Goal: Complete application form

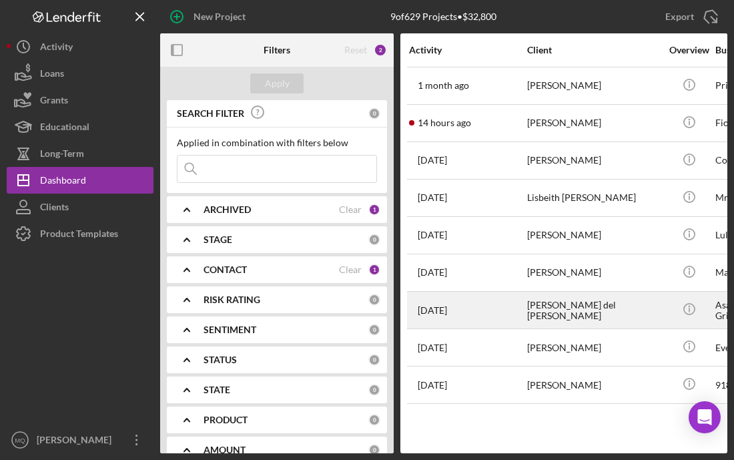
click at [578, 299] on div "[PERSON_NAME] del [PERSON_NAME]" at bounding box center [593, 309] width 133 height 35
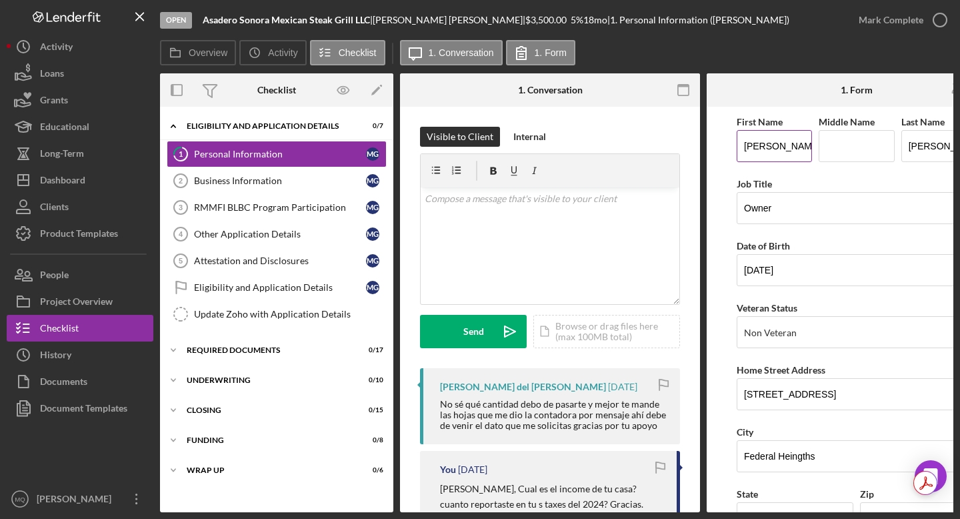
click at [594, 146] on input "[PERSON_NAME]" at bounding box center [774, 146] width 75 height 32
click at [594, 153] on input "[PERSON_NAME]" at bounding box center [774, 146] width 75 height 32
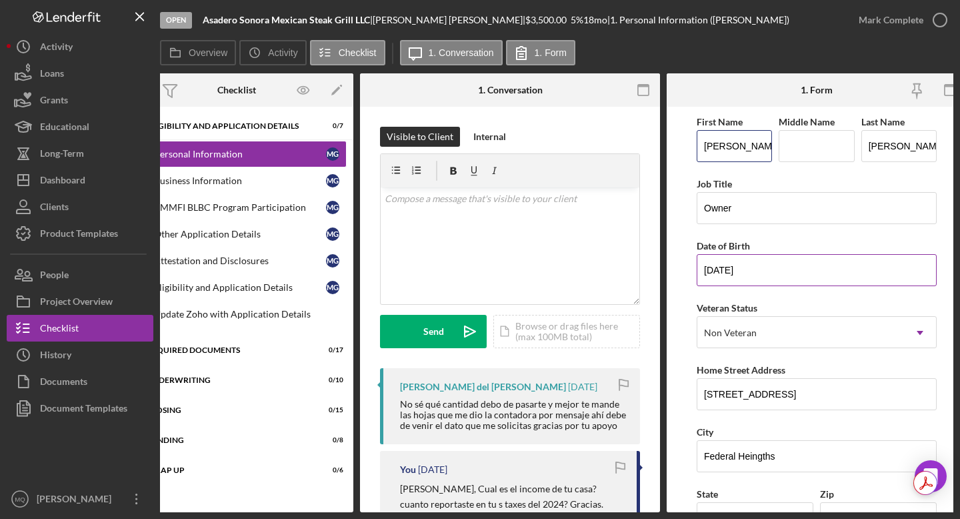
scroll to position [0, 53]
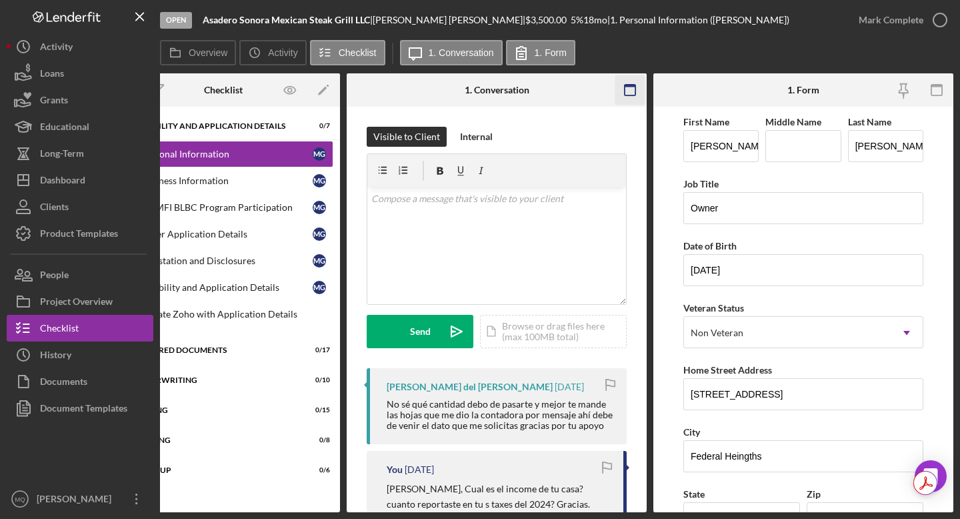
click at [594, 89] on icon "button" at bounding box center [631, 90] width 30 height 30
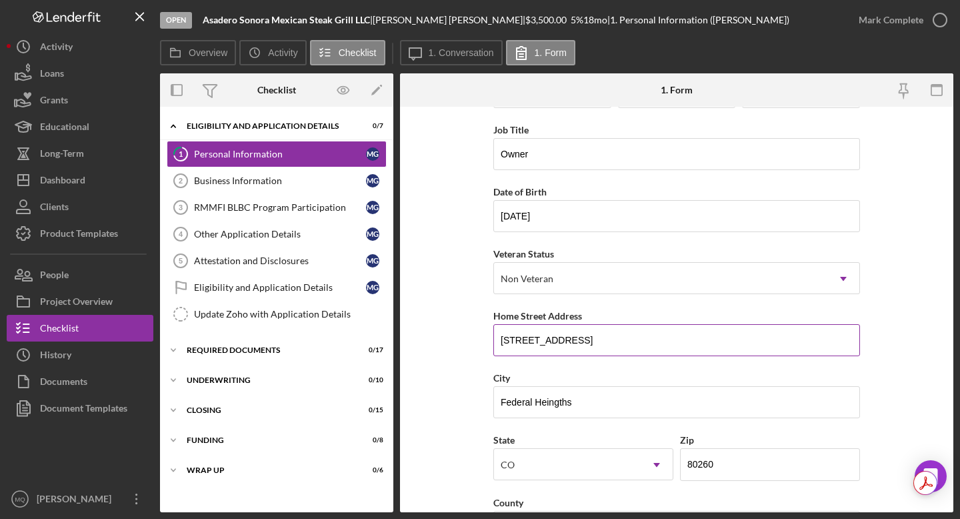
scroll to position [63, 0]
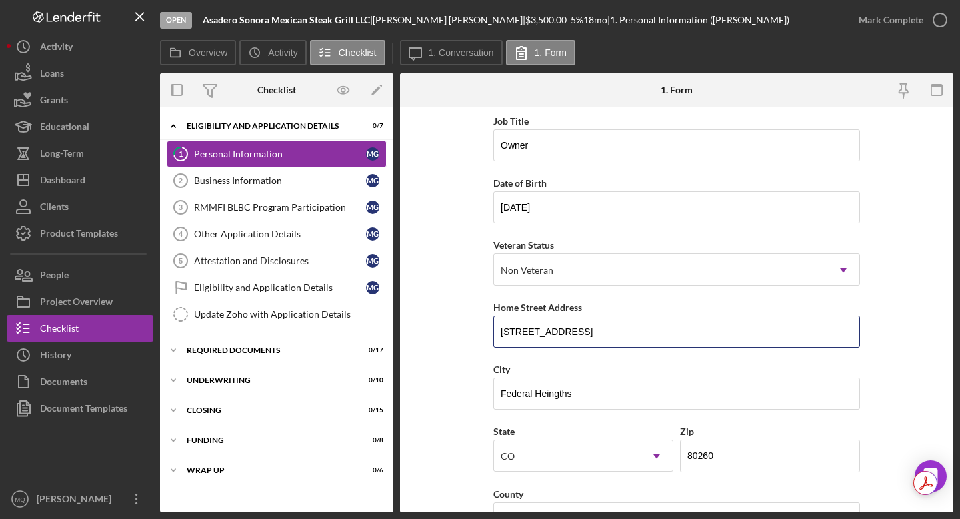
drag, startPoint x: 565, startPoint y: 330, endPoint x: 484, endPoint y: 336, distance: 81.6
click at [484, 336] on form "First Name [PERSON_NAME] Middle Name Last Name [PERSON_NAME] Job Title Owner Da…" at bounding box center [677, 310] width 554 height 406
click at [594, 335] on input "[STREET_ADDRESS]" at bounding box center [677, 331] width 367 height 32
drag, startPoint x: 627, startPoint y: 335, endPoint x: 494, endPoint y: 333, distance: 133.4
click at [494, 333] on input "[STREET_ADDRESS]" at bounding box center [677, 331] width 367 height 32
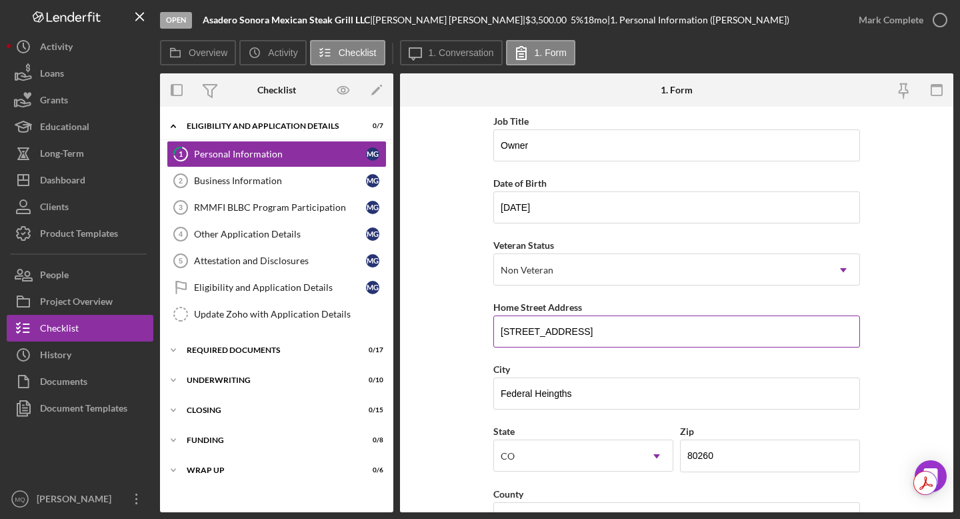
paste input "[STREET_ADDRESS][PERSON_NAME]"
type input "[STREET_ADDRESS][PERSON_NAME]"
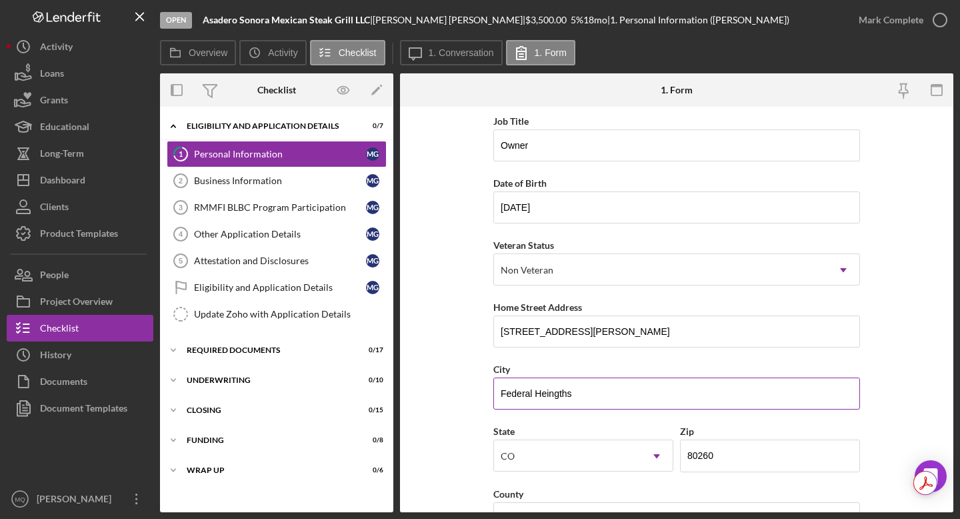
click at [584, 394] on input "Federal Heingths" at bounding box center [677, 394] width 367 height 32
drag, startPoint x: 584, startPoint y: 394, endPoint x: 368, endPoint y: 375, distance: 216.9
click at [371, 378] on div "Overview Internal Workflow Stage Open Icon/Dropdown Arrow Archive (can unarchiv…" at bounding box center [557, 292] width 794 height 439
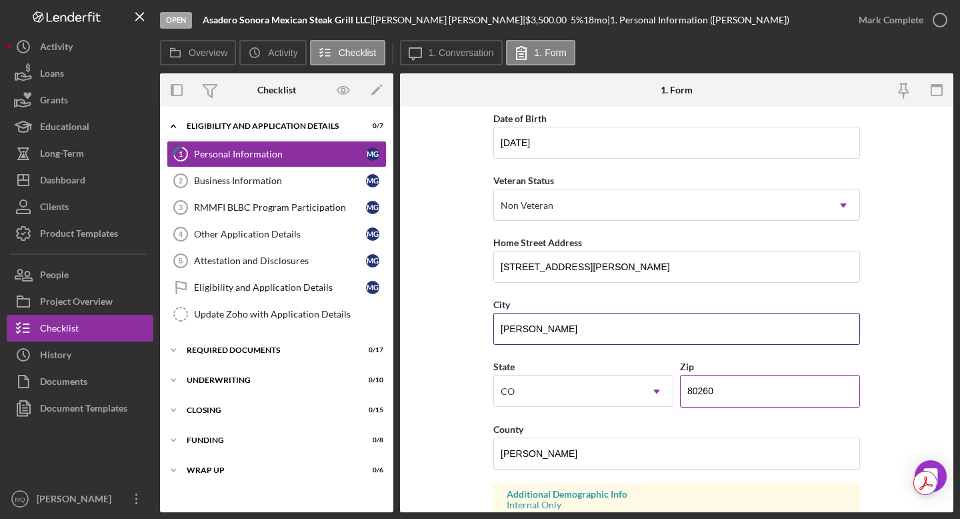
scroll to position [129, 0]
type input "[PERSON_NAME]"
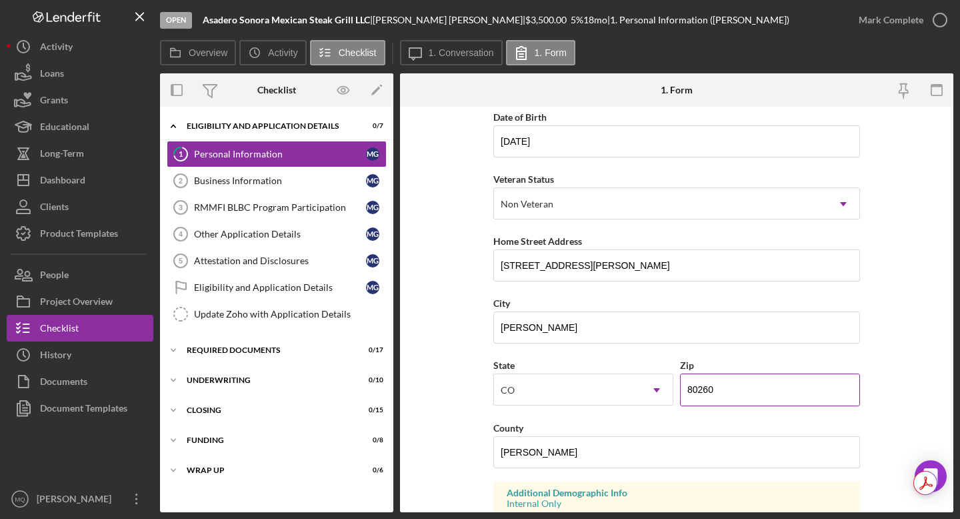
drag, startPoint x: 721, startPoint y: 391, endPoint x: 680, endPoint y: 389, distance: 40.7
click at [594, 390] on input "80260" at bounding box center [770, 390] width 180 height 32
type input "80003"
drag, startPoint x: 563, startPoint y: 267, endPoint x: 666, endPoint y: 256, distance: 103.3
click at [594, 256] on input "[STREET_ADDRESS][PERSON_NAME]" at bounding box center [677, 265] width 367 height 32
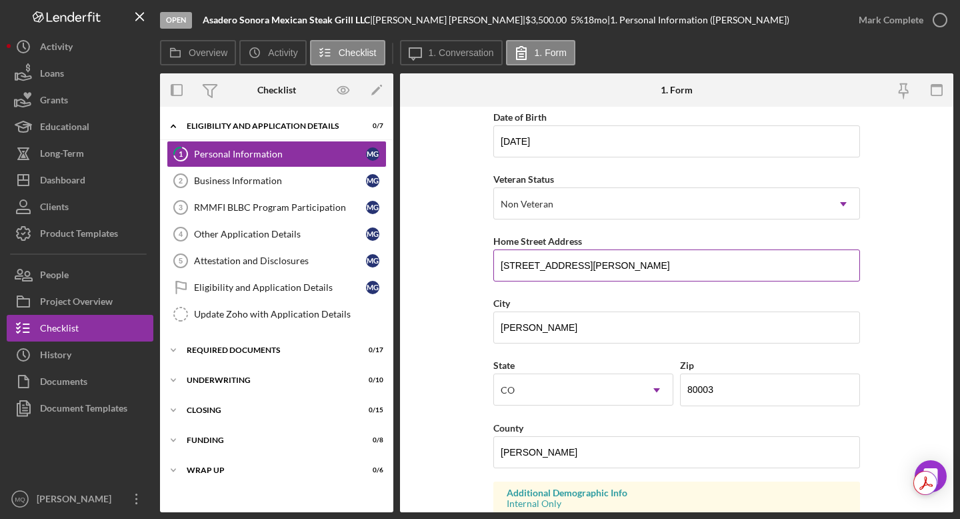
click at [594, 264] on input "[STREET_ADDRESS][PERSON_NAME]" at bounding box center [677, 265] width 367 height 32
drag, startPoint x: 650, startPoint y: 264, endPoint x: 563, endPoint y: 261, distance: 86.8
click at [562, 261] on input "[STREET_ADDRESS][PERSON_NAME]" at bounding box center [677, 265] width 367 height 32
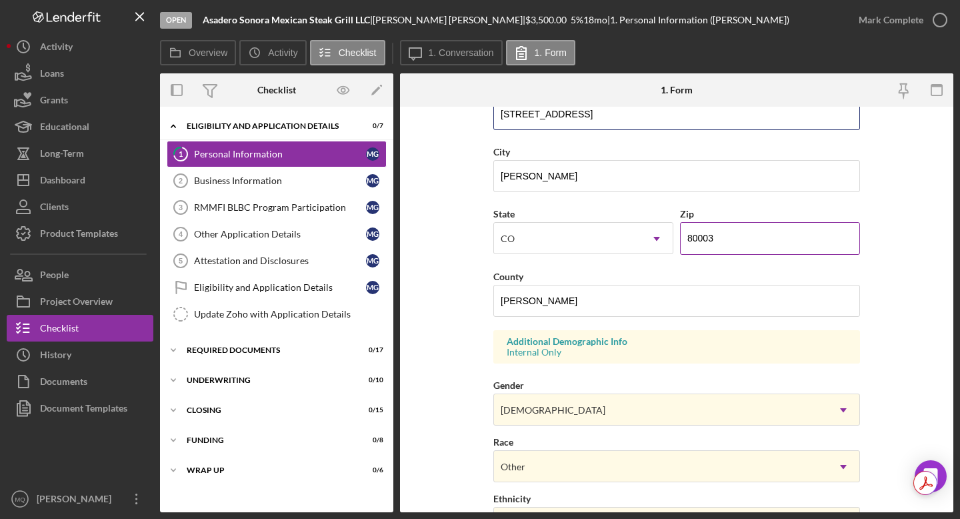
scroll to position [287, 0]
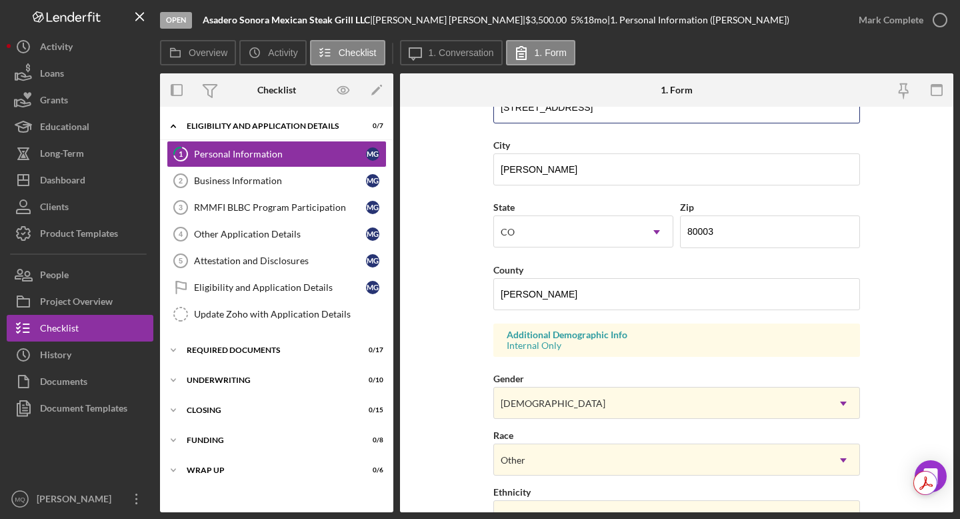
type input "[STREET_ADDRESS]"
drag, startPoint x: 556, startPoint y: 303, endPoint x: 417, endPoint y: 278, distance: 140.9
click at [417, 280] on form "First Name [PERSON_NAME] Middle Name Last Name [PERSON_NAME] Job Title Owner Da…" at bounding box center [677, 310] width 554 height 406
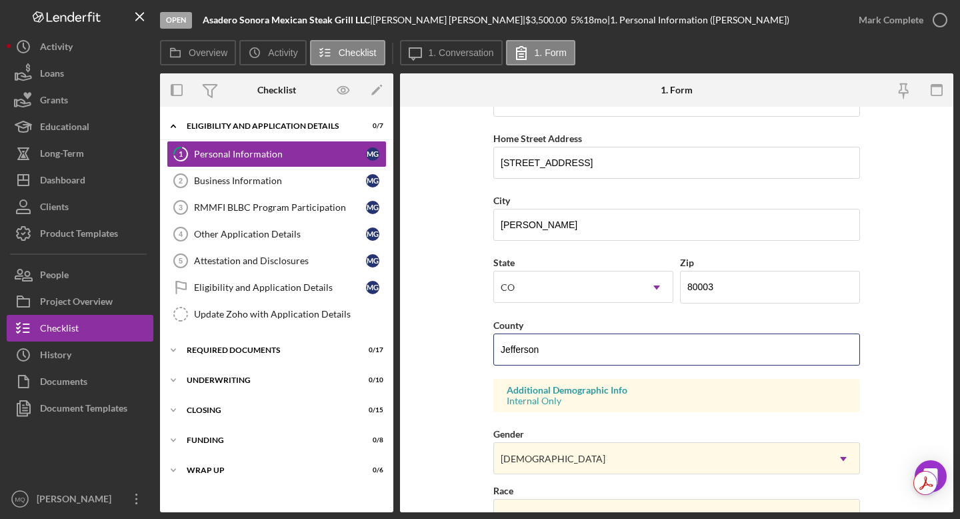
scroll to position [235, 0]
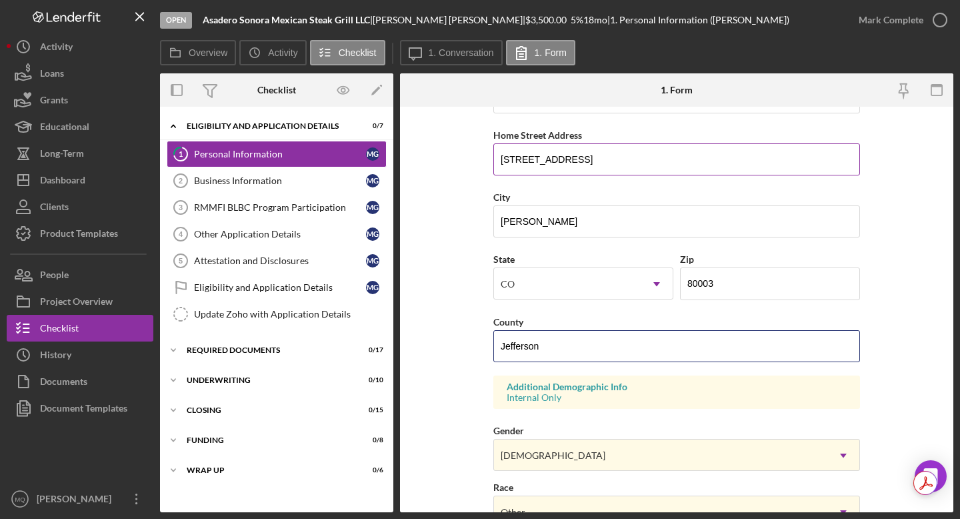
type input "Jefferson"
click at [513, 161] on input "[STREET_ADDRESS]" at bounding box center [677, 159] width 367 height 32
drag, startPoint x: 583, startPoint y: 161, endPoint x: 477, endPoint y: 161, distance: 106.0
click at [477, 161] on form "First Name [PERSON_NAME] Middle Name Last Name [PERSON_NAME] Job Title Owner Da…" at bounding box center [677, 310] width 554 height 406
paste input ", Arvada"
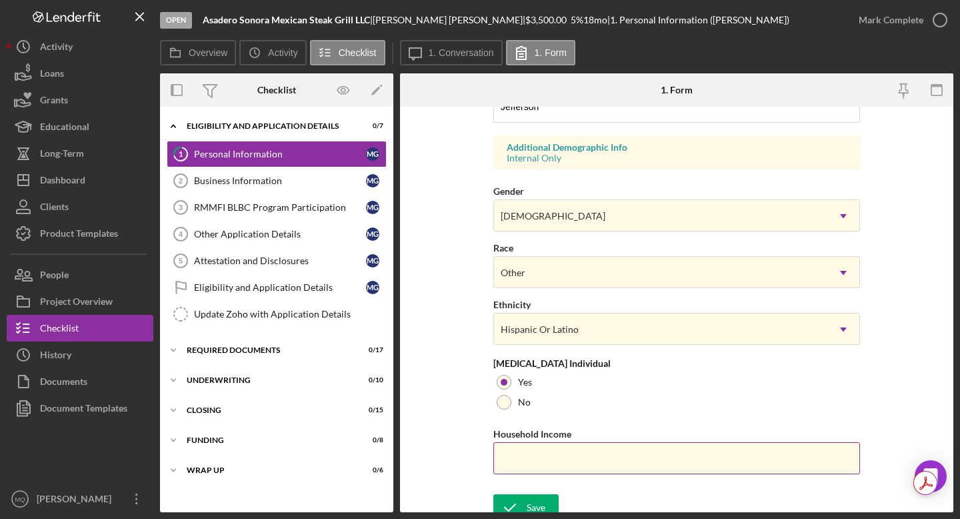
scroll to position [484, 0]
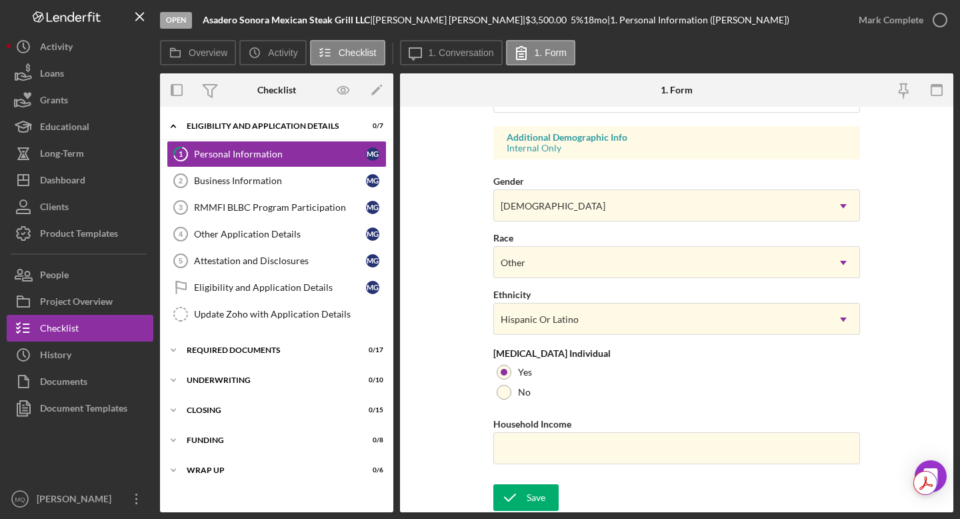
type input "[STREET_ADDRESS]"
click at [548, 450] on input "Household Income" at bounding box center [677, 448] width 367 height 32
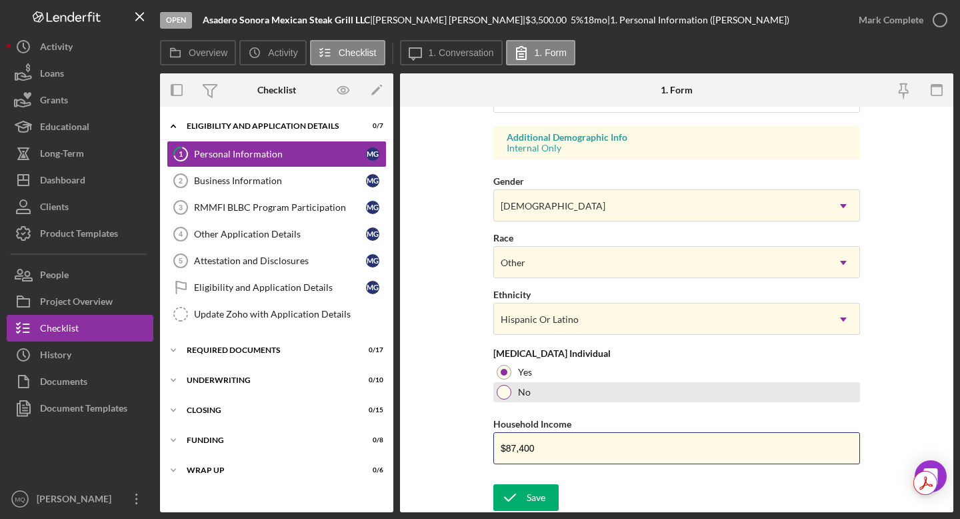
type input "$87,400"
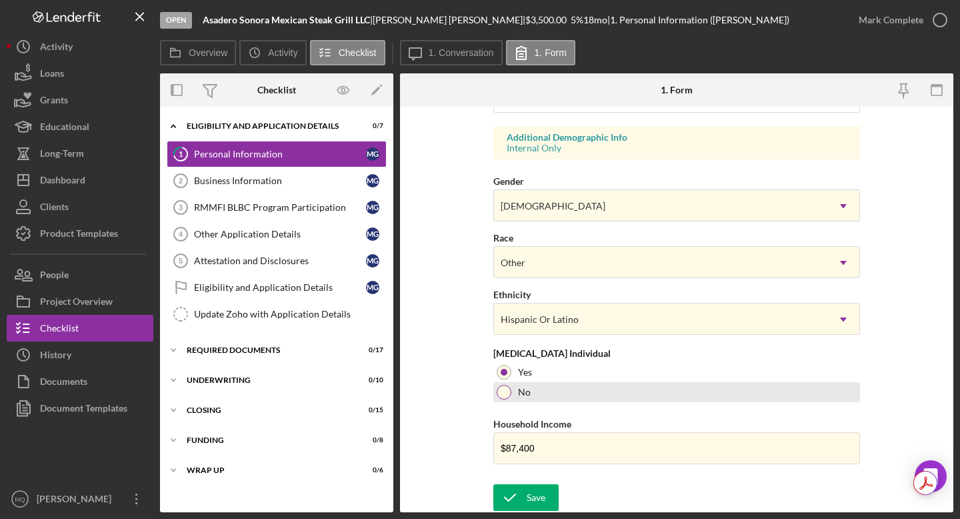
click at [509, 386] on div "No" at bounding box center [677, 392] width 367 height 20
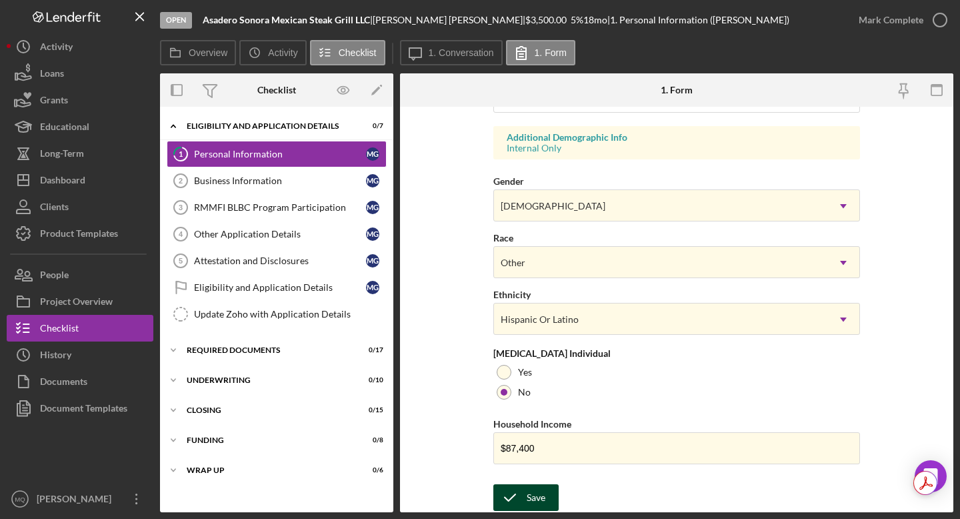
click at [524, 459] on icon "submit" at bounding box center [510, 497] width 33 height 33
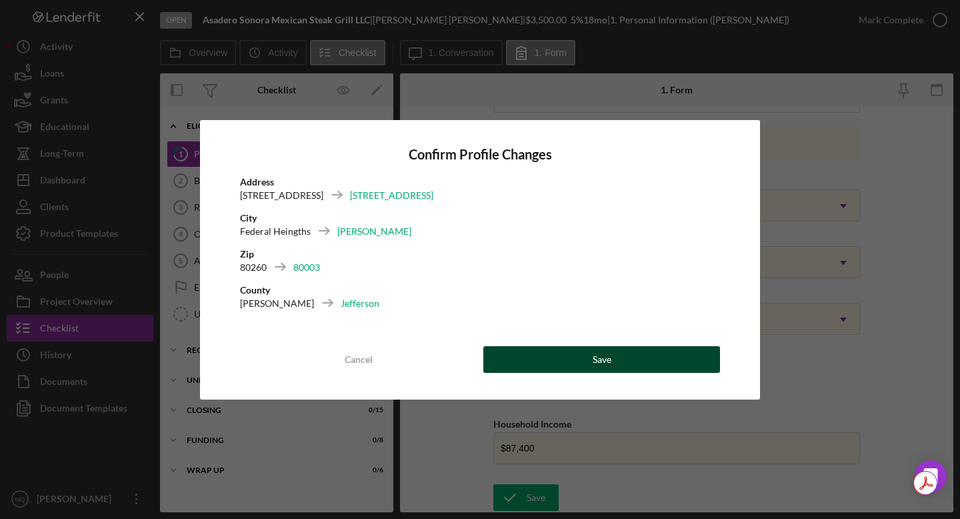
click at [594, 355] on button "Save" at bounding box center [602, 359] width 237 height 27
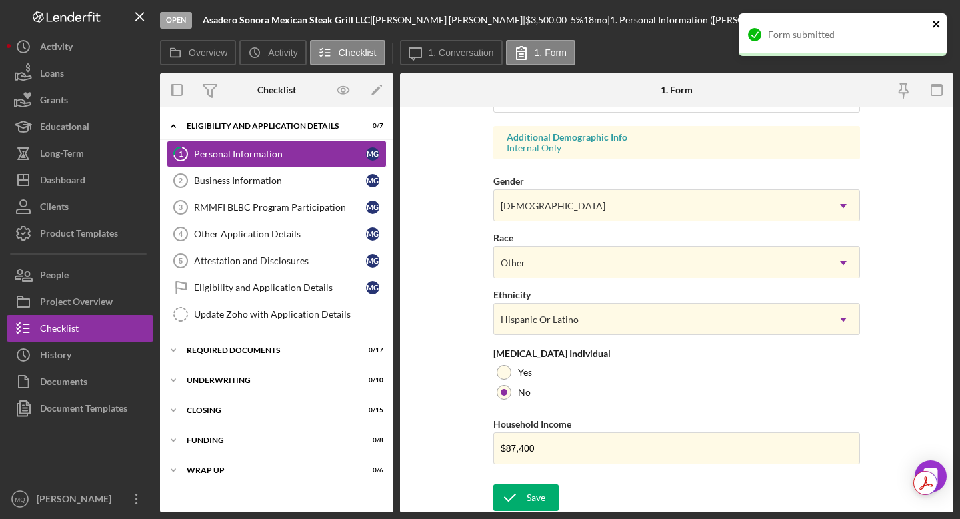
click at [594, 24] on icon "close" at bounding box center [936, 24] width 7 height 7
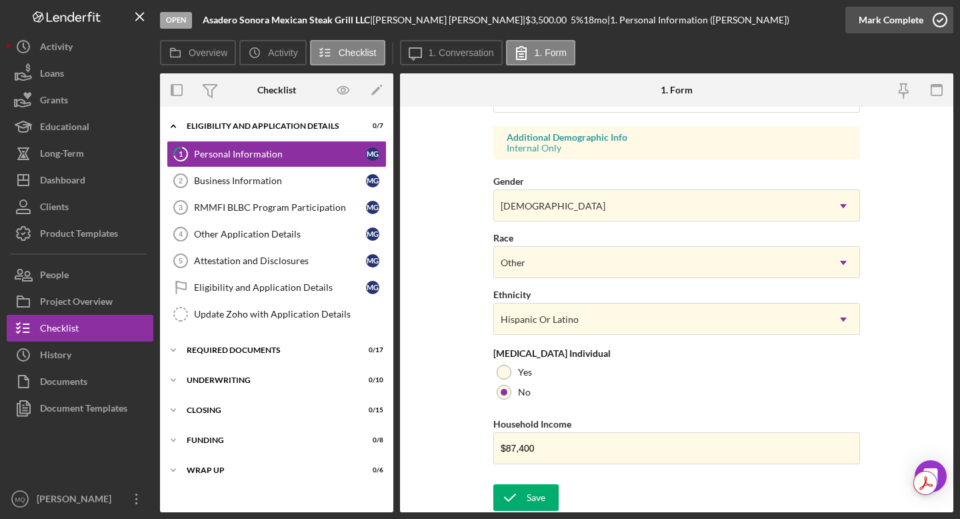
click at [594, 19] on icon "button" at bounding box center [940, 19] width 33 height 33
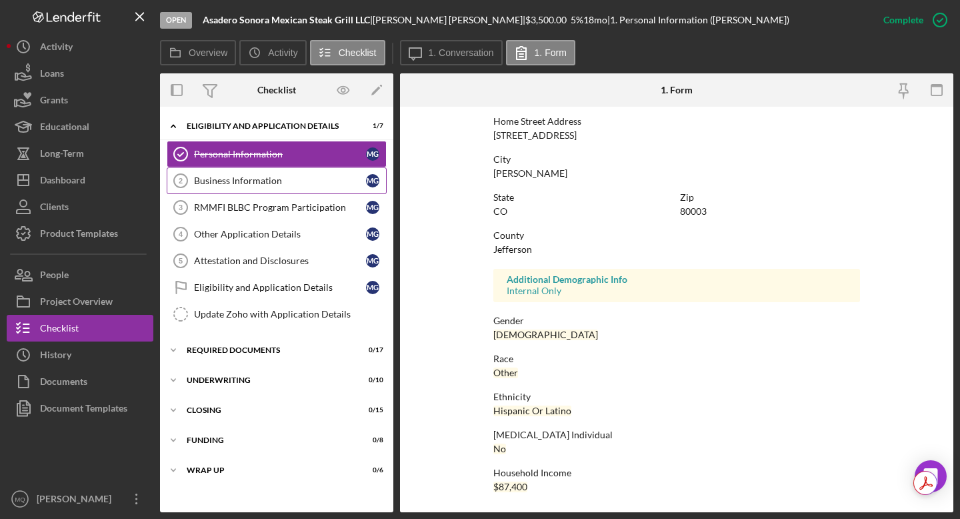
scroll to position [217, 0]
click at [291, 183] on div "Business Information" at bounding box center [280, 180] width 172 height 11
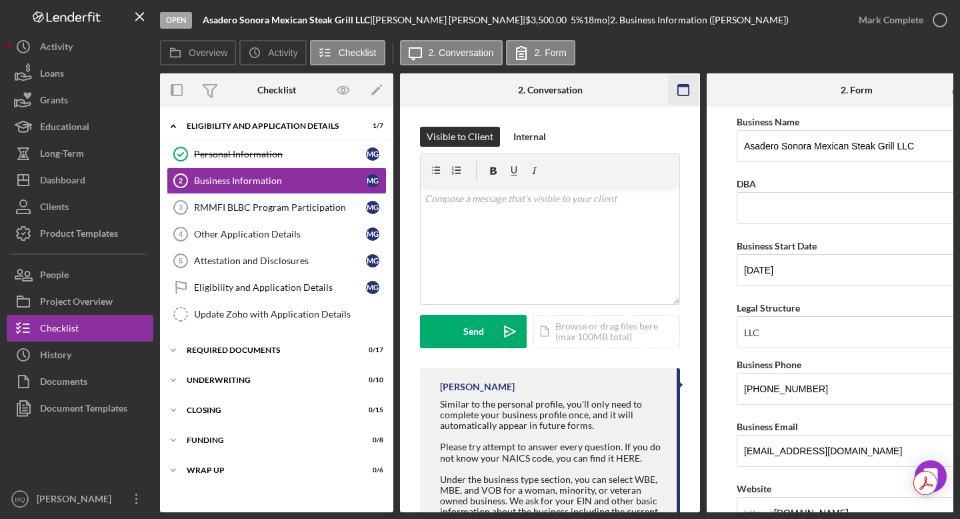
click at [594, 93] on icon "button" at bounding box center [684, 90] width 30 height 30
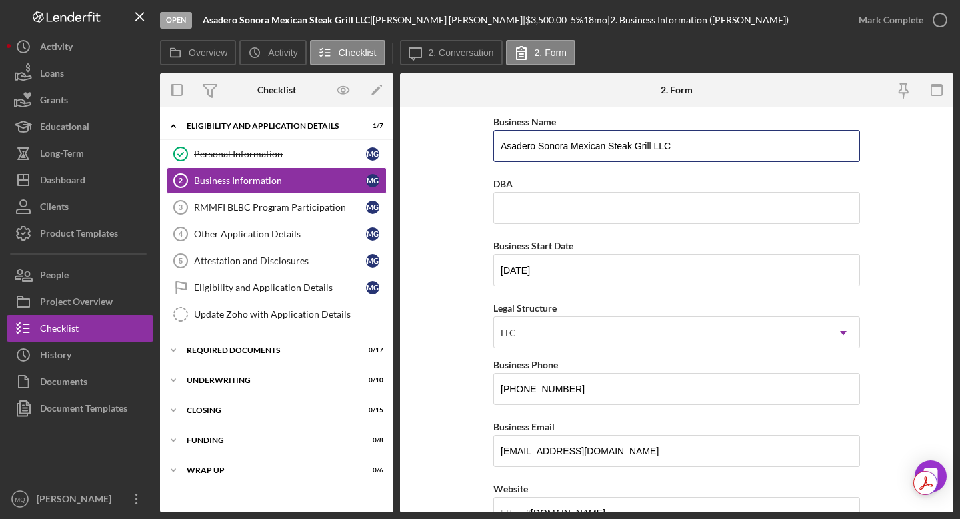
drag, startPoint x: 689, startPoint y: 146, endPoint x: 428, endPoint y: 145, distance: 261.5
click at [428, 145] on form "Business Name Asadero Sonora Mexican Steak Grill LLC DBA Business Start Date [D…" at bounding box center [677, 310] width 554 height 406
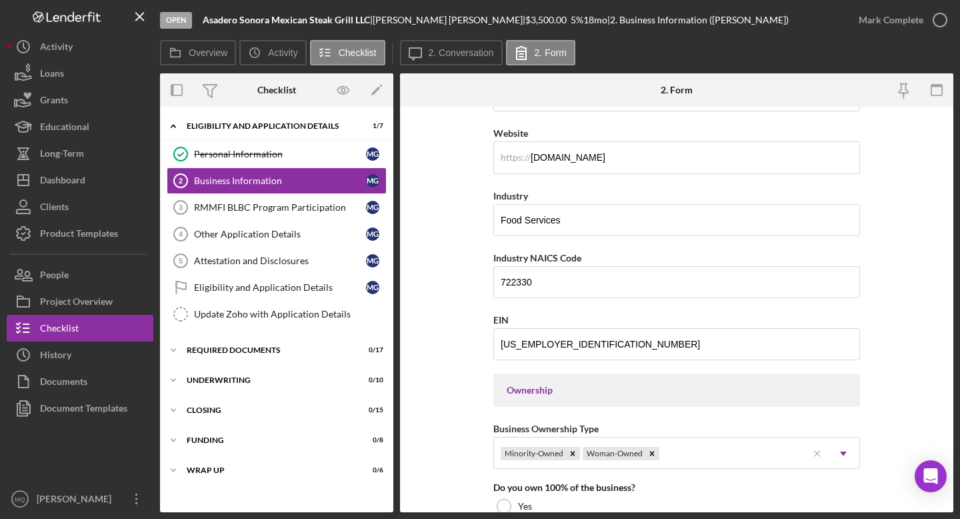
scroll to position [360, 0]
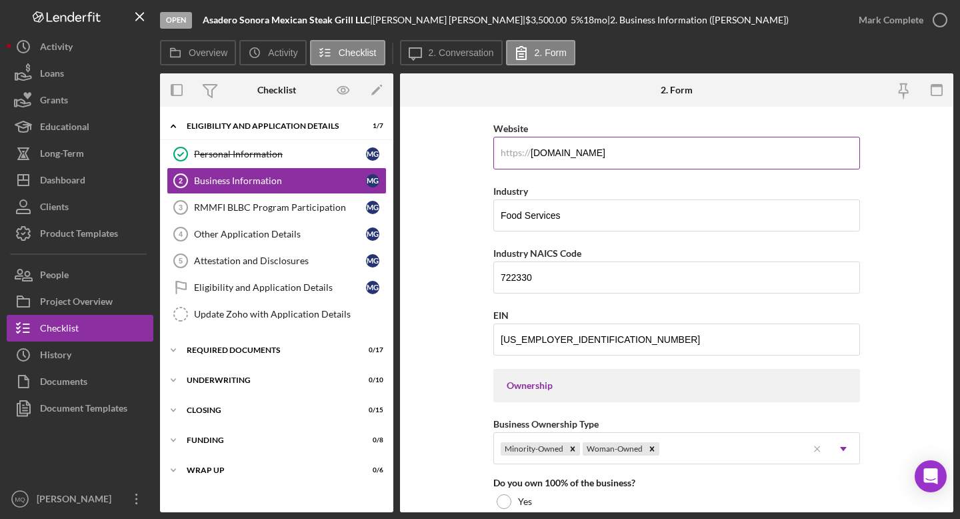
drag, startPoint x: 617, startPoint y: 157, endPoint x: 512, endPoint y: 155, distance: 105.4
click at [512, 155] on div "https:// Website [DOMAIN_NAME]" at bounding box center [677, 144] width 367 height 49
paste input "[DOMAIN_NAME][URL][DOMAIN_NAME]"
type input "[DOMAIN_NAME][URL][DOMAIN_NAME]"
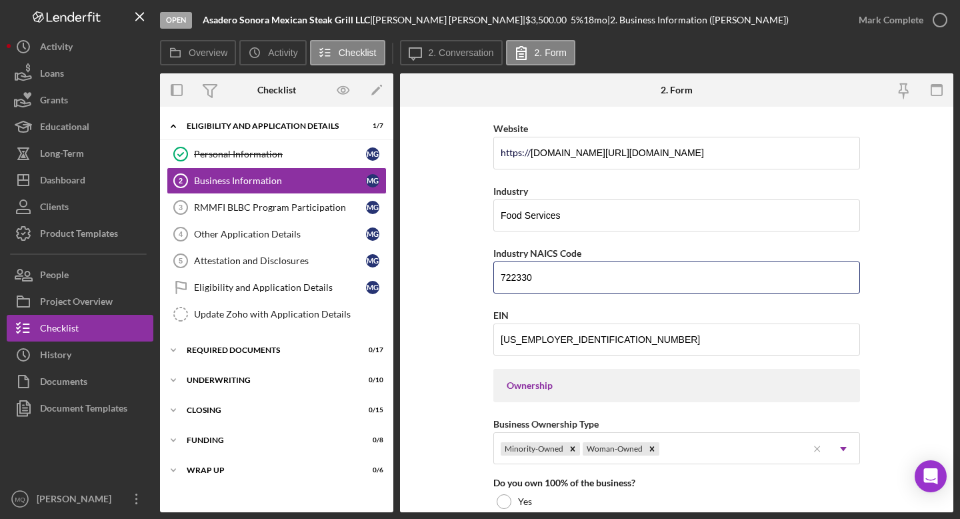
drag, startPoint x: 549, startPoint y: 276, endPoint x: 405, endPoint y: 243, distance: 147.9
click at [405, 243] on form "Business Name Asadero Sonora Mexican Steak Grill LLC DBA Business Start Date [D…" at bounding box center [677, 310] width 554 height 406
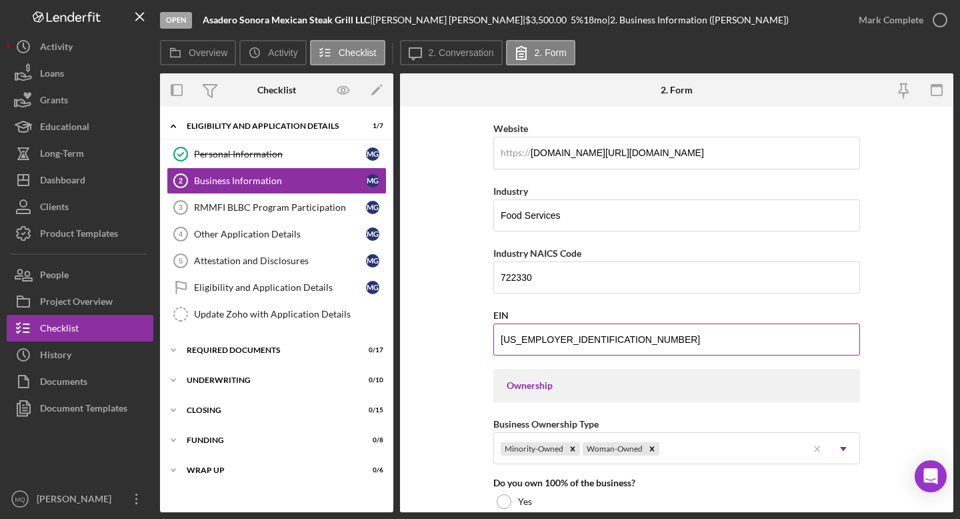
click at [590, 342] on input "[US_EMPLOYER_IDENTIFICATION_NUMBER]" at bounding box center [677, 339] width 367 height 32
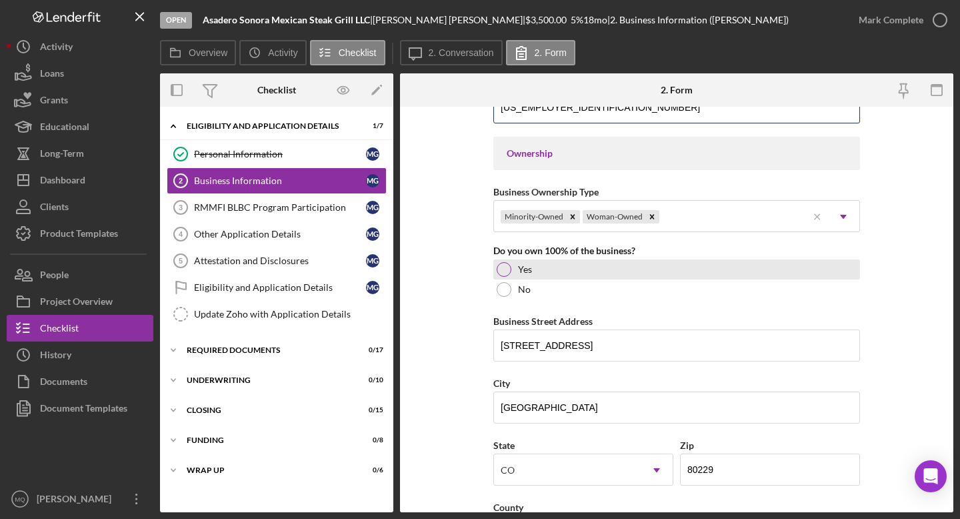
scroll to position [594, 0]
click at [504, 266] on div at bounding box center [504, 268] width 15 height 15
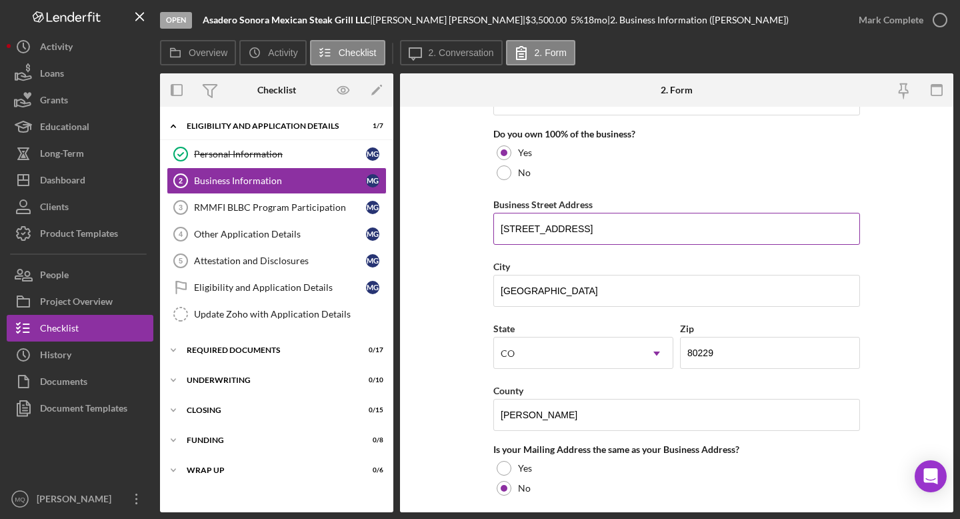
scroll to position [730, 0]
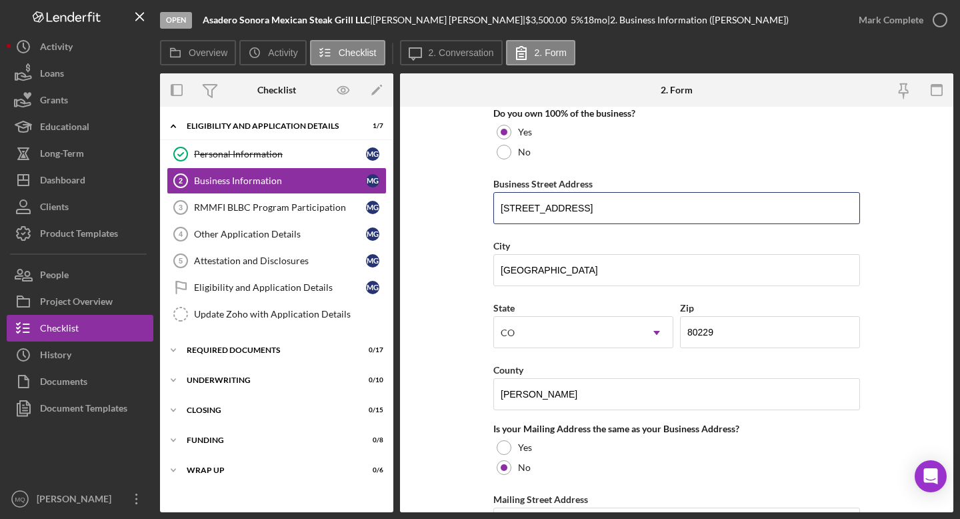
drag, startPoint x: 582, startPoint y: 207, endPoint x: 427, endPoint y: 201, distance: 155.5
click at [427, 201] on form "Business Name Asadero Sonora Mexican Steak Grill LLC DBA Business Start Date [D…" at bounding box center [677, 310] width 554 height 406
paste input ", [GEOGRAPHIC_DATA], CO 80229"
drag, startPoint x: 569, startPoint y: 209, endPoint x: 673, endPoint y: 207, distance: 104.1
click at [594, 207] on input "[STREET_ADDRESS]" at bounding box center [677, 208] width 367 height 32
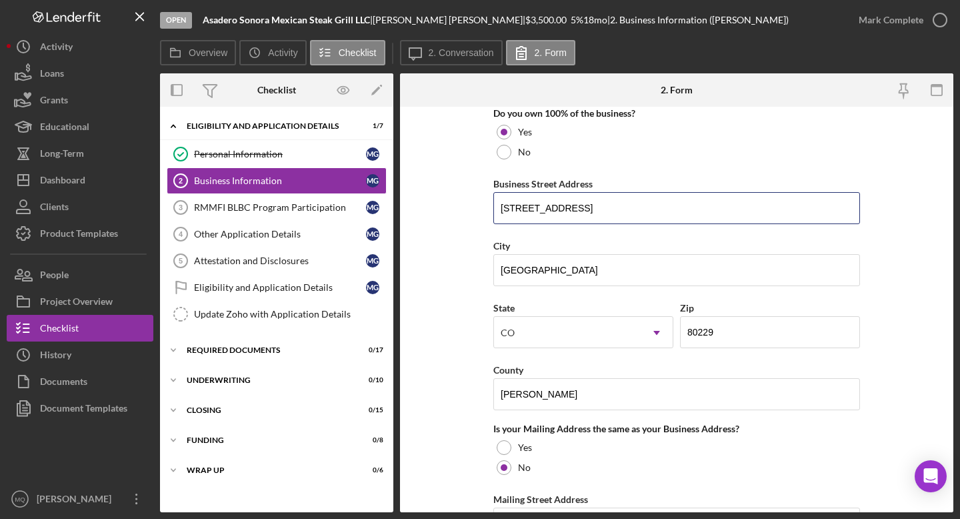
type input "[STREET_ADDRESS]"
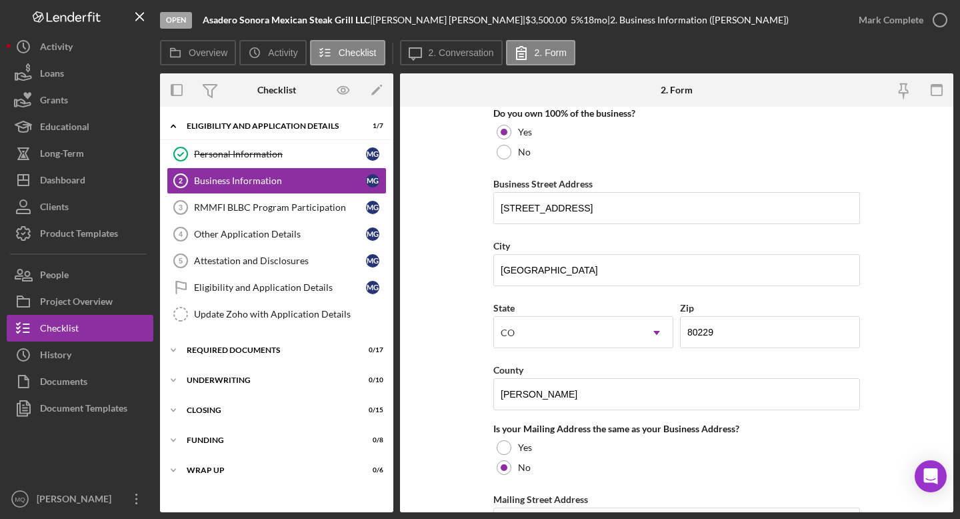
click at [594, 252] on form "Business Name Asadero Sonora Mexican Steak Grill LLC DBA Business Start Date [D…" at bounding box center [677, 310] width 554 height 406
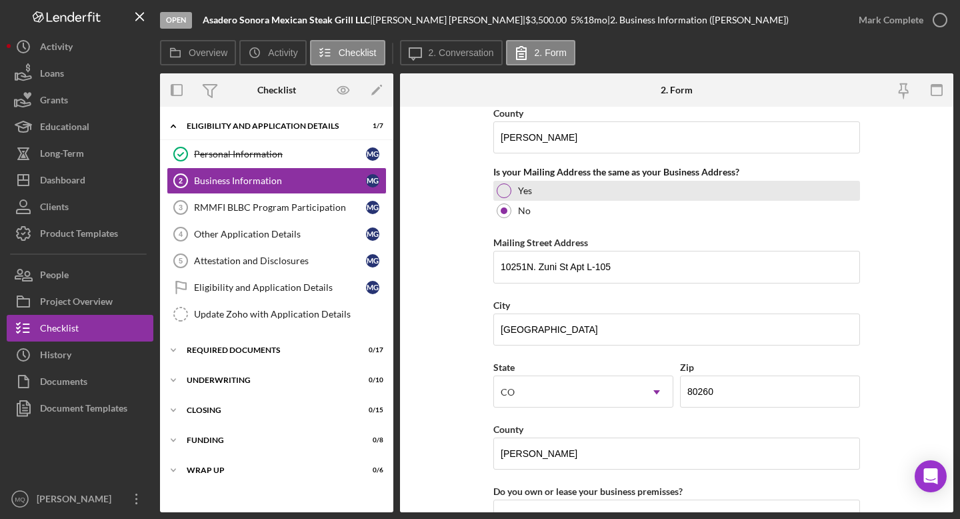
scroll to position [1008, 0]
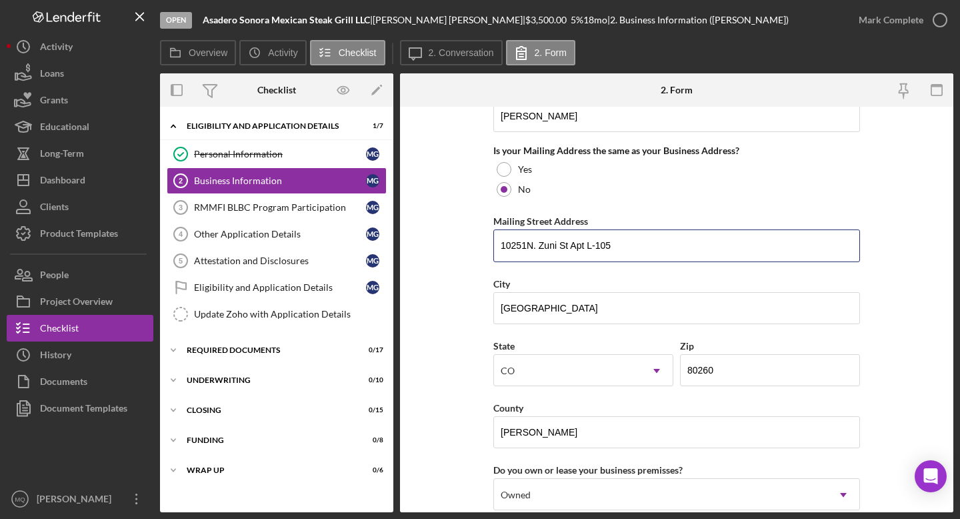
drag, startPoint x: 630, startPoint y: 246, endPoint x: 436, endPoint y: 261, distance: 194.6
click at [436, 261] on form "Business Name Asadero Sonora Mexican Steak Grill LLC DBA Business Start Date [D…" at bounding box center [677, 310] width 554 height 406
drag, startPoint x: 624, startPoint y: 244, endPoint x: 476, endPoint y: 244, distance: 148.1
click at [474, 244] on form "Business Name Asadero Sonora Mexican Steak Grill LLC DBA Business Start Date [D…" at bounding box center [677, 310] width 554 height 406
paste input "[STREET_ADDRESS][PERSON_NAME]"
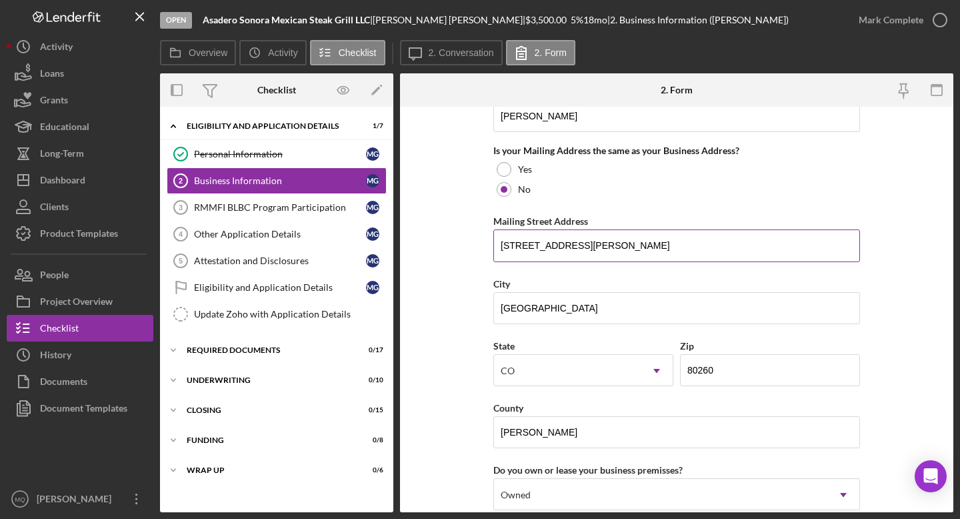
drag, startPoint x: 562, startPoint y: 248, endPoint x: 659, endPoint y: 250, distance: 97.4
click at [594, 251] on input "[STREET_ADDRESS][PERSON_NAME]" at bounding box center [677, 245] width 367 height 32
click at [594, 249] on input "[STREET_ADDRESS][PERSON_NAME]" at bounding box center [677, 245] width 367 height 32
drag, startPoint x: 651, startPoint y: 247, endPoint x: 567, endPoint y: 247, distance: 84.0
click at [567, 247] on input "[STREET_ADDRESS][PERSON_NAME]" at bounding box center [677, 245] width 367 height 32
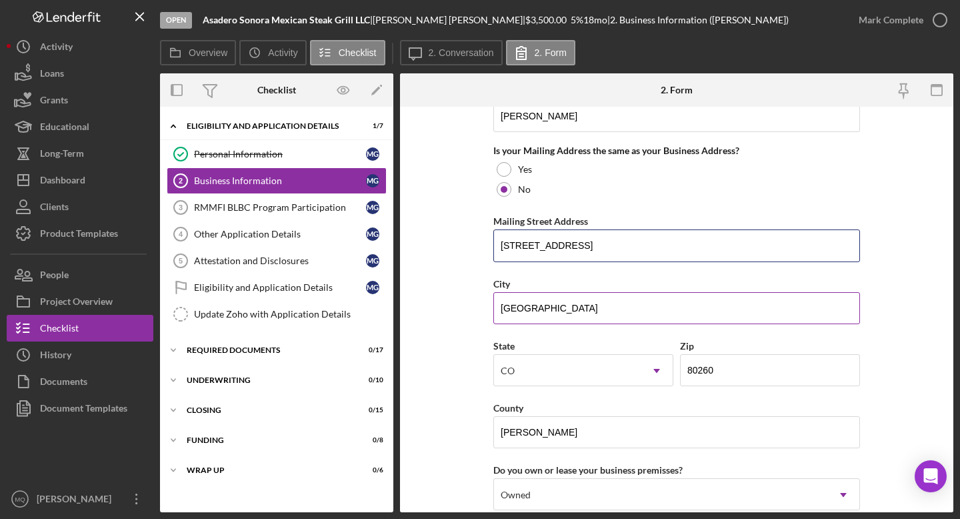
type input "[STREET_ADDRESS]"
drag, startPoint x: 548, startPoint y: 315, endPoint x: 434, endPoint y: 290, distance: 116.7
click at [434, 290] on form "Business Name Asadero Sonora Mexican Steak Grill LLC DBA Business Start Date [D…" at bounding box center [677, 310] width 554 height 406
paste input "[PERSON_NAME], CO 80003"
drag, startPoint x: 580, startPoint y: 307, endPoint x: 548, endPoint y: 308, distance: 31.4
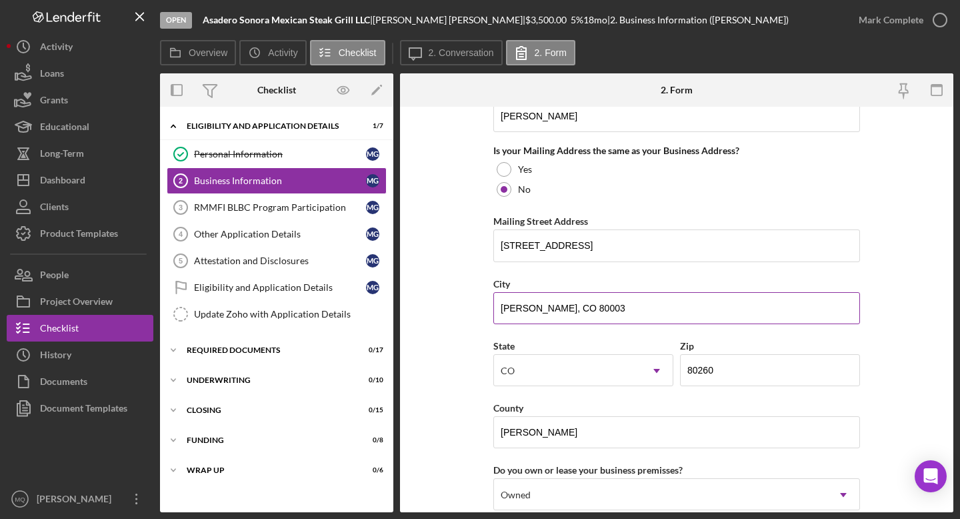
click at [548, 308] on input "[PERSON_NAME], CO 80003" at bounding box center [677, 308] width 367 height 32
type input "[PERSON_NAME]"
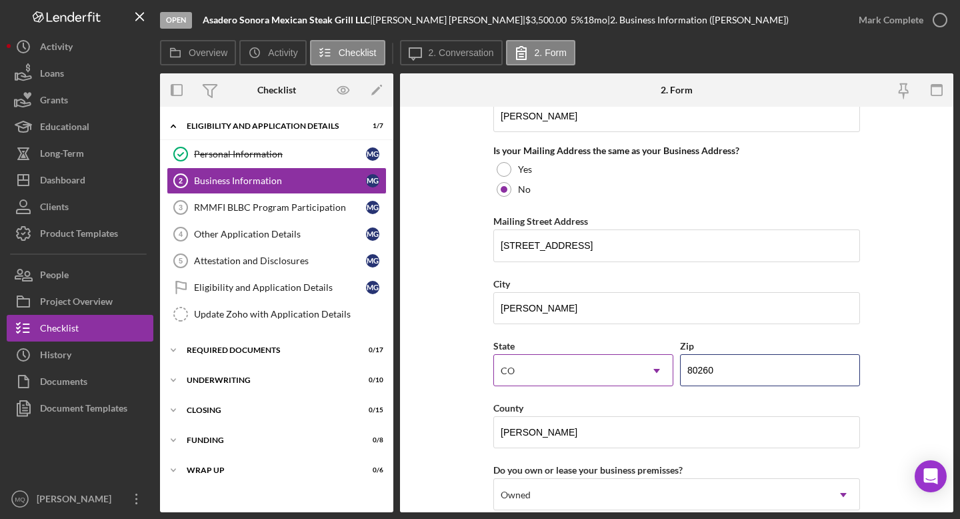
drag, startPoint x: 750, startPoint y: 366, endPoint x: 638, endPoint y: 356, distance: 112.5
click at [594, 356] on div "State [US_STATE] Icon/Dropdown Arrow Zip 80260" at bounding box center [677, 368] width 367 height 62
paste input "003"
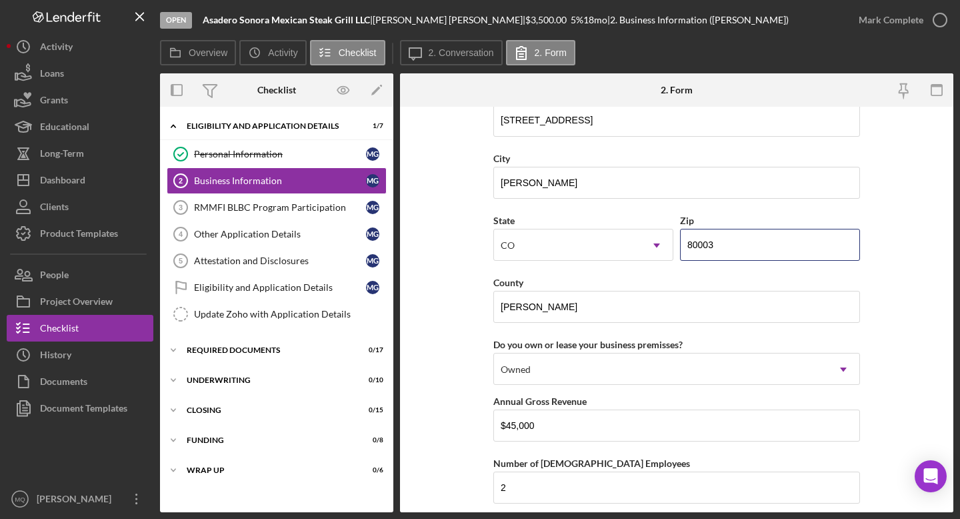
scroll to position [1148, 0]
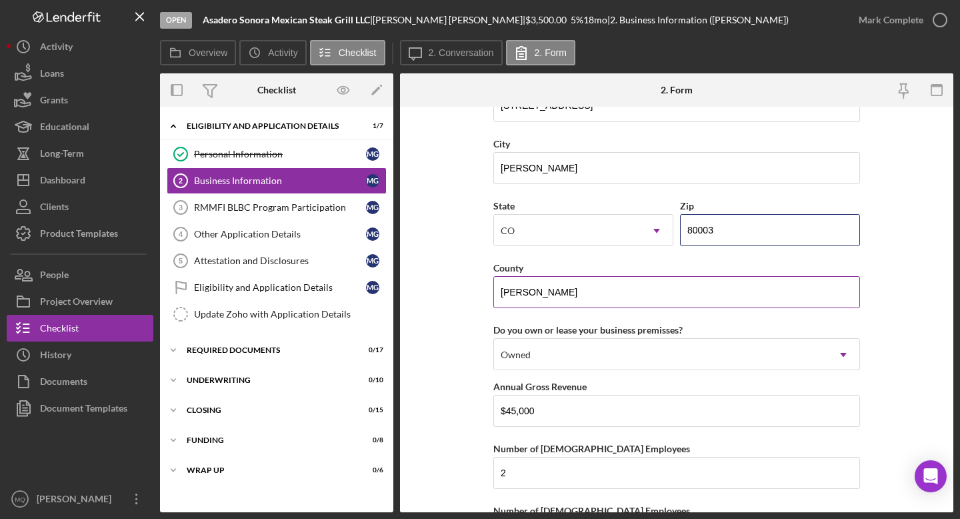
type input "80003"
click at [544, 297] on input "[PERSON_NAME]" at bounding box center [677, 292] width 367 height 32
drag, startPoint x: 544, startPoint y: 297, endPoint x: 426, endPoint y: 269, distance: 121.3
click at [433, 274] on form "Business Name Asadero Sonora Mexican Steak Grill LLC DBA Business Start Date [D…" at bounding box center [677, 310] width 554 height 406
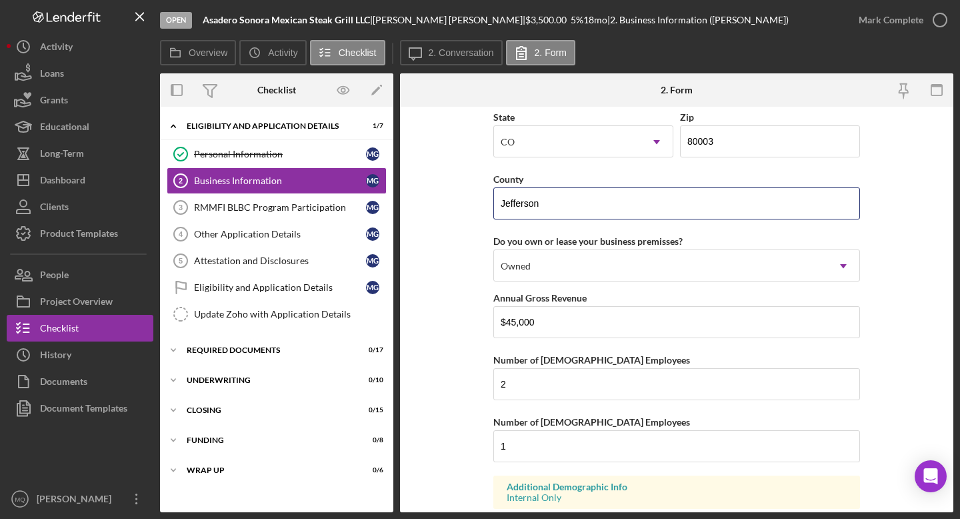
scroll to position [1238, 0]
type input "Jefferson"
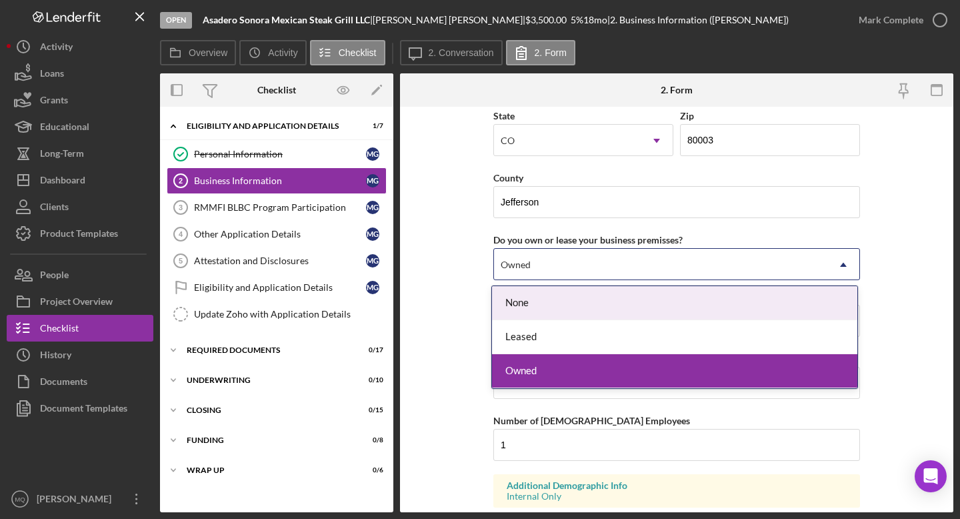
click at [594, 273] on div "Owned" at bounding box center [660, 264] width 333 height 31
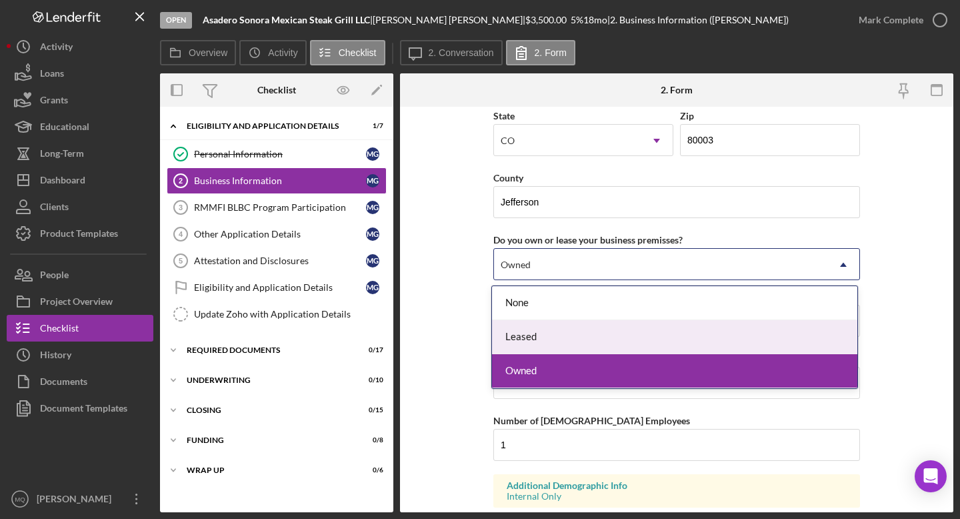
click at [582, 343] on div "Leased" at bounding box center [674, 337] width 365 height 34
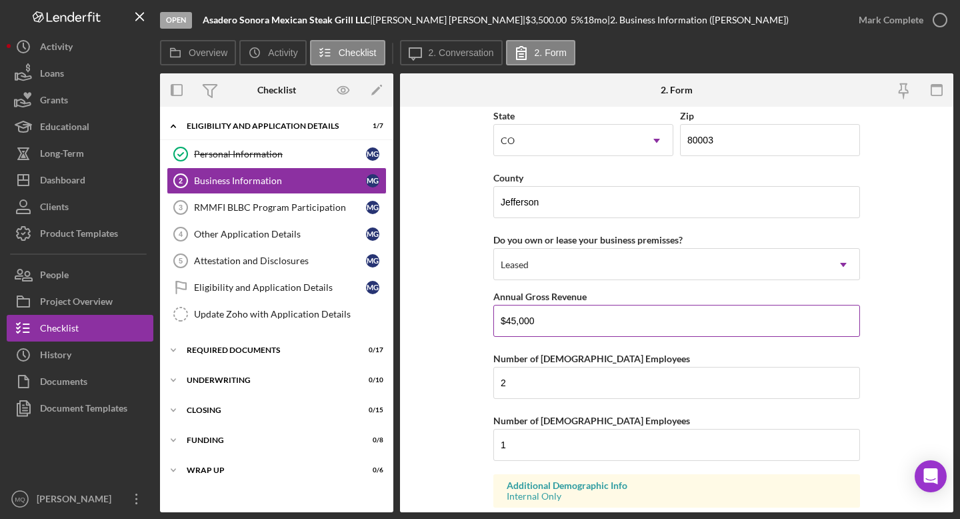
click at [559, 323] on input "$45,000" at bounding box center [677, 321] width 367 height 32
drag, startPoint x: 559, startPoint y: 323, endPoint x: 365, endPoint y: 283, distance: 198.0
click at [368, 283] on div "Overview Internal Workflow Stage Open Icon/Dropdown Arrow Archive (can unarchiv…" at bounding box center [557, 292] width 794 height 439
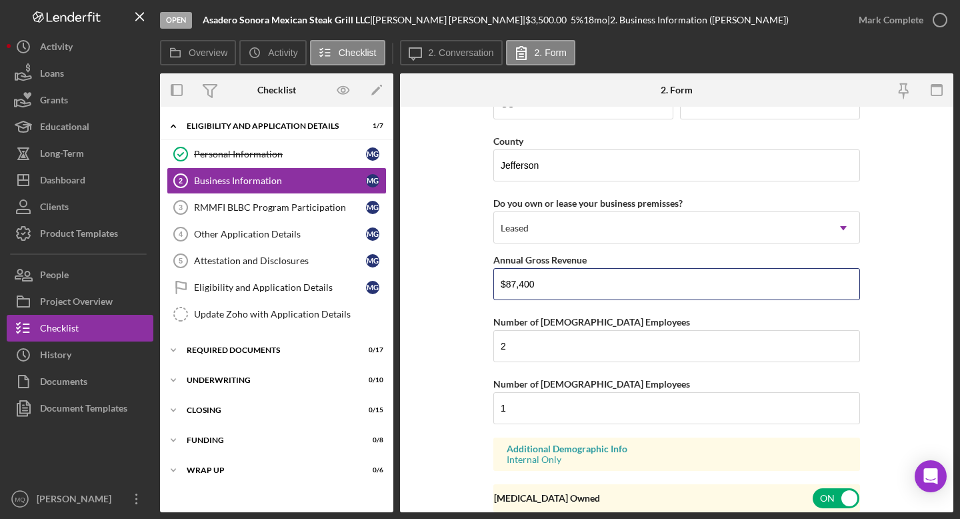
scroll to position [1279, 0]
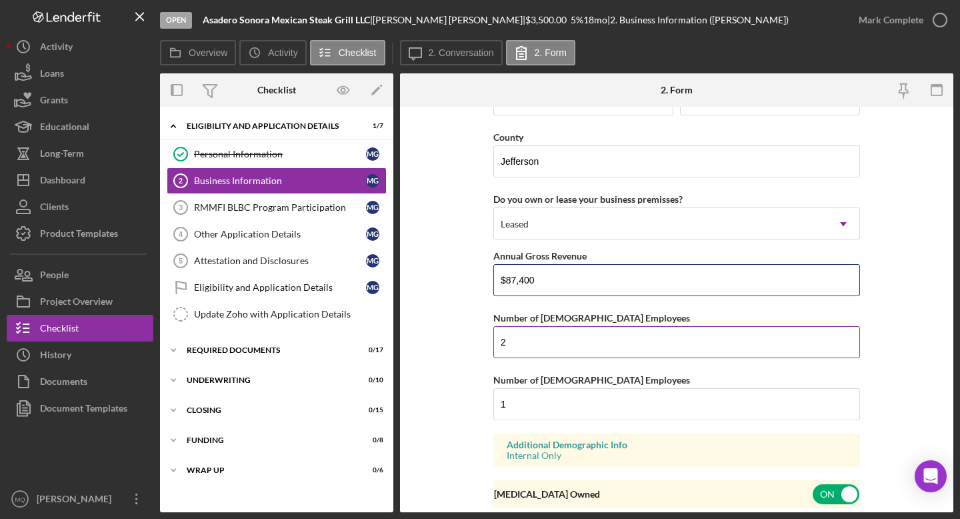
type input "$87,400"
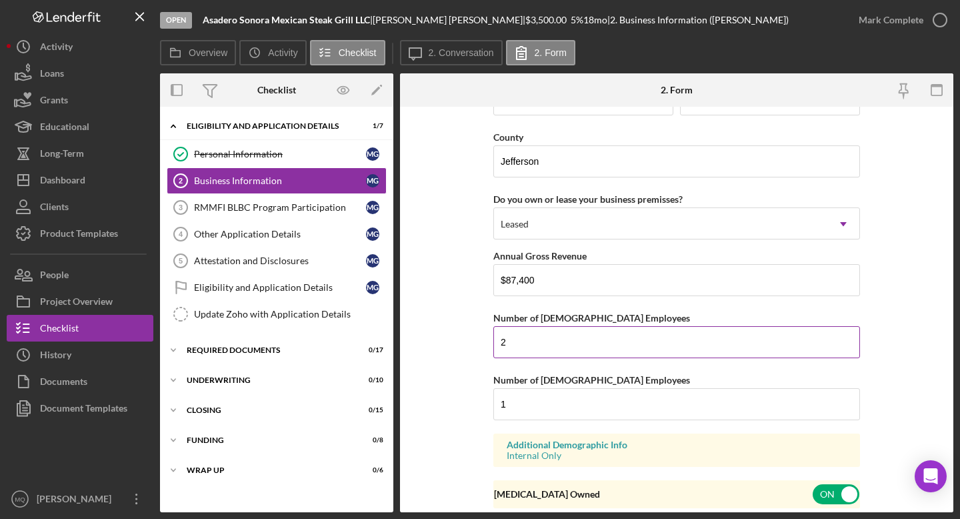
click at [539, 339] on input "2" at bounding box center [677, 342] width 367 height 32
drag, startPoint x: 539, startPoint y: 339, endPoint x: 437, endPoint y: 333, distance: 102.2
click at [437, 333] on form "Business Name Asadero Sonora Mexican Steak Grill LLC DBA Business Start Date [D…" at bounding box center [677, 310] width 554 height 406
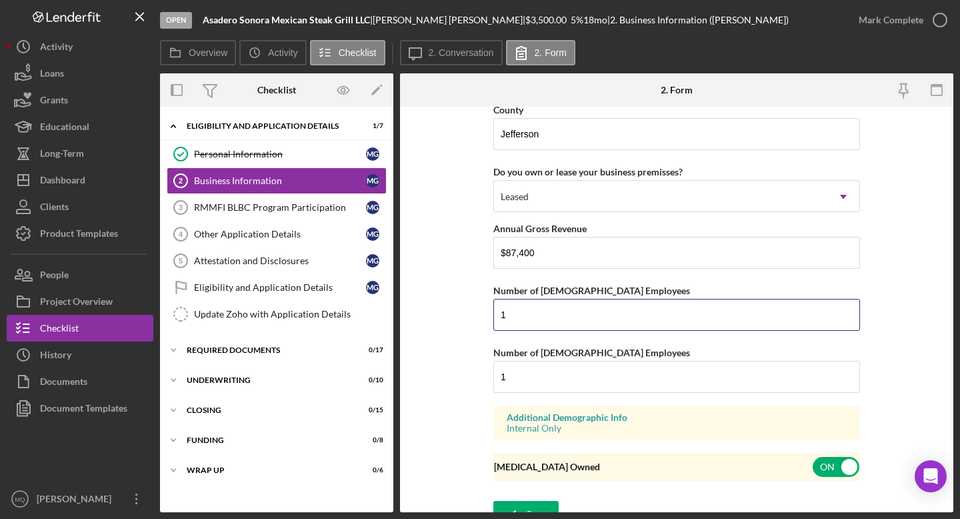
scroll to position [1323, 0]
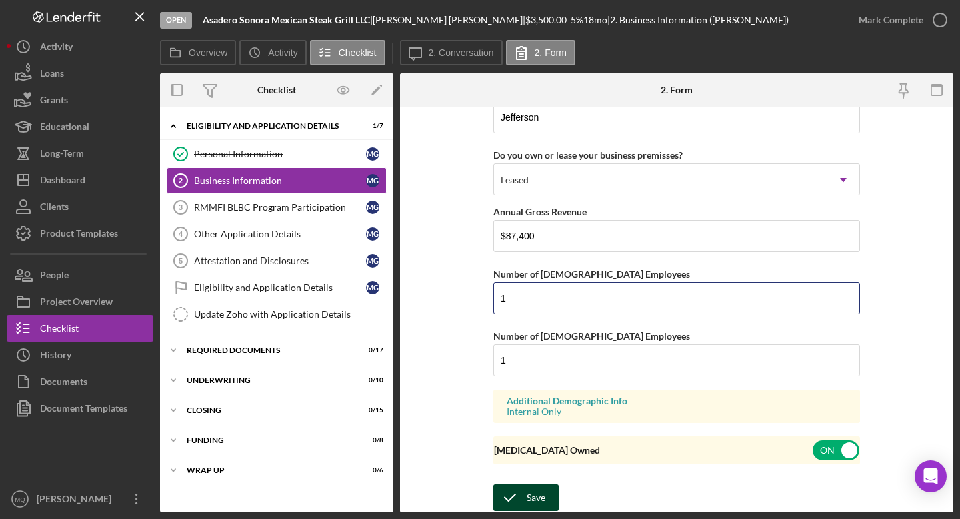
type input "1"
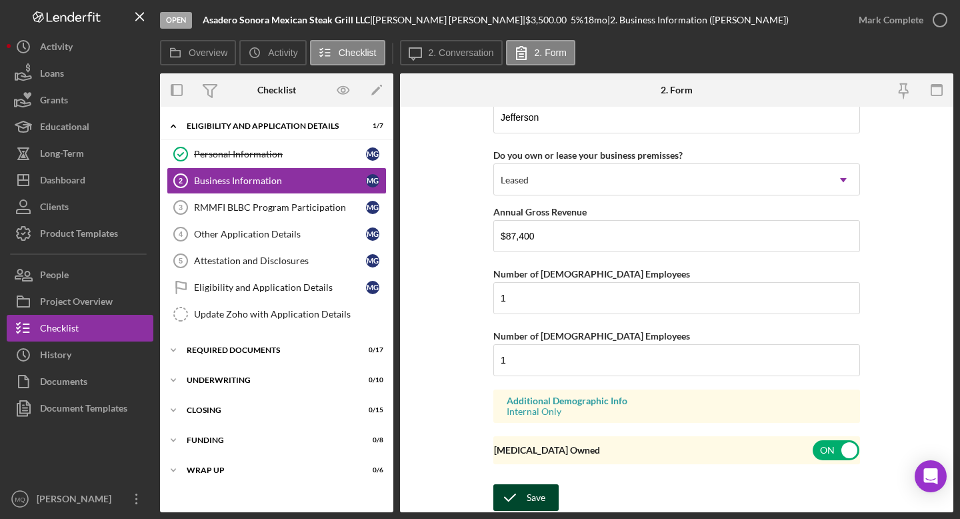
click at [532, 459] on div "Save" at bounding box center [536, 497] width 19 height 27
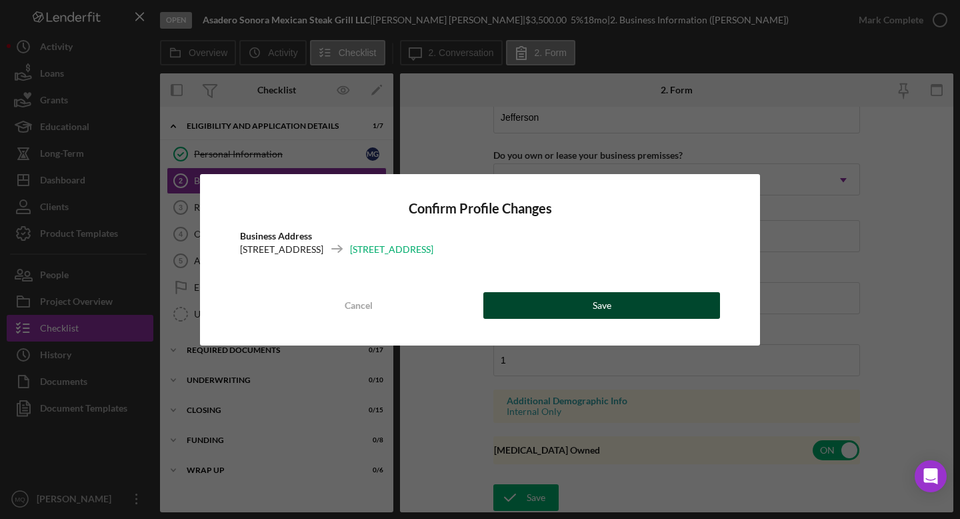
click at [594, 307] on button "Save" at bounding box center [602, 305] width 237 height 27
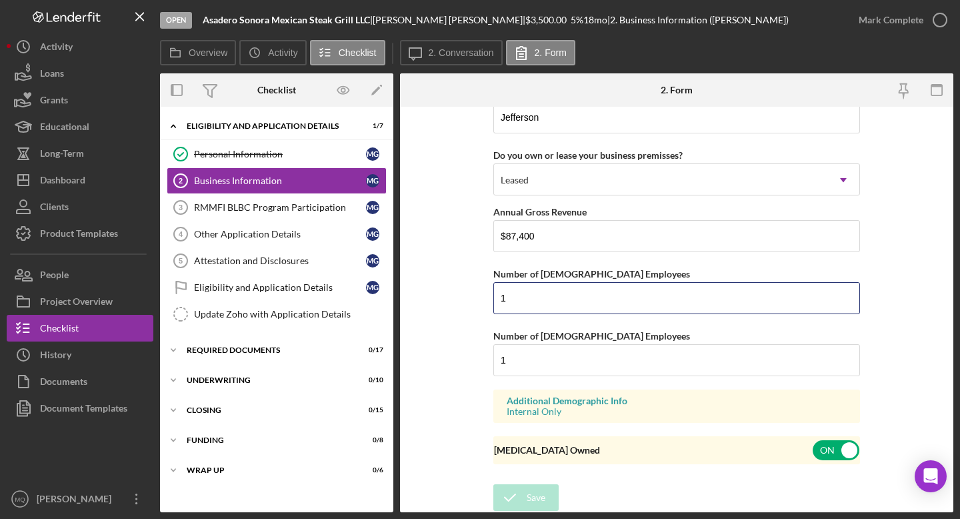
drag, startPoint x: 550, startPoint y: 303, endPoint x: 446, endPoint y: 283, distance: 106.6
click at [448, 284] on form "Business Name Asadero Sonora Mexican Steak Grill LLC DBA Business Start Date [D…" at bounding box center [677, 310] width 554 height 406
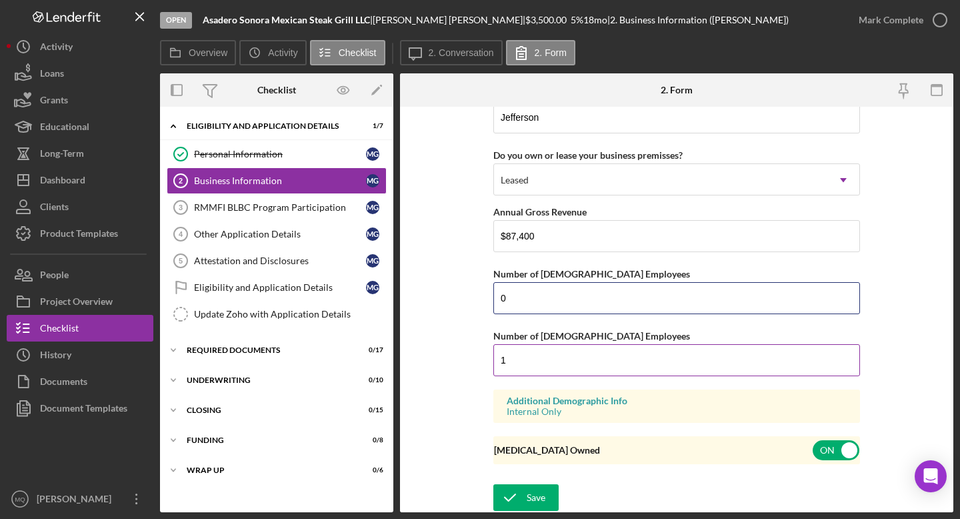
type input "0"
click at [513, 355] on input "1" at bounding box center [677, 360] width 367 height 32
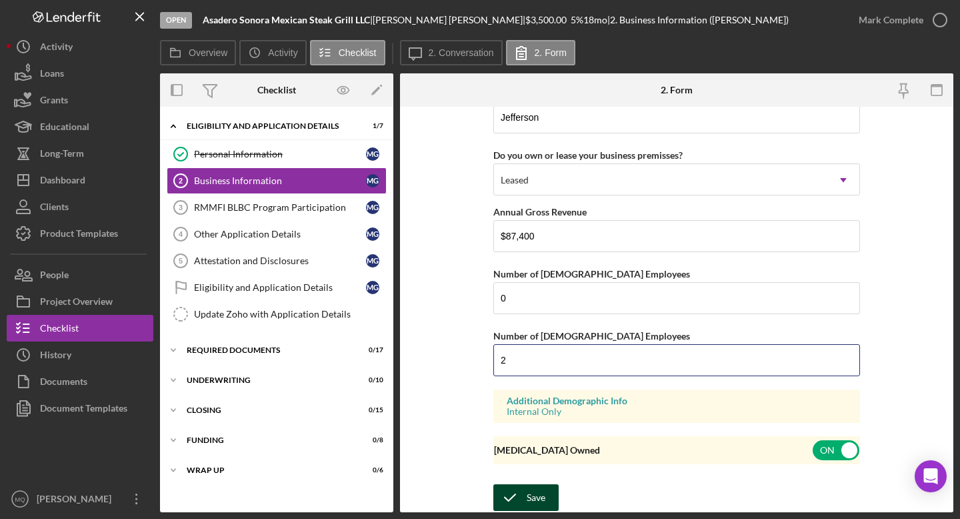
type input "2"
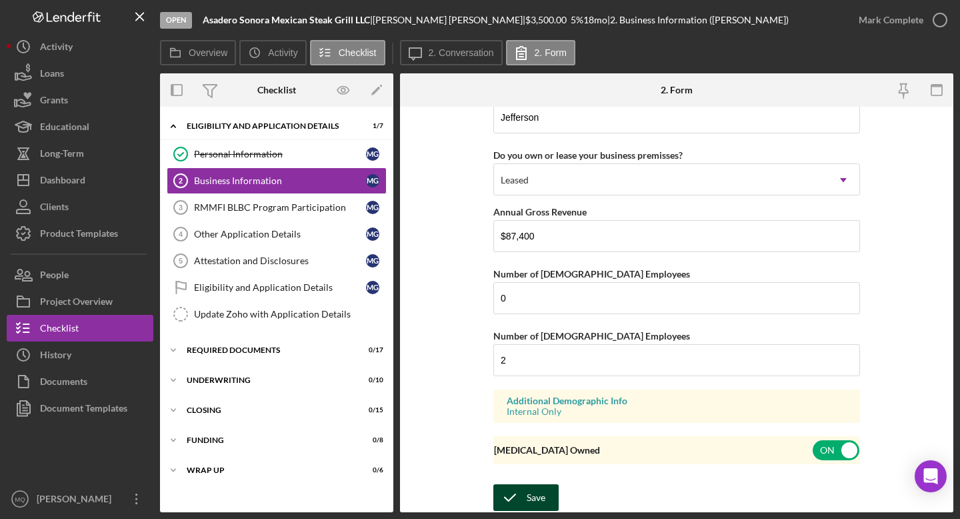
click at [534, 459] on div "Save" at bounding box center [536, 497] width 19 height 27
click at [594, 16] on div "Form submitted" at bounding box center [842, 40] width 213 height 59
click at [594, 18] on icon "button" at bounding box center [940, 19] width 33 height 33
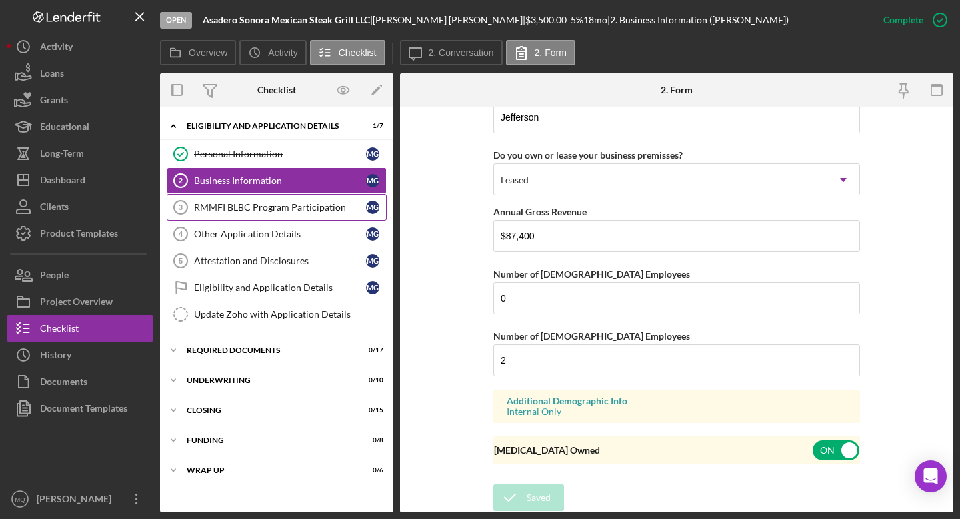
scroll to position [753, 0]
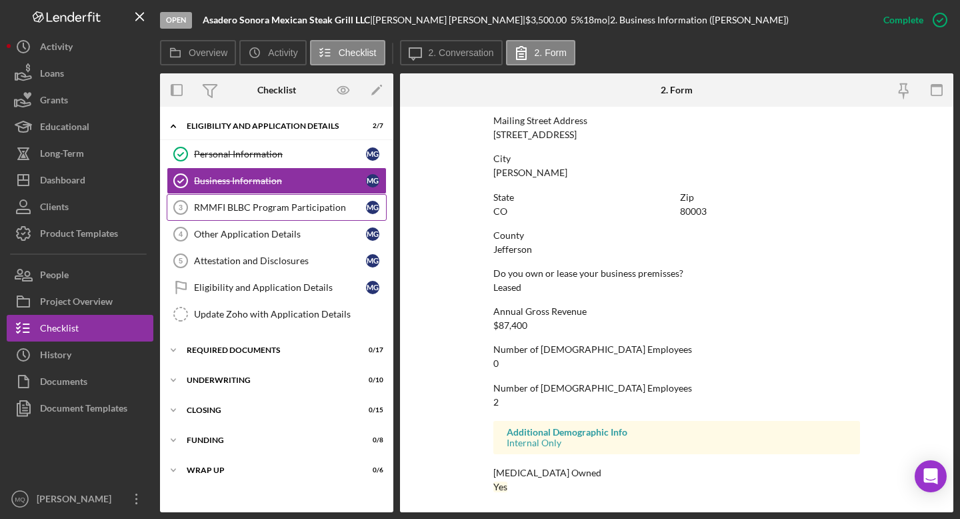
click at [286, 208] on div "RMMFI BLBC Program Participation" at bounding box center [280, 207] width 172 height 11
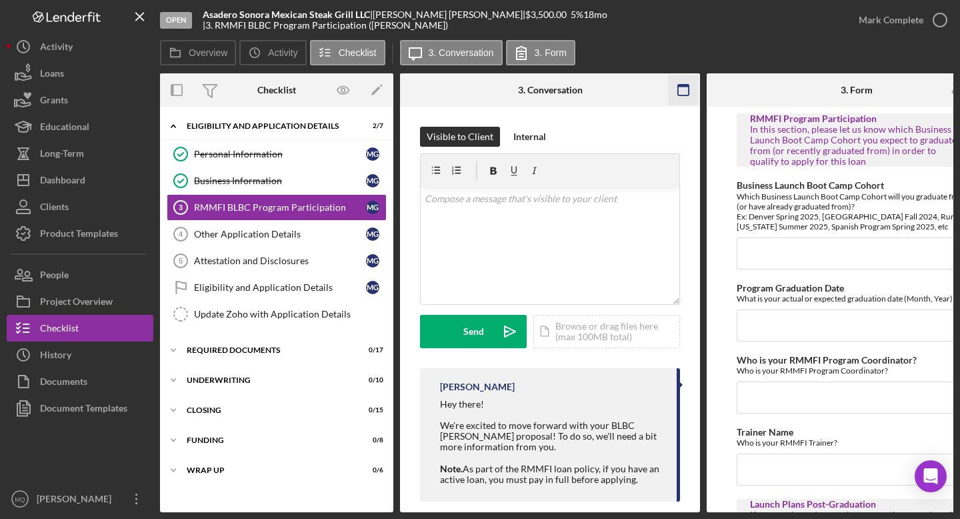
click at [594, 90] on icon "button" at bounding box center [684, 90] width 30 height 30
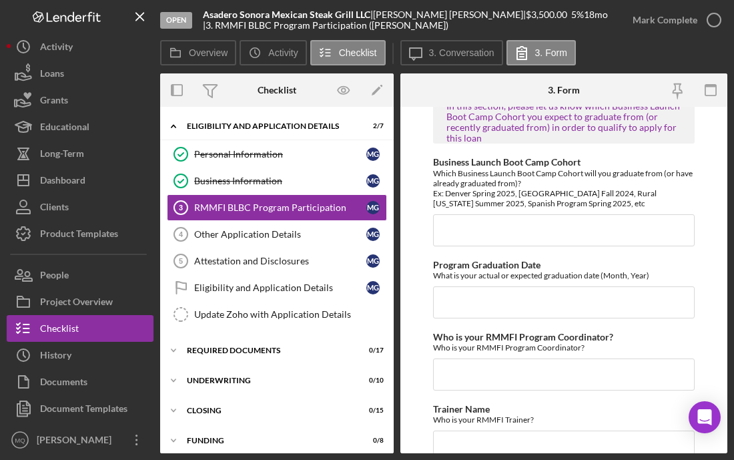
scroll to position [23, 0]
click at [542, 237] on input "Business Launch Boot Camp Cohort" at bounding box center [563, 231] width 261 height 32
paste input "BLBC-SP-20-2025-1"
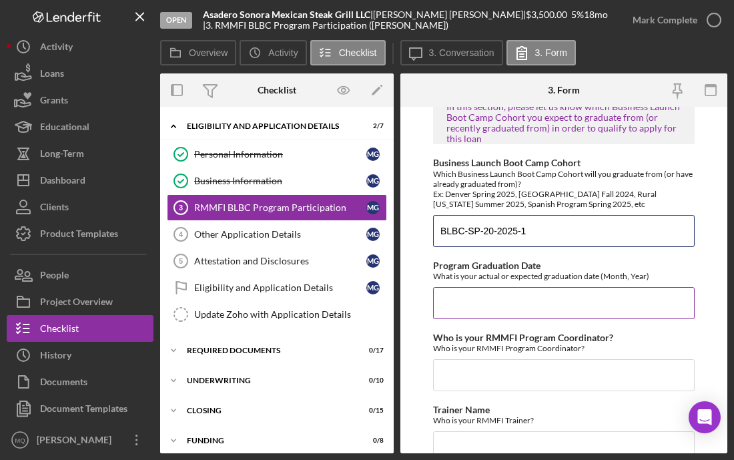
type input "BLBC-SP-20-2025-1"
click at [566, 307] on input "Program Graduation Date" at bounding box center [563, 303] width 261 height 32
click at [566, 298] on input "Program Graduation Date" at bounding box center [563, 303] width 261 height 32
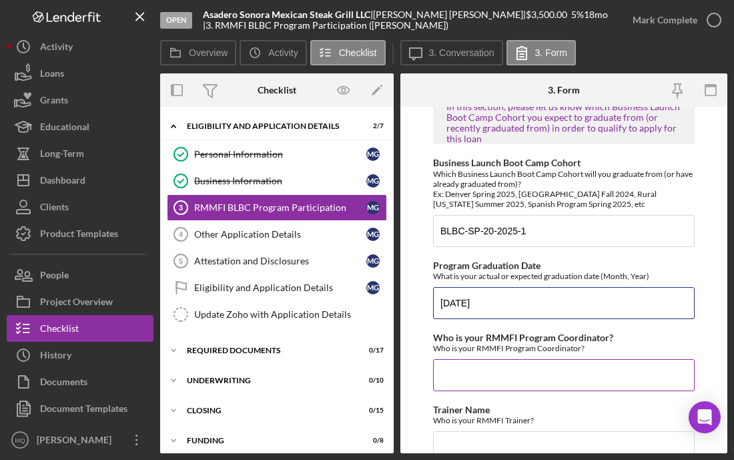
type input "[DATE]"
click at [557, 369] on input "Who is your RMMFI Program Coordinator?" at bounding box center [563, 375] width 261 height 32
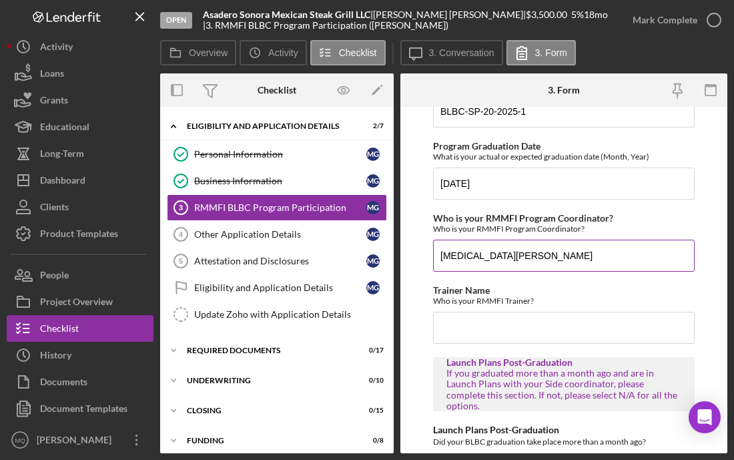
scroll to position [143, 0]
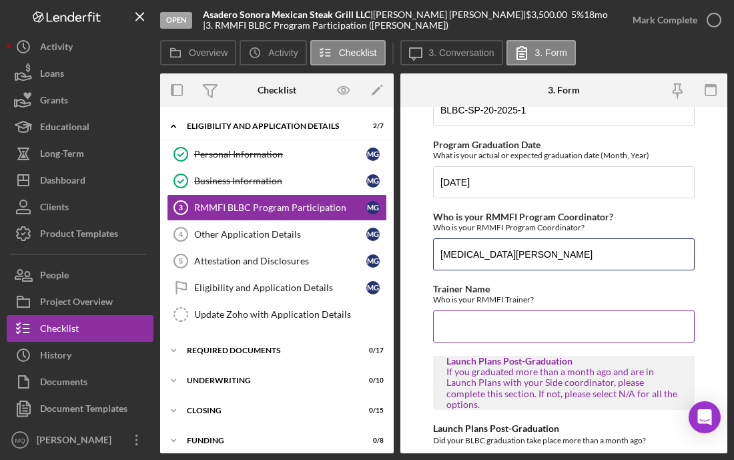
type input "[MEDICAL_DATA][PERSON_NAME]"
click at [565, 333] on input "Trainer Name" at bounding box center [563, 326] width 261 height 32
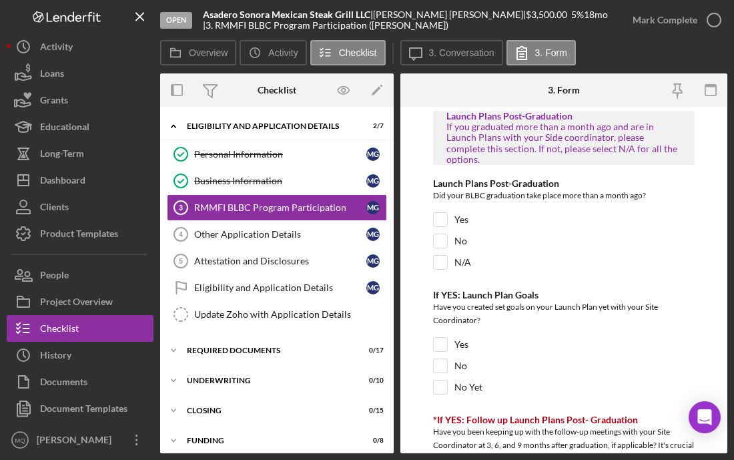
scroll to position [394, 0]
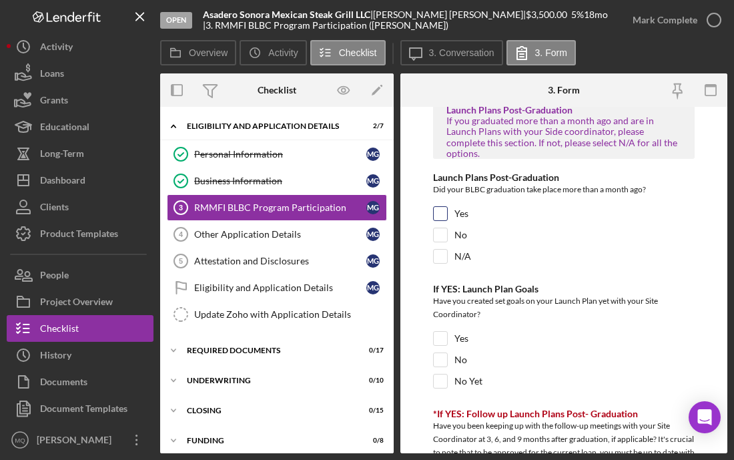
type input "[PERSON_NAME]"
click at [444, 211] on input "Yes" at bounding box center [440, 213] width 13 height 13
checkbox input "true"
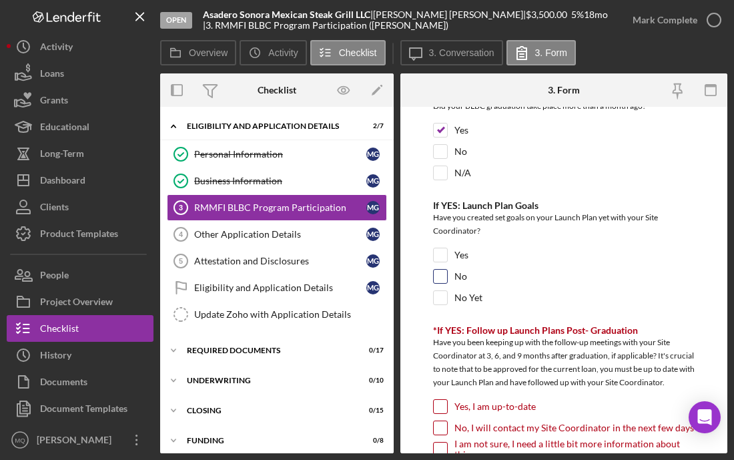
scroll to position [487, 0]
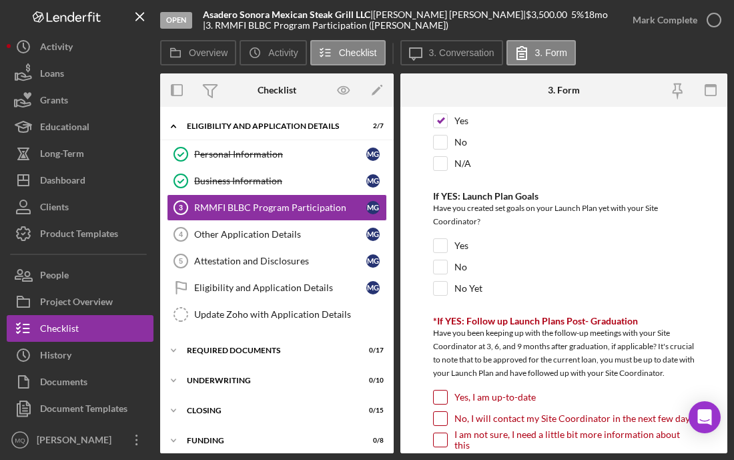
click at [442, 237] on div "If YES: Launch Plan Goals Have you created set goals on your Launch Plan yet wi…" at bounding box center [563, 246] width 261 height 111
click at [440, 247] on input "Yes" at bounding box center [440, 245] width 13 height 13
checkbox input "true"
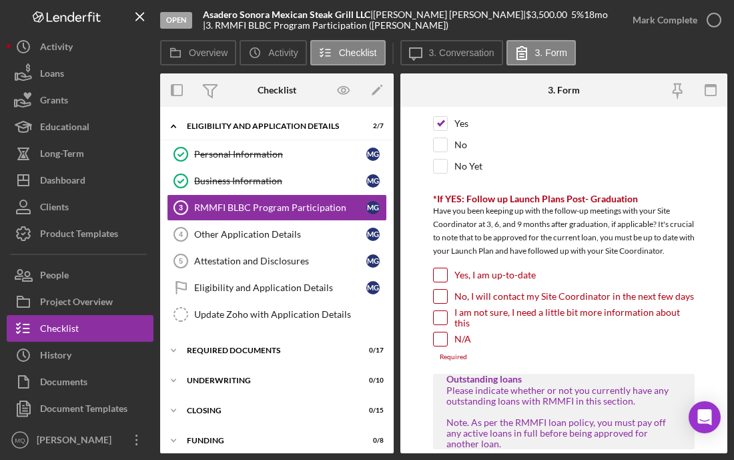
scroll to position [619, 0]
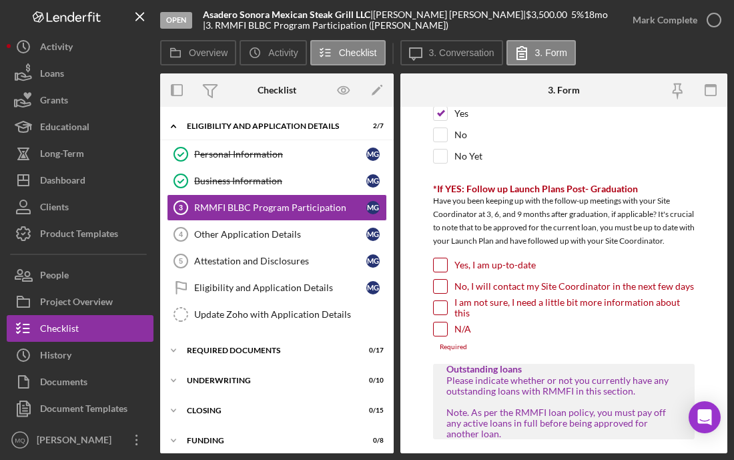
click at [594, 251] on div "Have you been keeping up with the follow-up meetings with your Site Coordinator…" at bounding box center [563, 222] width 261 height 57
click at [440, 271] on input "Yes, I am up-to-date" at bounding box center [440, 264] width 13 height 13
checkbox input "true"
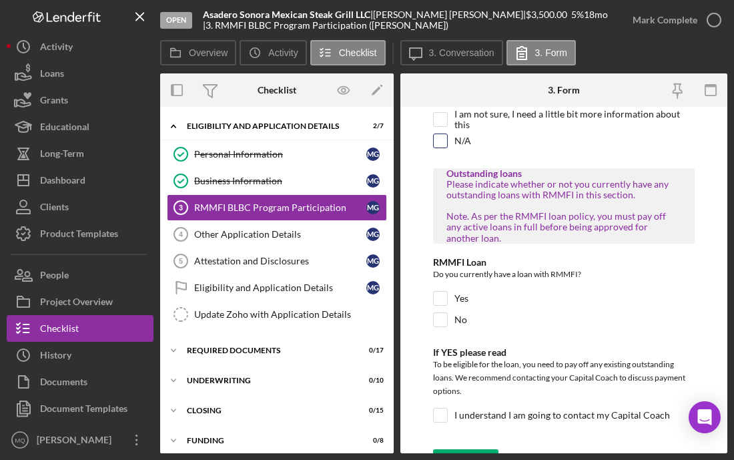
scroll to position [842, 0]
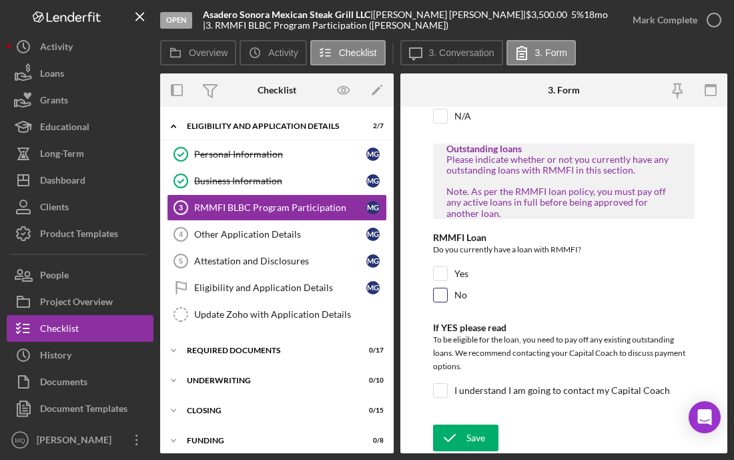
click at [440, 301] on input "No" at bounding box center [440, 294] width 13 height 13
checkbox input "true"
click at [441, 395] on input "I understand I am going to contact my Capital Coach" at bounding box center [440, 390] width 13 height 13
checkbox input "true"
click at [476, 436] on div "Save" at bounding box center [475, 437] width 19 height 27
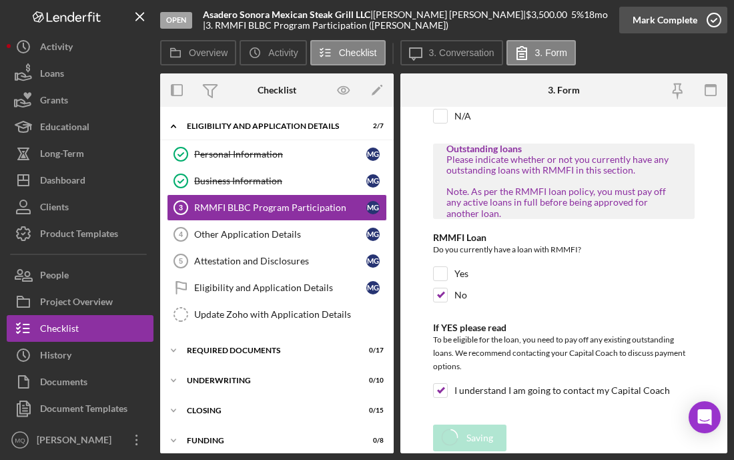
click at [594, 21] on icon "button" at bounding box center [713, 19] width 33 height 33
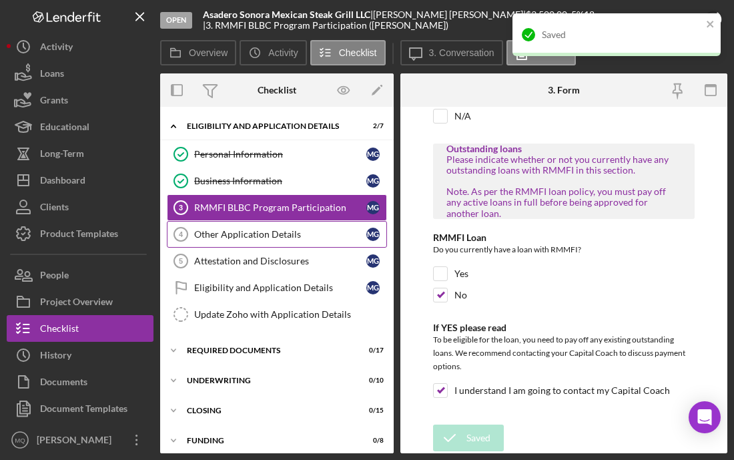
scroll to position [895, 0]
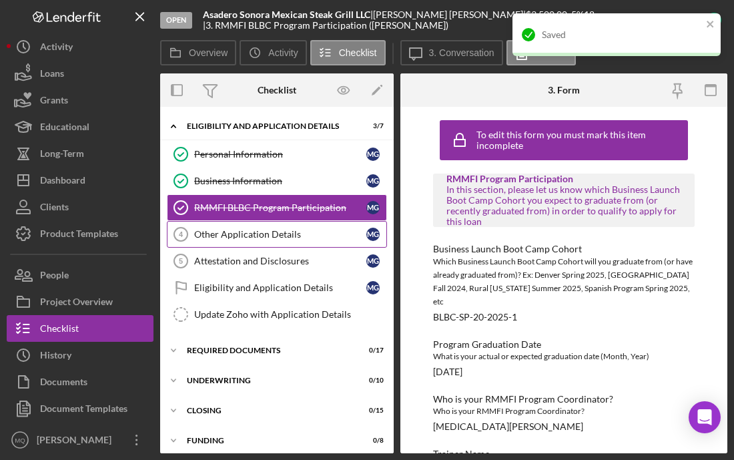
click at [305, 233] on div "Other Application Details" at bounding box center [280, 234] width 172 height 11
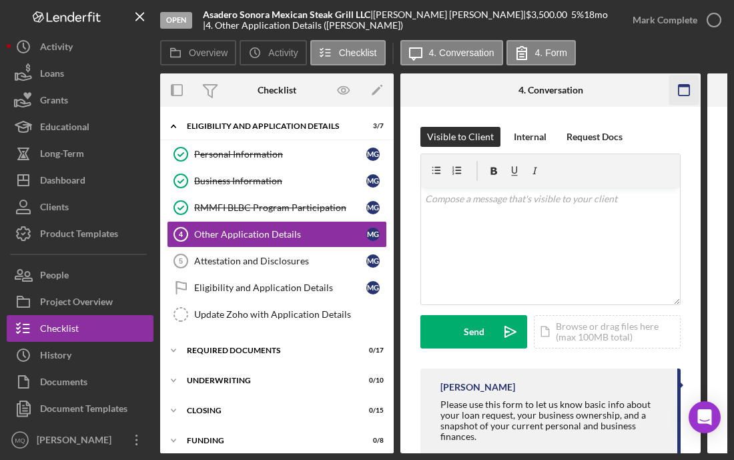
click at [594, 85] on rect "button" at bounding box center [683, 86] width 11 height 3
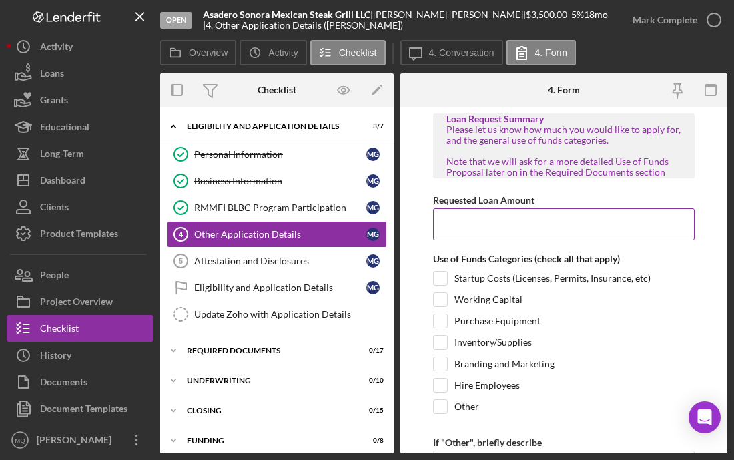
click at [579, 210] on input "Requested Loan Amount" at bounding box center [563, 224] width 261 height 32
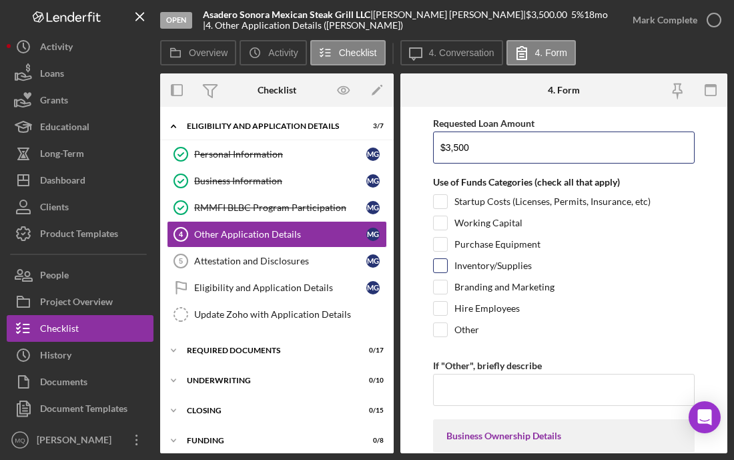
scroll to position [78, 0]
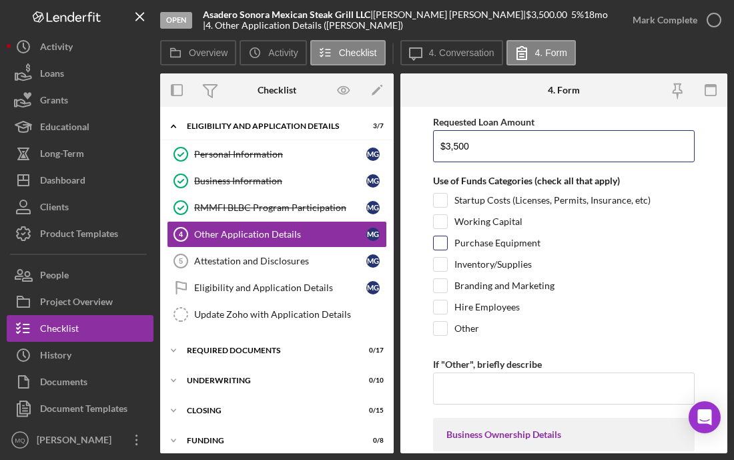
type input "$3,500"
click at [442, 243] on input "Purchase Equipment" at bounding box center [440, 242] width 13 height 13
checkbox input "true"
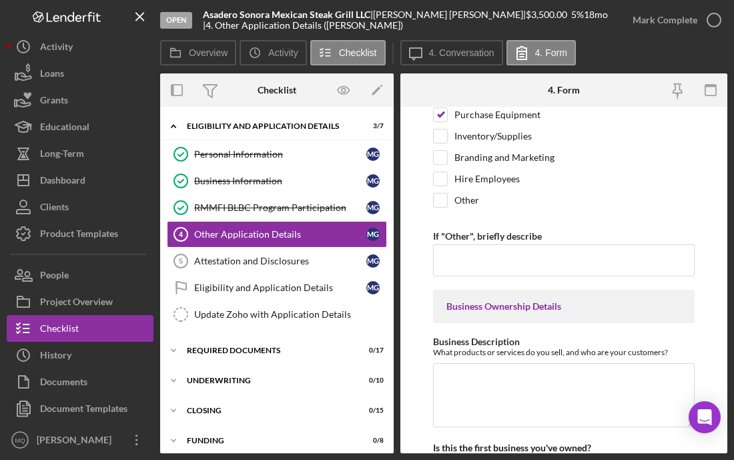
scroll to position [211, 0]
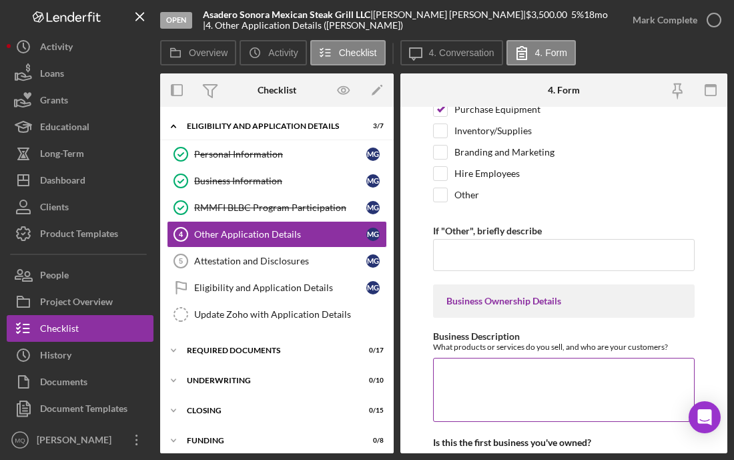
click at [567, 386] on textarea "Business Description" at bounding box center [563, 389] width 261 height 64
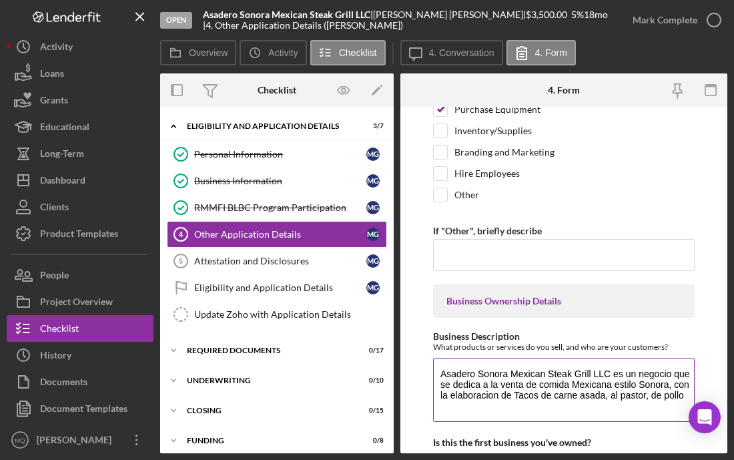
click at [496, 397] on textarea "Asadero Sonora Mexican Steak Grill LLC es un negocio que se dedica a la venta d…" at bounding box center [563, 389] width 261 height 64
click at [492, 396] on textarea "Asadero Sonora Mexican Steak Grill LLC es un negocio que se dedica a la venta d…" at bounding box center [563, 389] width 261 height 64
click at [594, 395] on textarea "Asadero Sonora Mexican Steak Grill LLC es un negocio que se dedica a la venta d…" at bounding box center [563, 389] width 261 height 64
click at [594, 397] on textarea "Asadero Sonora Mexican Steak Grill LLC es un negocio que se dedica a la venta d…" at bounding box center [563, 389] width 261 height 64
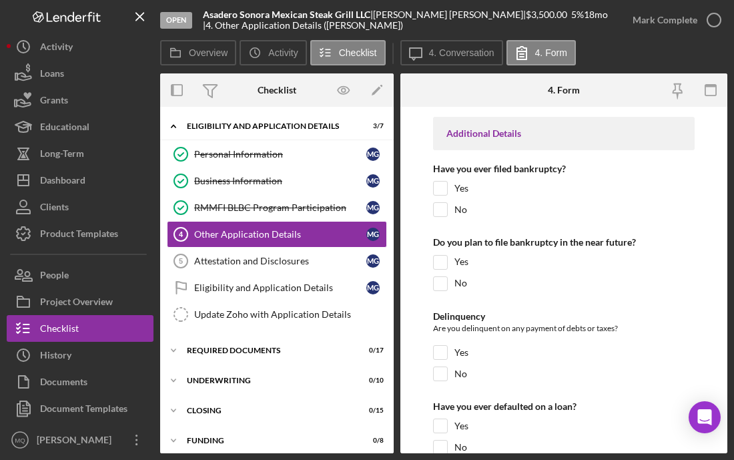
scroll to position [3298, 0]
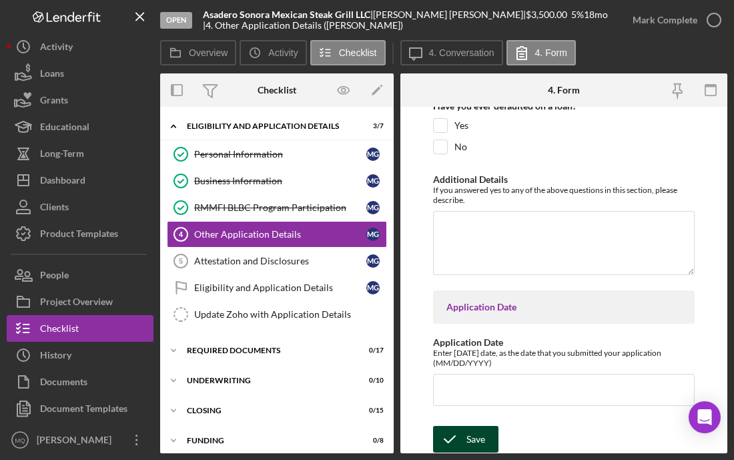
type textarea "Asadero Sonora Mexican Steak Grill LLC es un negocio que se dedica a la venta d…"
click at [471, 433] on div "Save" at bounding box center [475, 439] width 19 height 27
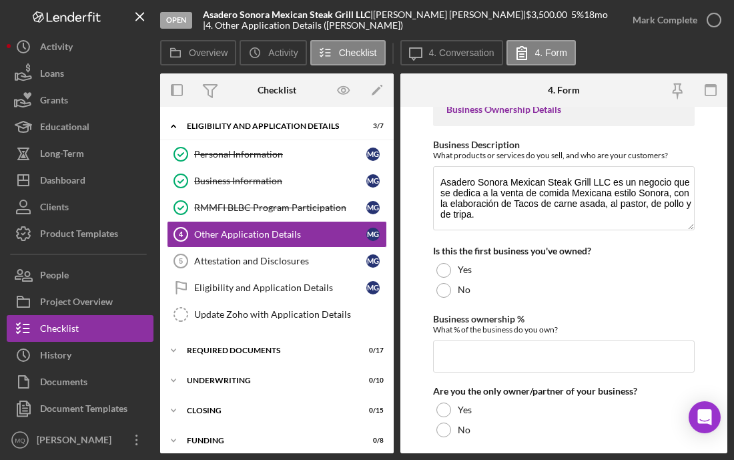
scroll to position [406, 0]
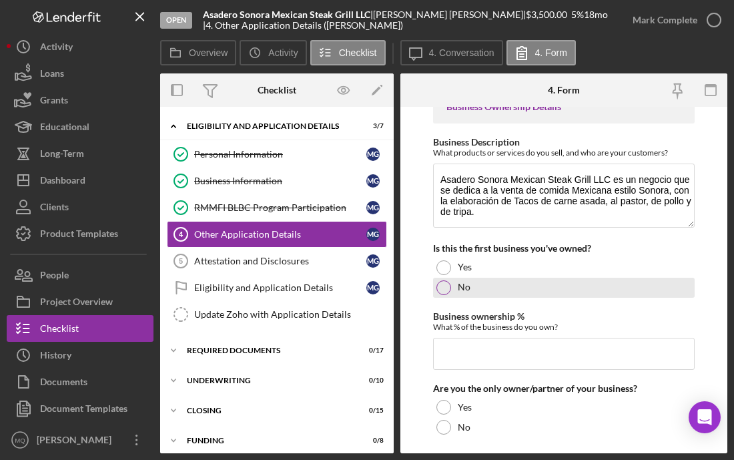
click at [442, 287] on div at bounding box center [443, 287] width 15 height 15
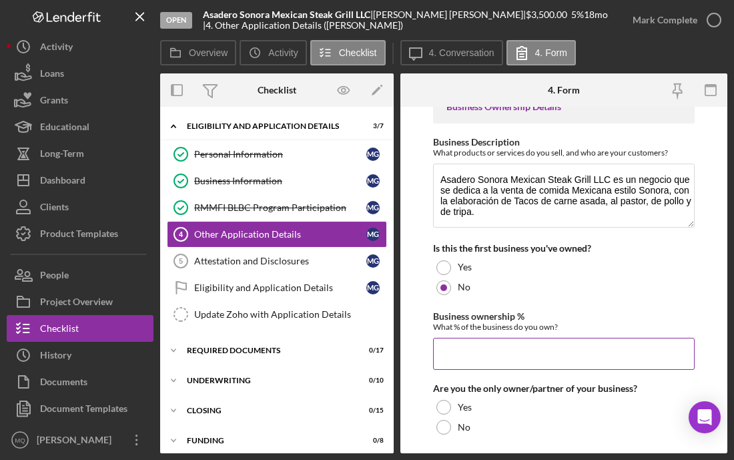
click at [501, 347] on input "Business ownership %" at bounding box center [563, 353] width 261 height 32
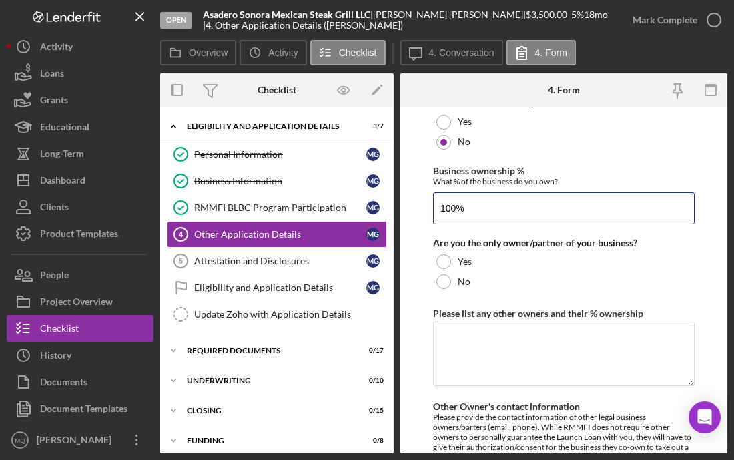
scroll to position [556, 0]
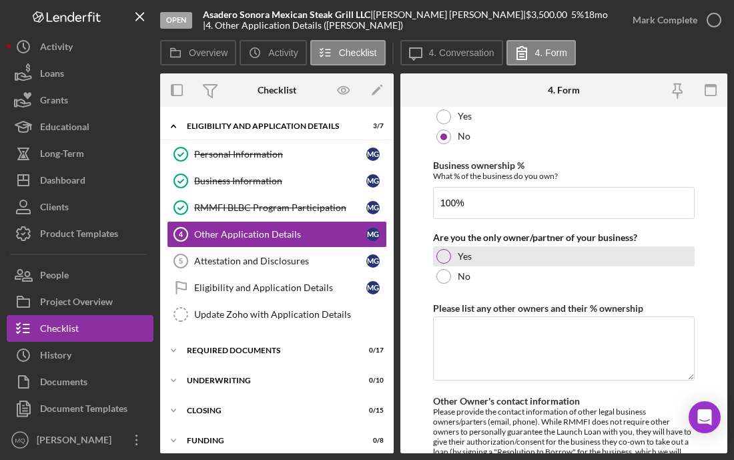
type input "100.00000%"
click at [444, 257] on div at bounding box center [443, 256] width 15 height 15
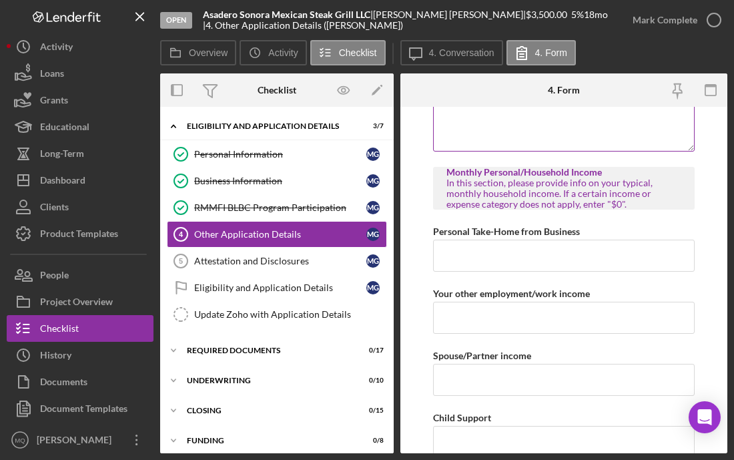
scroll to position [942, 0]
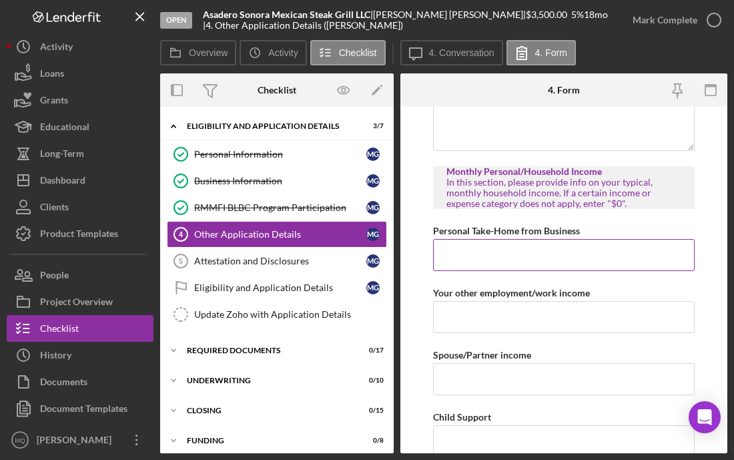
click at [556, 251] on input "Personal Take-Home from Business" at bounding box center [563, 255] width 261 height 32
type input "$500"
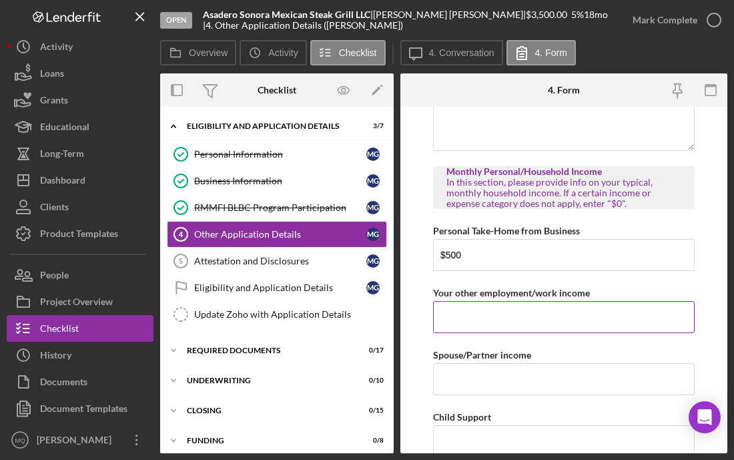
click at [520, 319] on input "Your other employment/work income" at bounding box center [563, 317] width 261 height 32
type input "$0"
drag, startPoint x: 466, startPoint y: 317, endPoint x: 422, endPoint y: 312, distance: 44.3
click at [422, 314] on form "Loan Request Summary Please let us know how much you would like to apply for, a…" at bounding box center [563, 280] width 327 height 346
click at [458, 319] on input "Your other employment/work income" at bounding box center [563, 317] width 261 height 32
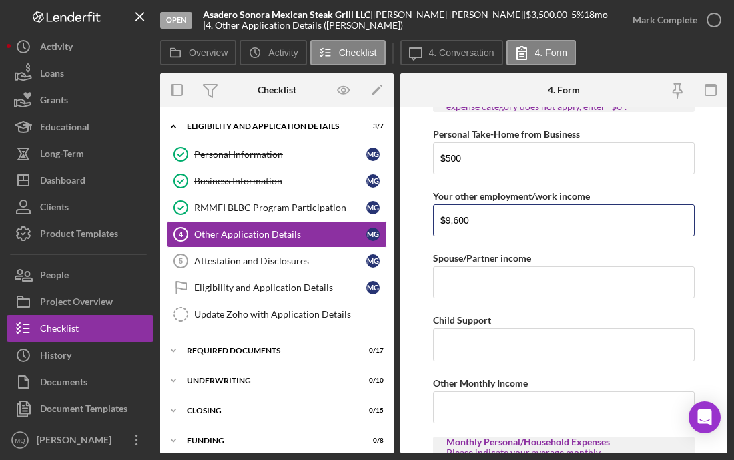
scroll to position [1040, 0]
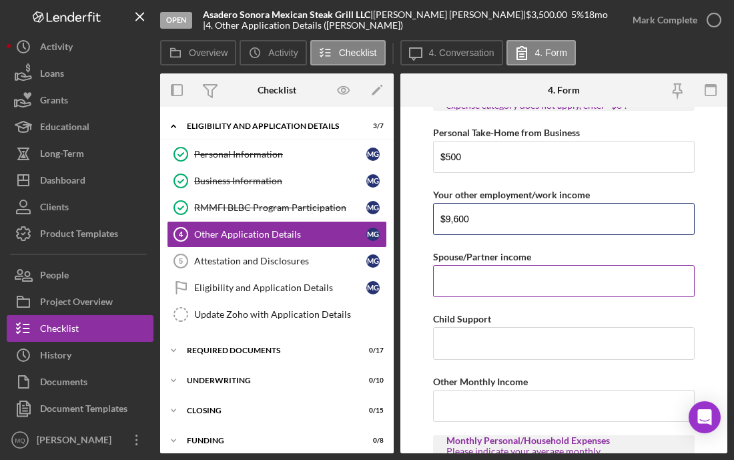
type input "$9,600"
click at [536, 279] on input "Spouse/Partner income" at bounding box center [563, 281] width 261 height 32
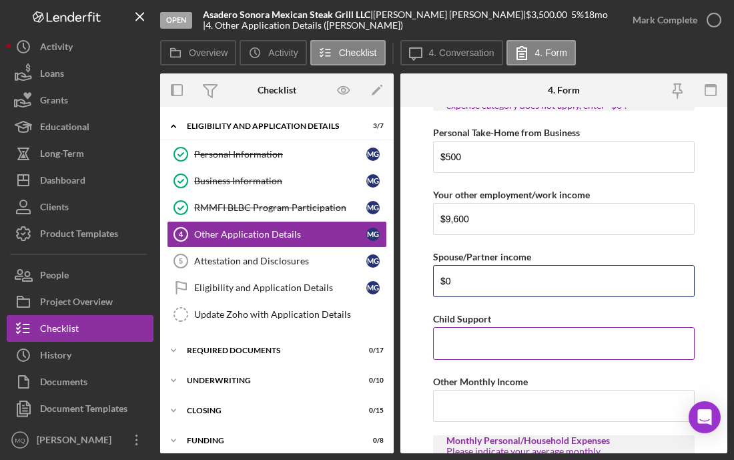
type input "$0"
click at [521, 346] on input "Child Support" at bounding box center [563, 343] width 261 height 32
click at [496, 342] on input "Child Support" at bounding box center [563, 343] width 261 height 32
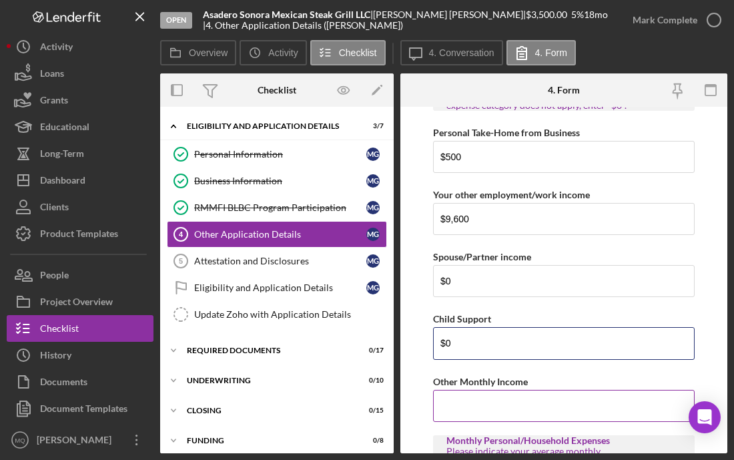
type input "$0"
click at [506, 406] on input "Other Monthly Income" at bounding box center [563, 406] width 261 height 32
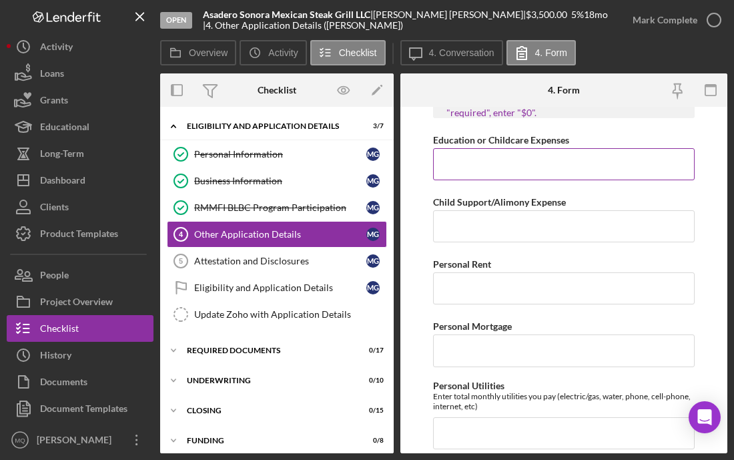
scroll to position [1414, 0]
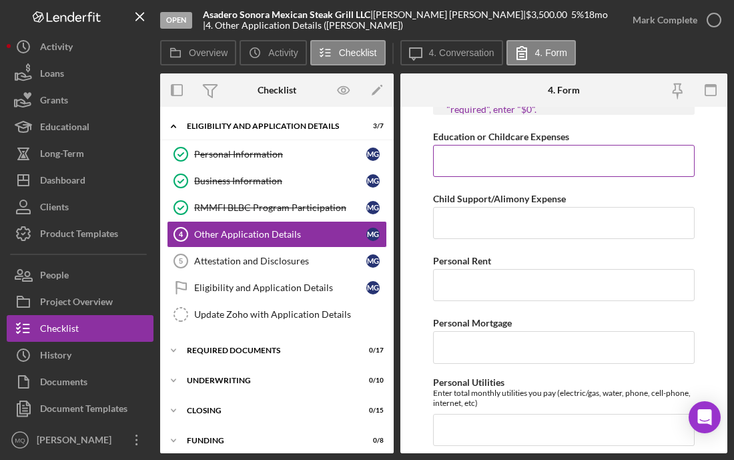
type input "$0"
click at [509, 162] on input "Education or Childcare Expenses" at bounding box center [563, 161] width 261 height 32
type input "$0"
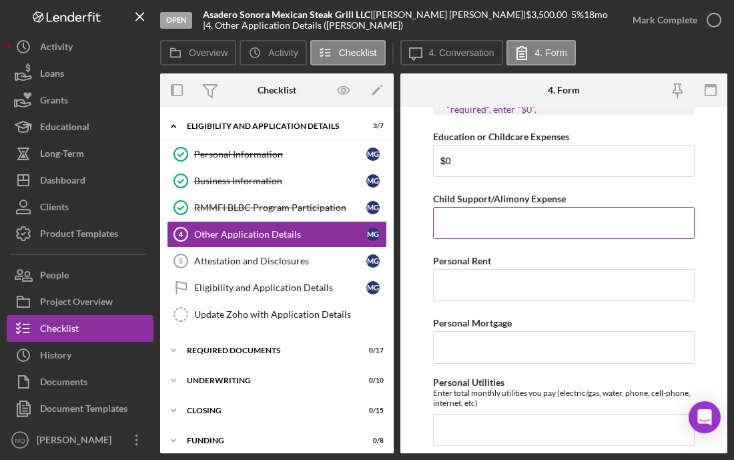
click at [518, 223] on input "Child Support/Alimony Expense" at bounding box center [563, 223] width 261 height 32
type input "$0"
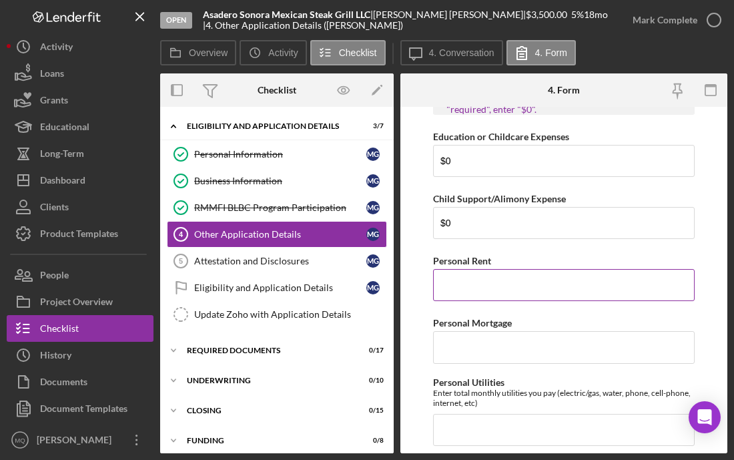
click at [508, 277] on input "Personal Rent" at bounding box center [563, 285] width 261 height 32
type input "$1,800"
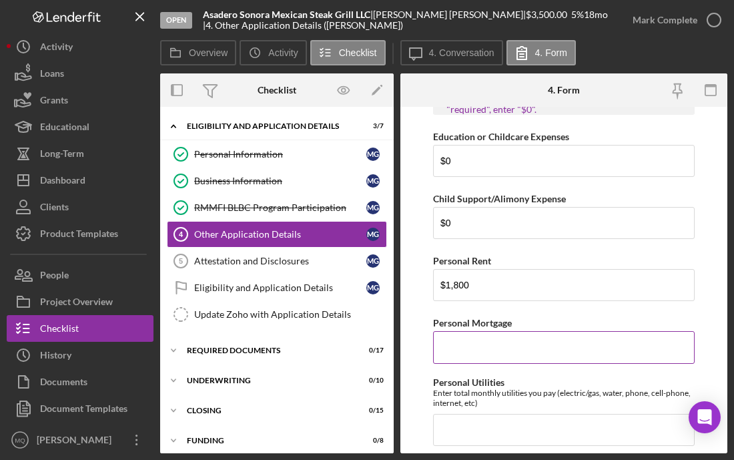
click at [494, 344] on input "Personal Mortgage" at bounding box center [563, 347] width 261 height 32
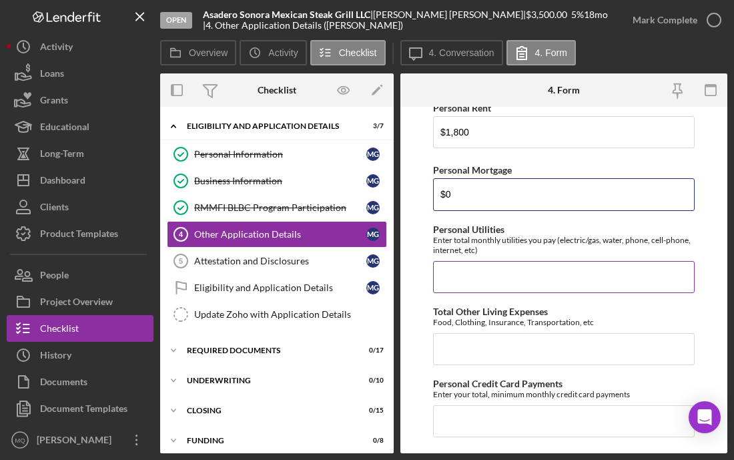
scroll to position [1569, 0]
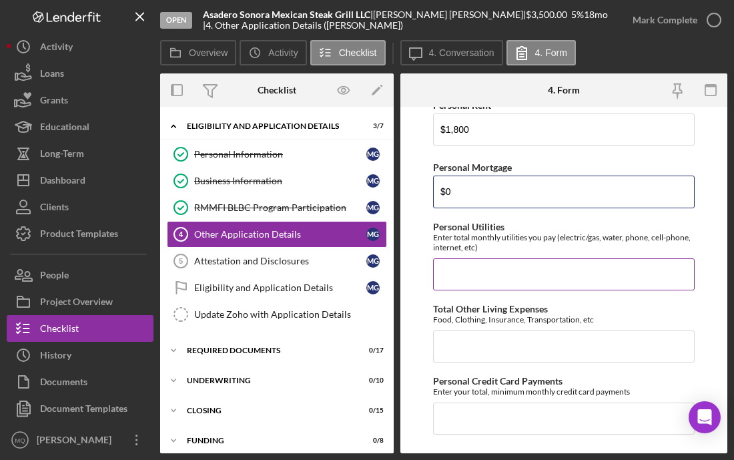
type input "$0"
click at [544, 269] on input "Personal Utilities" at bounding box center [563, 274] width 261 height 32
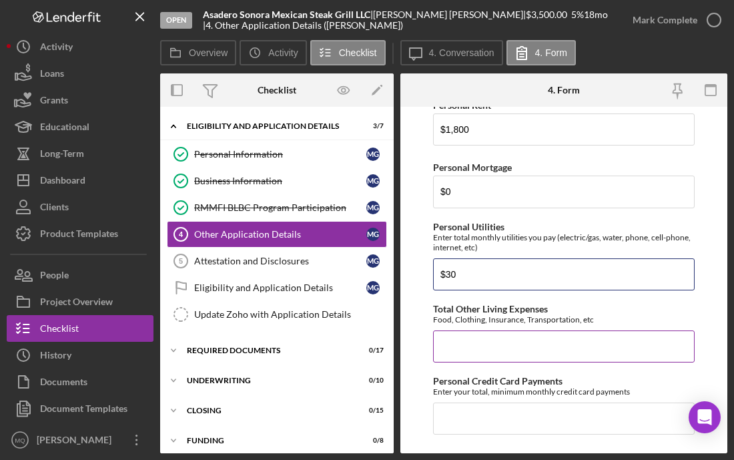
type input "$30"
click at [543, 342] on input "Total Other Living Expenses" at bounding box center [563, 346] width 261 height 32
type input "$8"
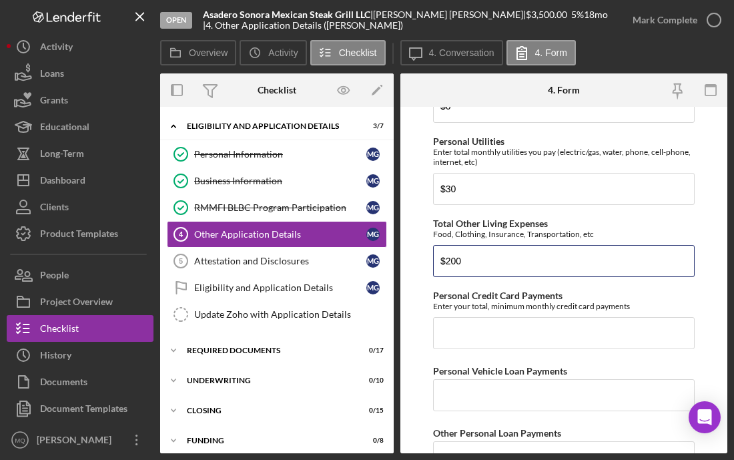
scroll to position [1663, 0]
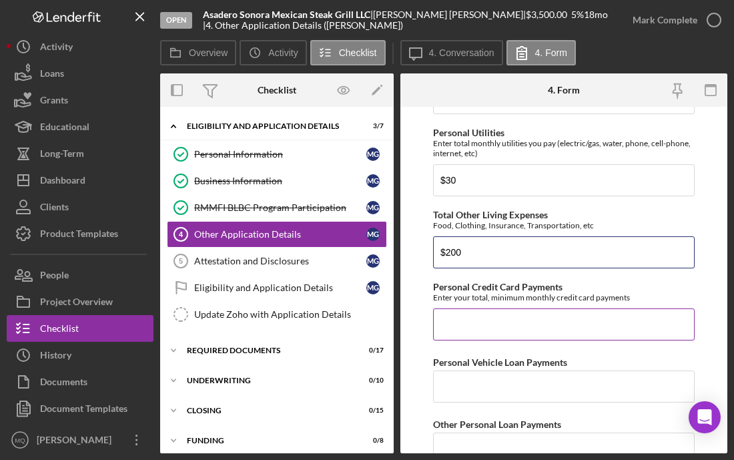
type input "$200"
click at [594, 321] on input "Personal Credit Card Payments" at bounding box center [563, 324] width 261 height 32
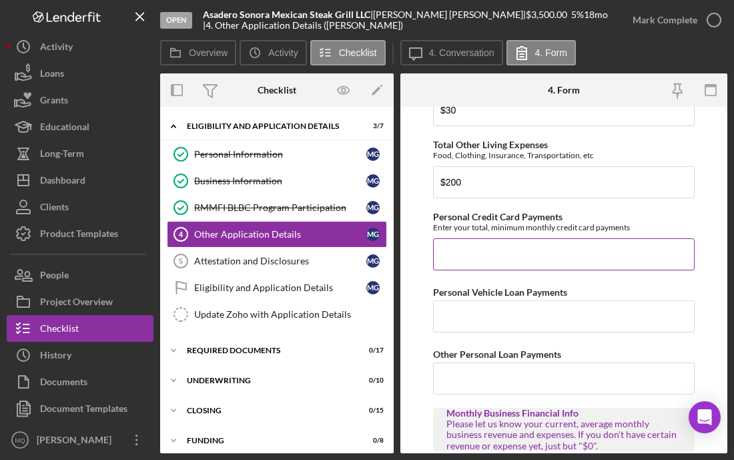
scroll to position [1737, 0]
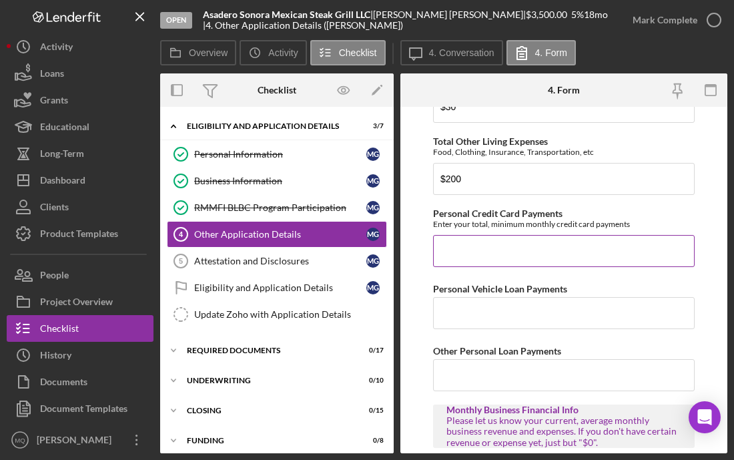
click at [508, 262] on input "Personal Credit Card Payments" at bounding box center [563, 251] width 261 height 32
type input "$3"
type input "$100"
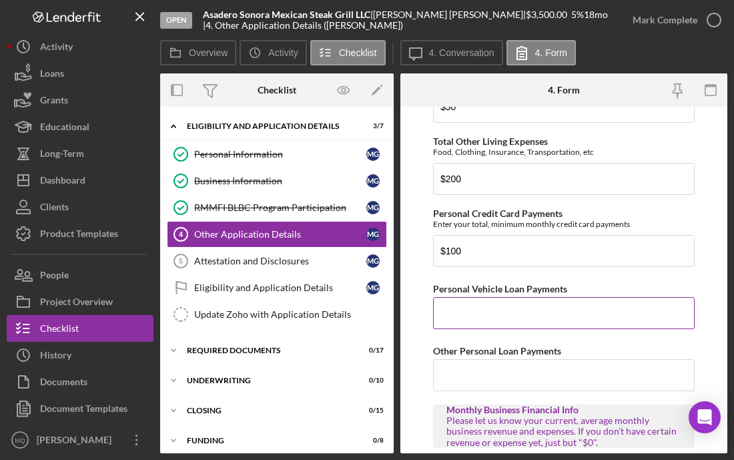
click at [523, 323] on input "Personal Vehicle Loan Payments" at bounding box center [563, 313] width 261 height 32
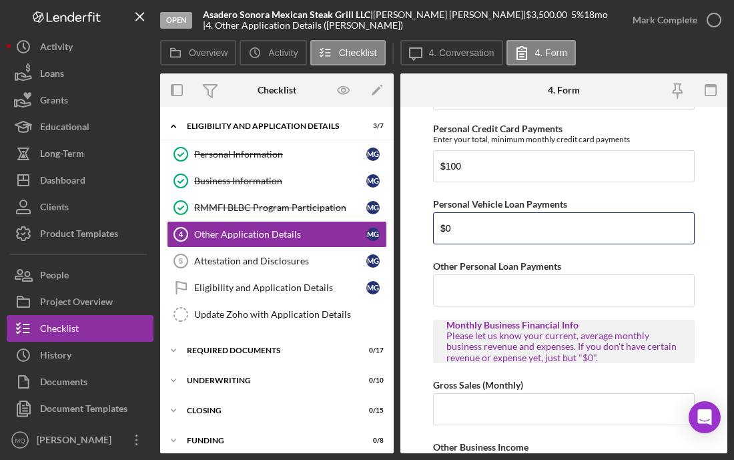
scroll to position [1850, 0]
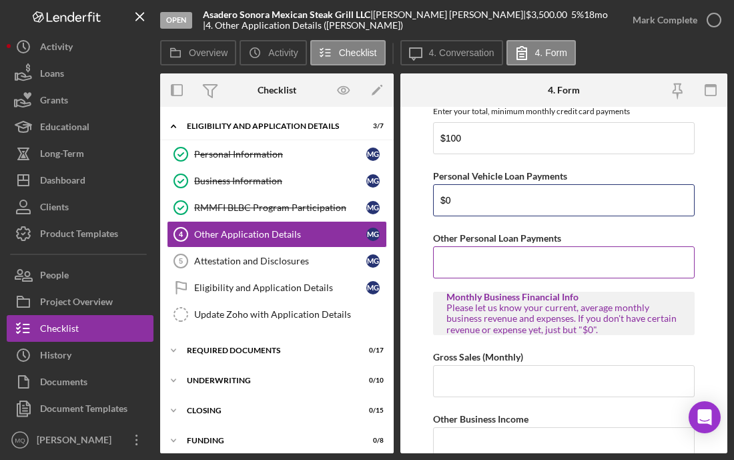
type input "$0"
click at [538, 255] on input "Other Personal Loan Payments" at bounding box center [563, 262] width 261 height 32
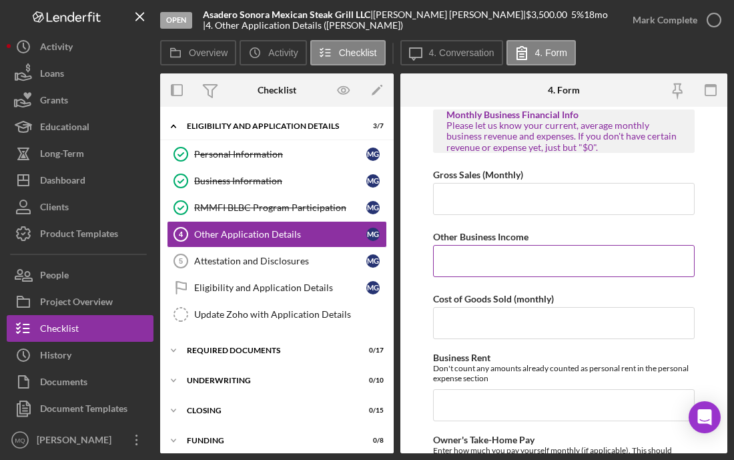
scroll to position [2034, 0]
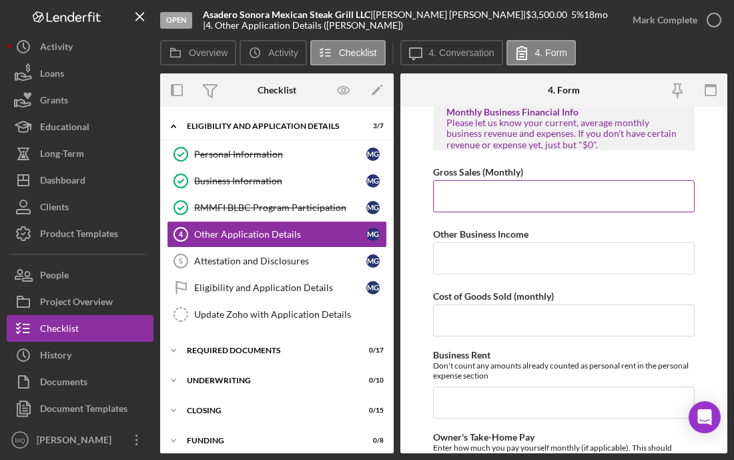
type input "$0"
click at [538, 195] on input "Gross Sales (Monthly)" at bounding box center [563, 196] width 261 height 32
type input "$5,000"
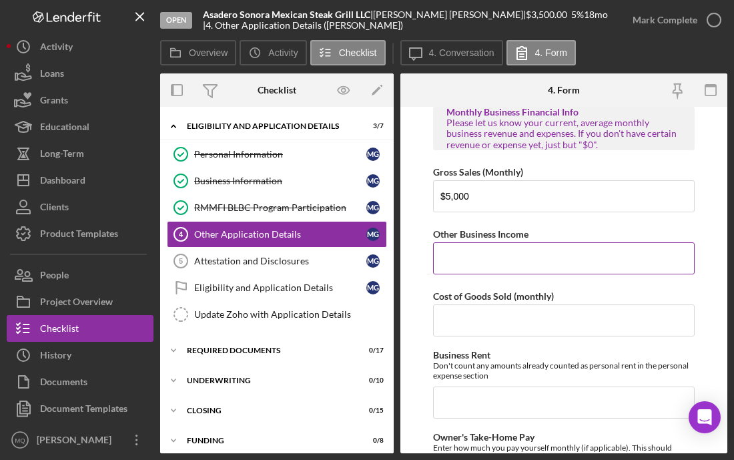
click at [534, 256] on input "Other Business Income" at bounding box center [563, 258] width 261 height 32
type input "$0"
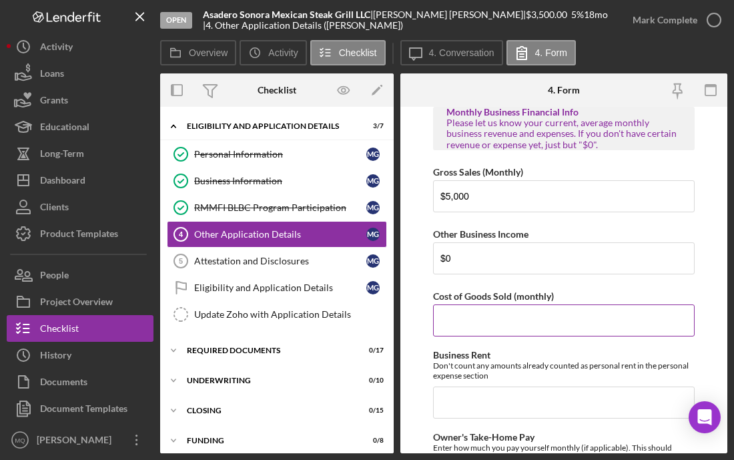
click at [520, 317] on input "Cost of Goods Sold (monthly)" at bounding box center [563, 320] width 261 height 32
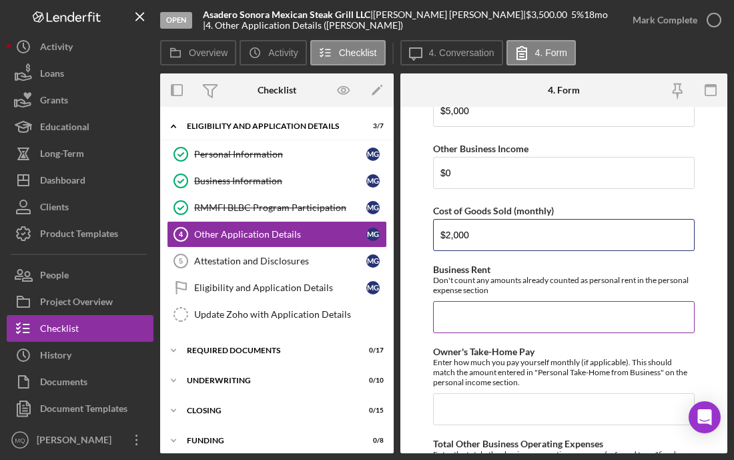
scroll to position [2125, 0]
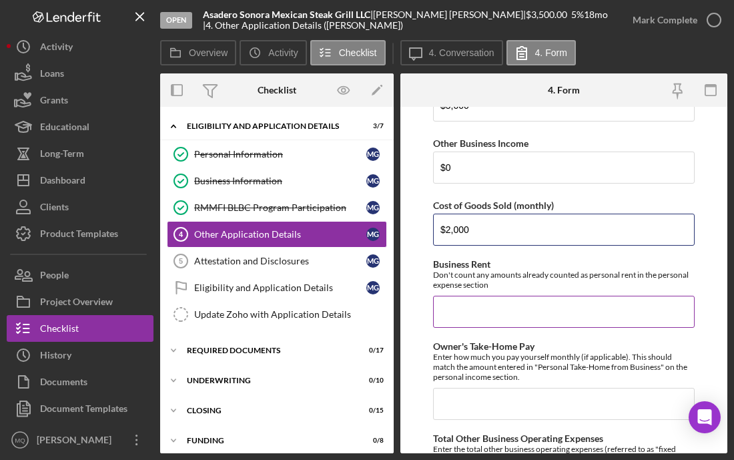
type input "$2,000"
click at [574, 315] on input "Business Rent" at bounding box center [563, 311] width 261 height 32
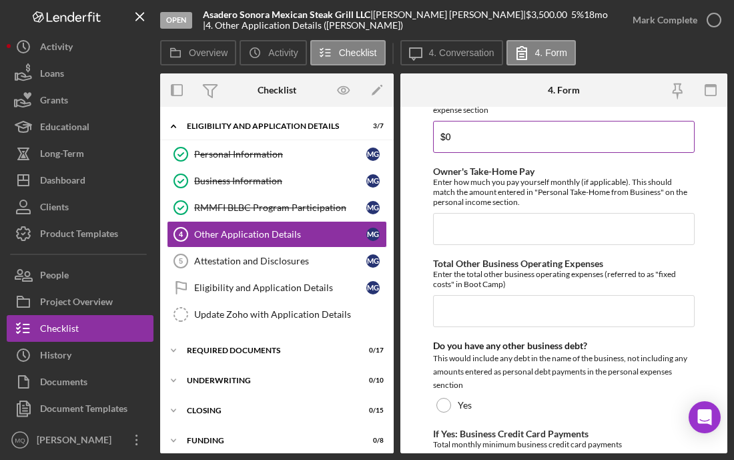
scroll to position [2300, 0]
type input "$0"
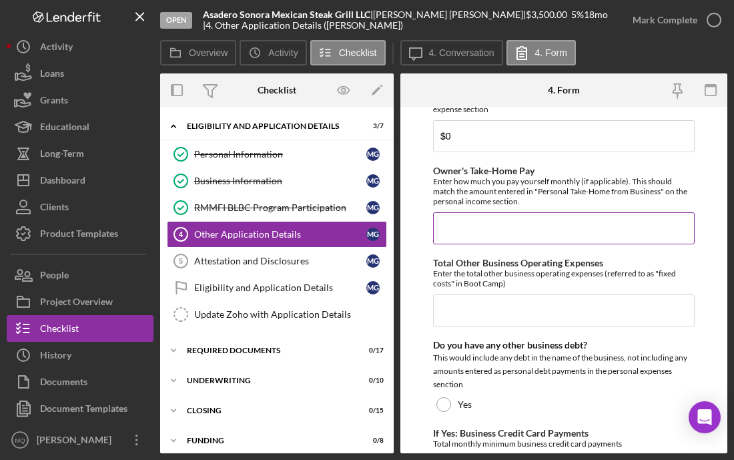
click at [496, 233] on input "Owner's Take-Home Pay" at bounding box center [563, 228] width 261 height 32
type input "$500"
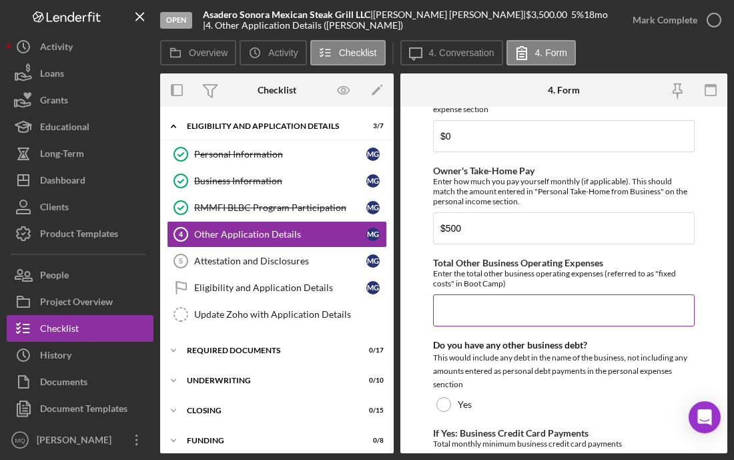
click at [548, 307] on input "Total Other Business Operating Expenses" at bounding box center [563, 310] width 261 height 32
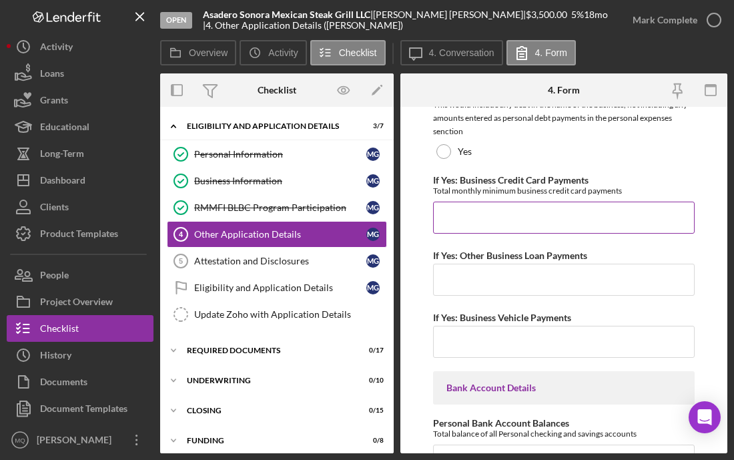
scroll to position [2562, 0]
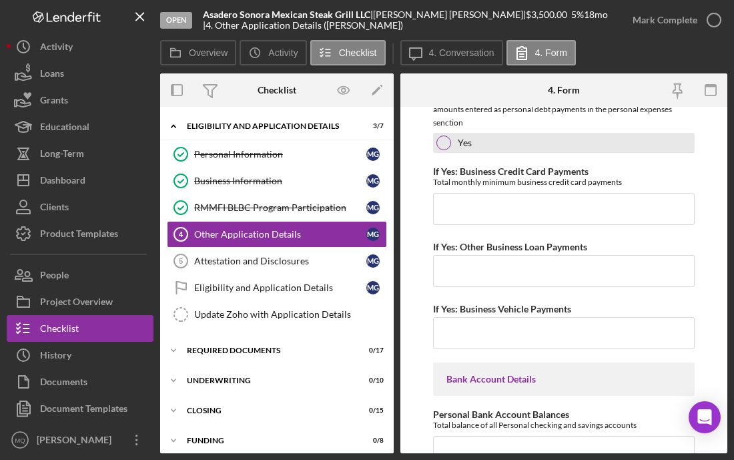
type input "$0"
click at [443, 143] on div at bounding box center [443, 142] width 15 height 15
click at [448, 145] on div at bounding box center [443, 142] width 15 height 15
click at [484, 140] on div "Yes" at bounding box center [563, 143] width 261 height 20
click at [444, 142] on div at bounding box center [443, 142] width 7 height 7
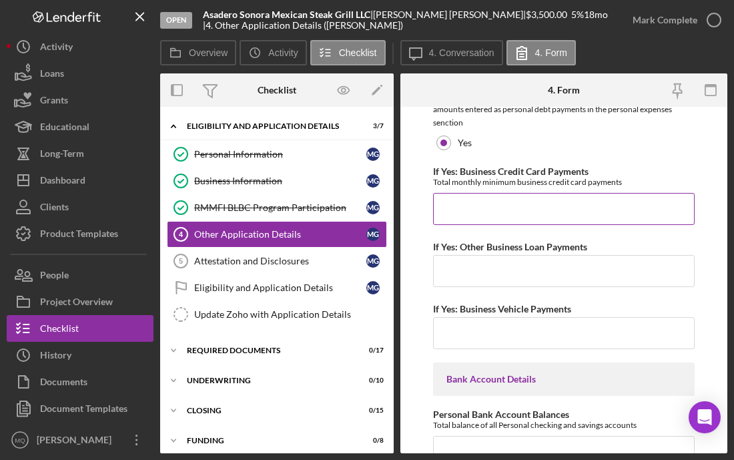
click at [542, 217] on input "If Yes: Business Credit Card Payments" at bounding box center [563, 209] width 261 height 32
type input "$0"
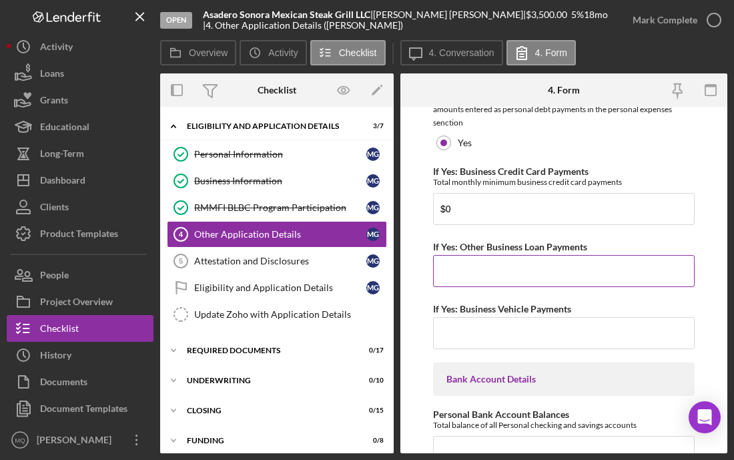
click at [560, 278] on input "If Yes: Other Business Loan Payments" at bounding box center [563, 271] width 261 height 32
type input "$0"
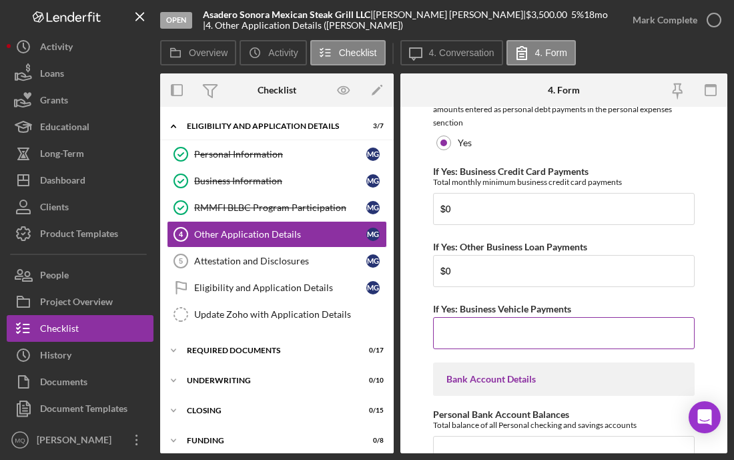
click at [541, 333] on input "If Yes: Business Vehicle Payments" at bounding box center [563, 333] width 261 height 32
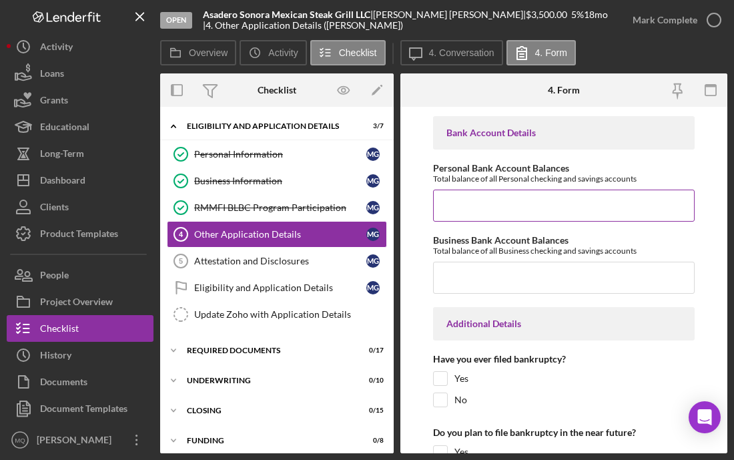
scroll to position [2810, 0]
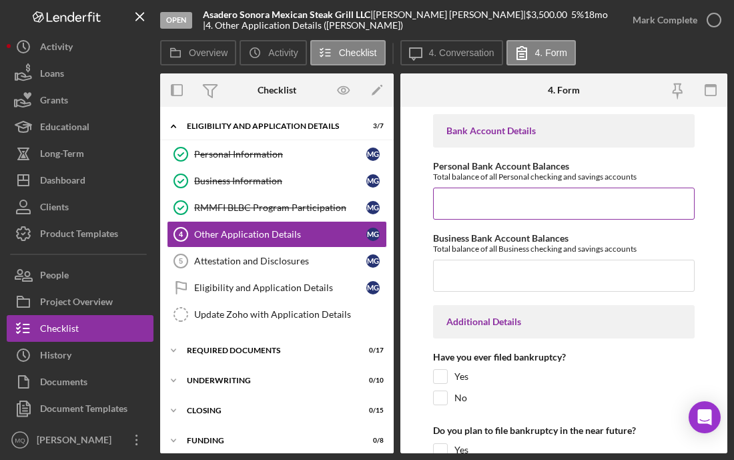
type input "$0"
click at [520, 197] on input "Personal Bank Account Balances" at bounding box center [563, 203] width 261 height 32
type input "$0"
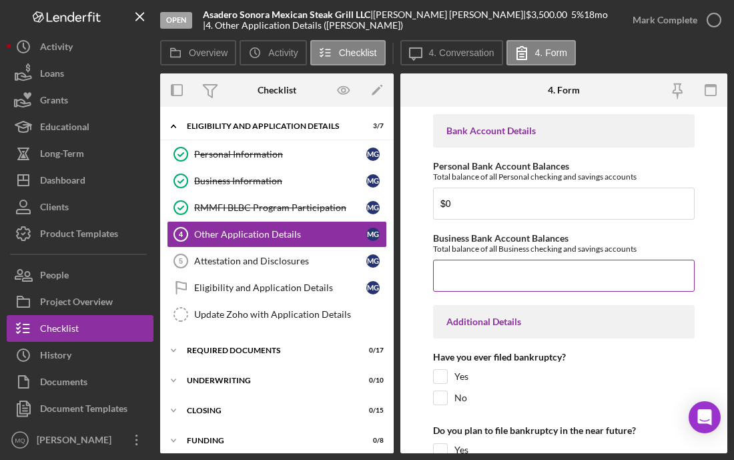
click at [552, 276] on input "Business Bank Account Balances" at bounding box center [563, 275] width 261 height 32
type input "$6,000"
click at [594, 299] on form "Loan Request Summary Please let us know how much you would like to apply for, a…" at bounding box center [563, 280] width 327 height 346
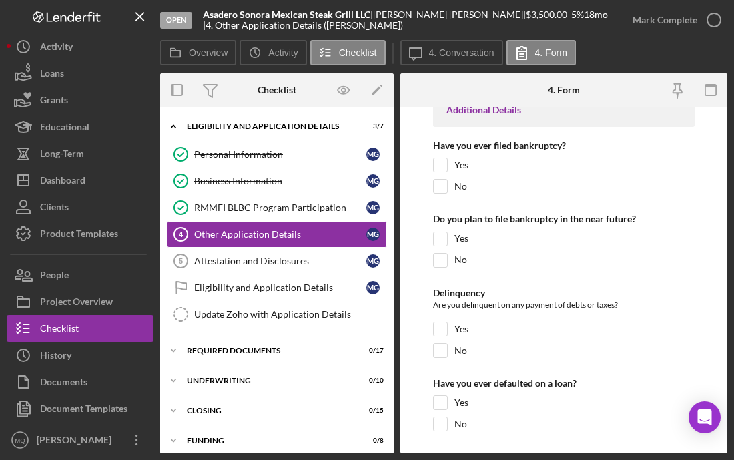
scroll to position [3022, 0]
click at [438, 193] on div "No" at bounding box center [563, 188] width 261 height 21
click at [440, 181] on input "No" at bounding box center [440, 185] width 13 height 13
checkbox input "true"
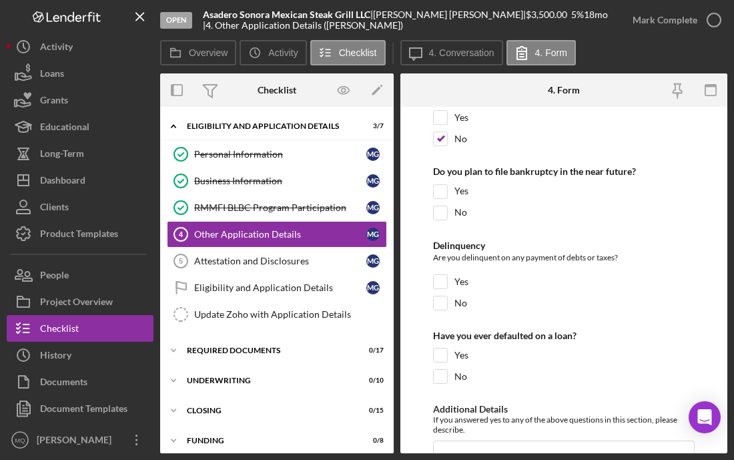
scroll to position [3071, 0]
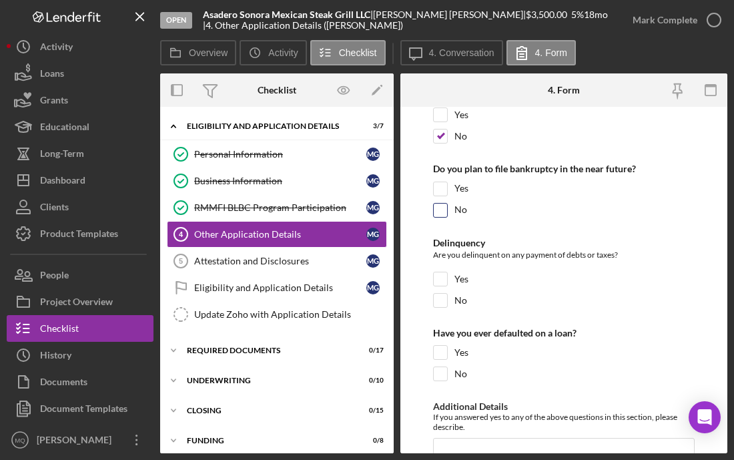
click at [444, 209] on input "No" at bounding box center [440, 209] width 13 height 13
checkbox input "true"
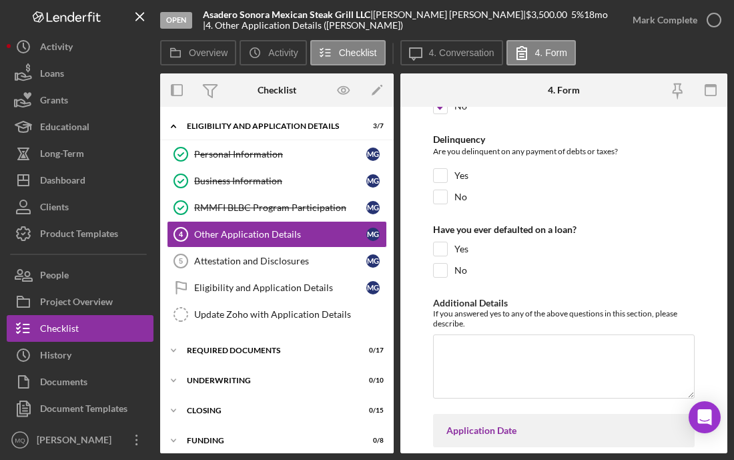
scroll to position [3176, 0]
click at [440, 199] on input "No" at bounding box center [440, 195] width 13 height 13
checkbox input "true"
click at [442, 265] on input "No" at bounding box center [440, 268] width 13 height 13
checkbox input "true"
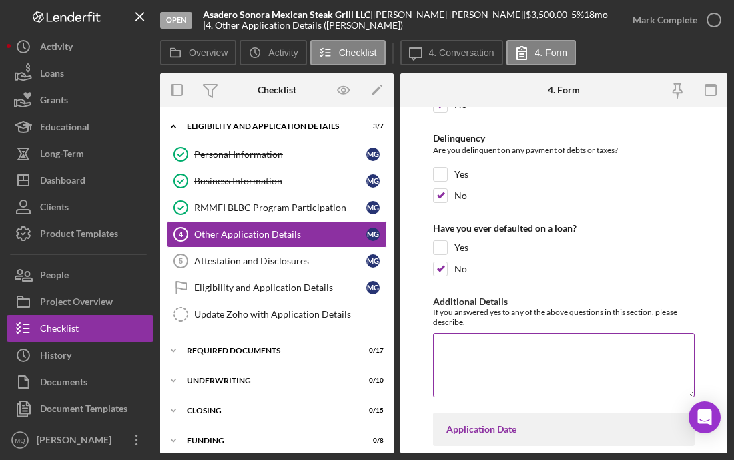
scroll to position [3298, 0]
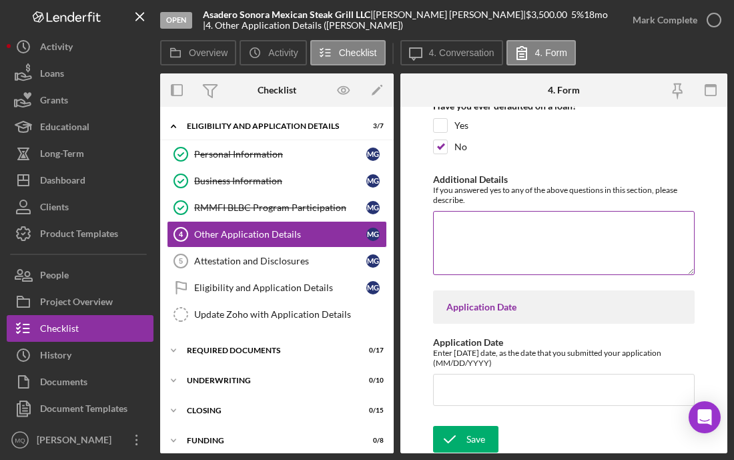
click at [594, 249] on textarea "Additional Details" at bounding box center [563, 243] width 261 height 64
type textarea "S"
type textarea "c"
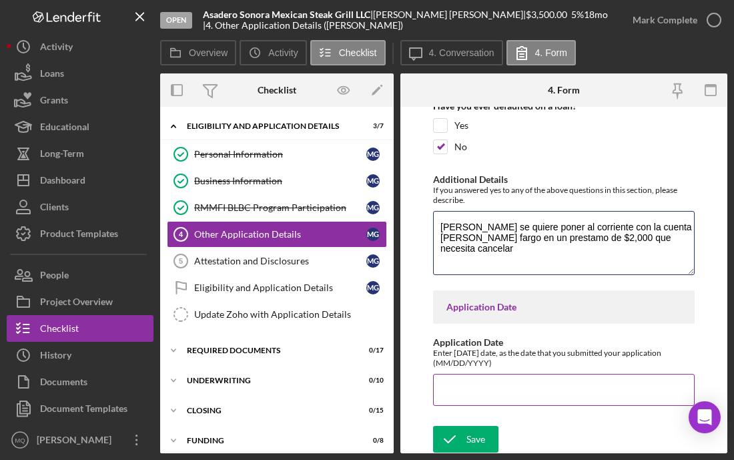
type textarea "[PERSON_NAME] se quiere poner al corriente con la cuenta [PERSON_NAME] fargo en…"
click at [594, 392] on input "Application Date" at bounding box center [563, 390] width 261 height 32
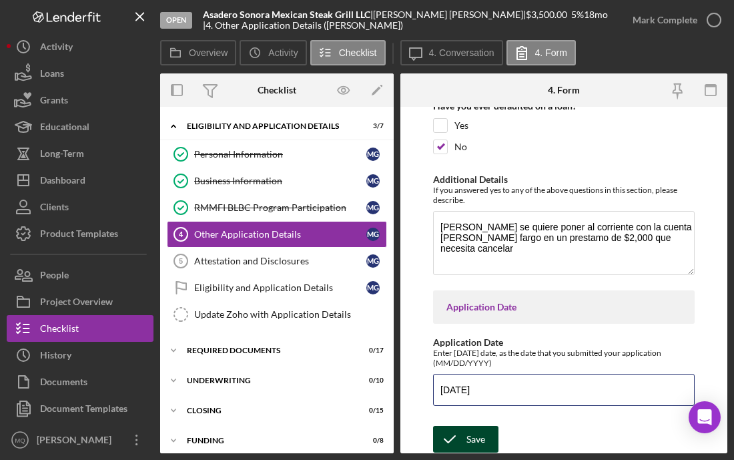
type input "[DATE]"
click at [475, 436] on div "Save" at bounding box center [475, 439] width 19 height 27
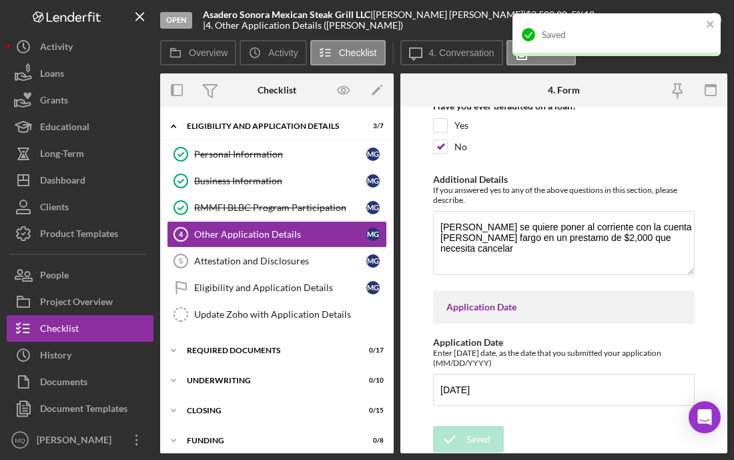
click at [594, 21] on div "Saved" at bounding box center [616, 40] width 213 height 59
click at [594, 24] on icon "close" at bounding box center [709, 24] width 7 height 7
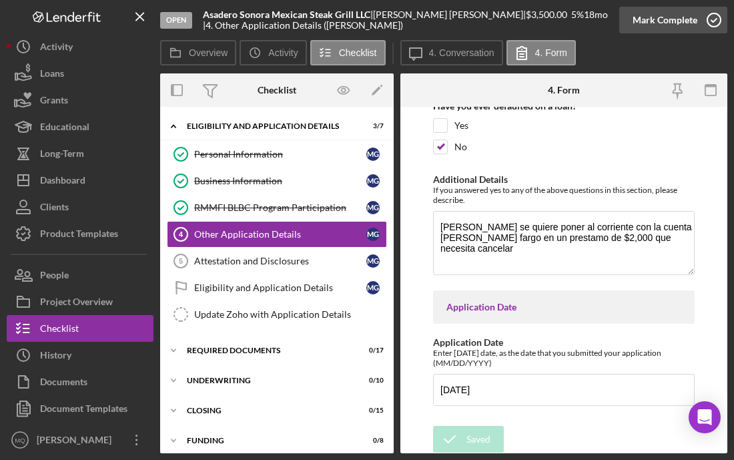
click at [594, 23] on icon "button" at bounding box center [713, 19] width 33 height 33
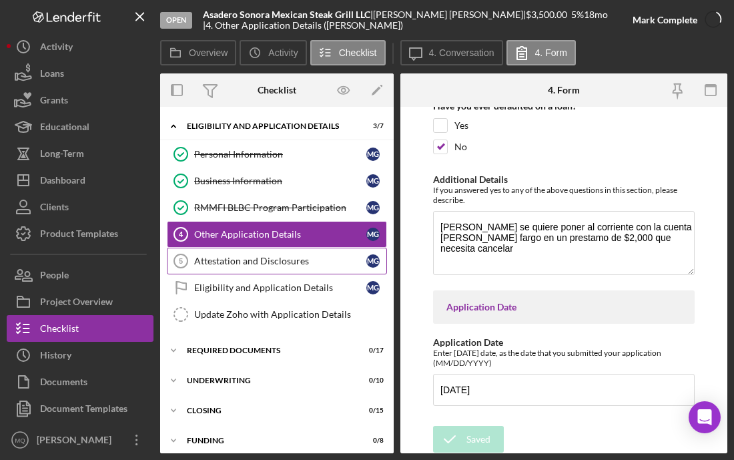
scroll to position [3352, 0]
click at [285, 259] on div "Attestation and Disclosures" at bounding box center [280, 260] width 172 height 11
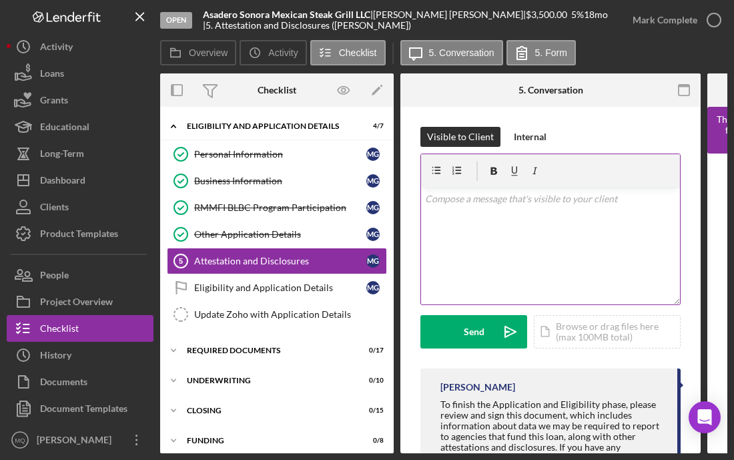
click at [514, 219] on div "v Color teal Color pink Remove color Add row above Add row below Add column bef…" at bounding box center [550, 245] width 259 height 117
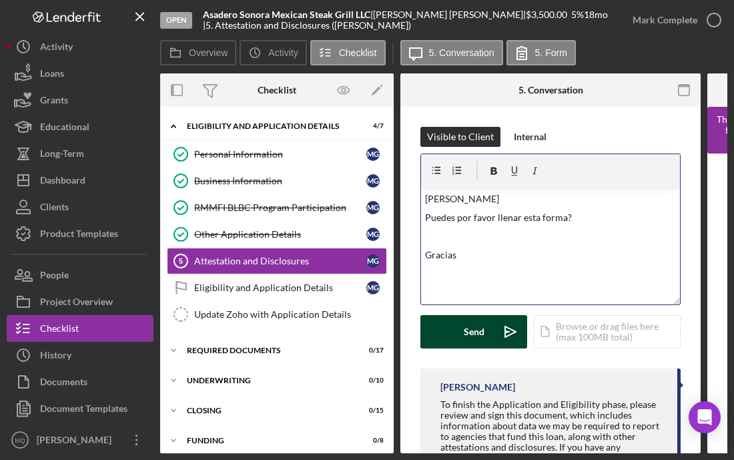
click at [476, 333] on div "Send" at bounding box center [474, 331] width 21 height 33
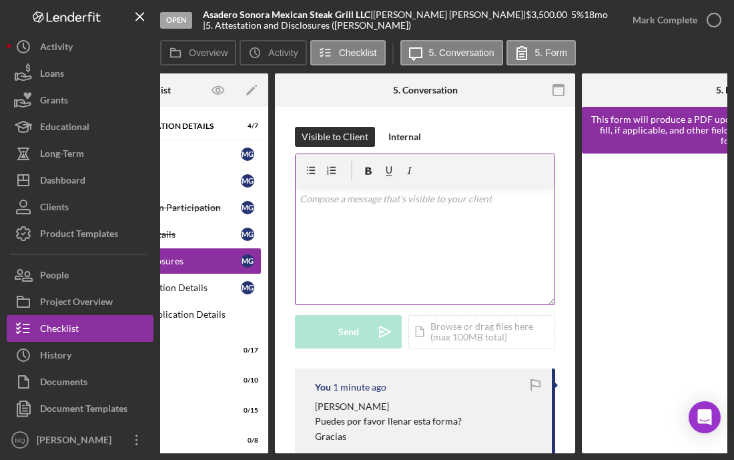
scroll to position [0, 130]
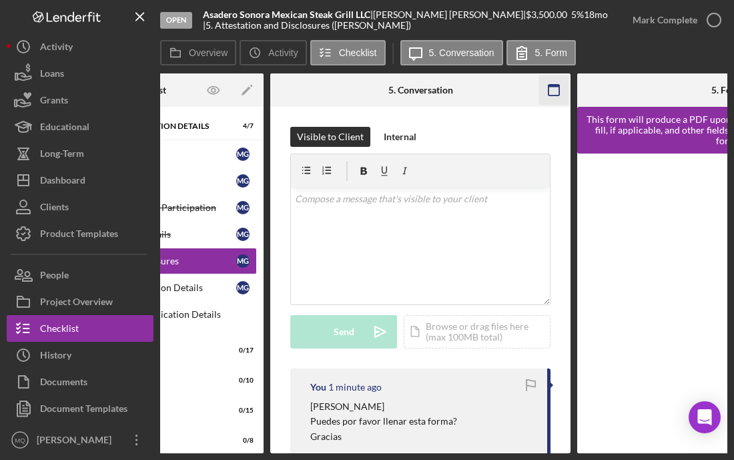
click at [552, 88] on icon "button" at bounding box center [554, 90] width 30 height 30
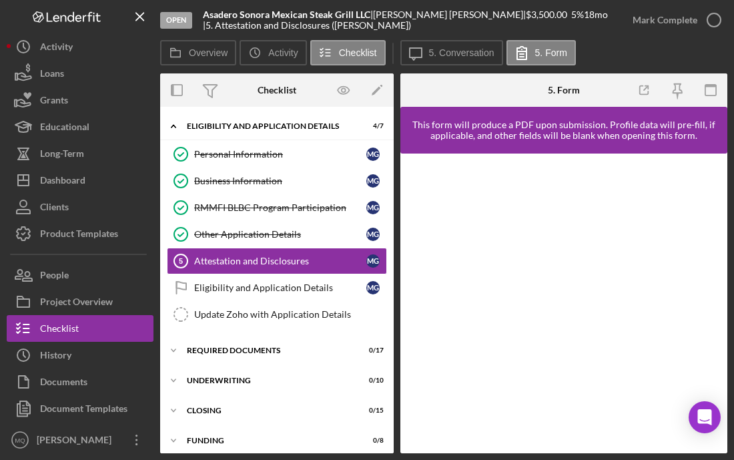
scroll to position [0, 0]
click at [276, 236] on div "Other Application Details" at bounding box center [280, 234] width 172 height 11
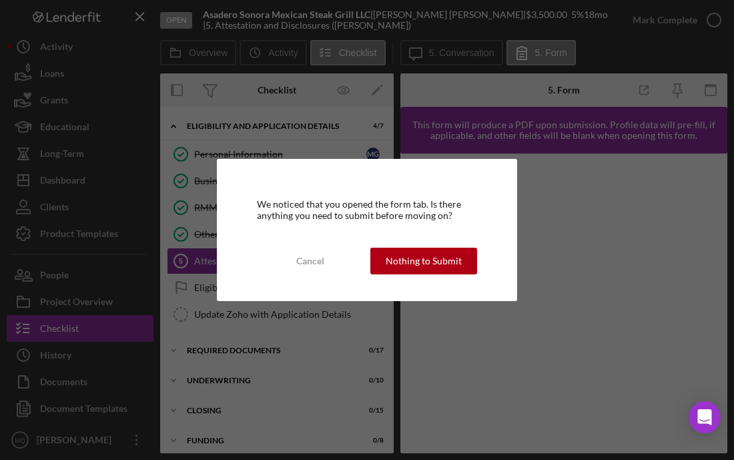
click at [434, 267] on div "Nothing to Submit" at bounding box center [424, 260] width 76 height 27
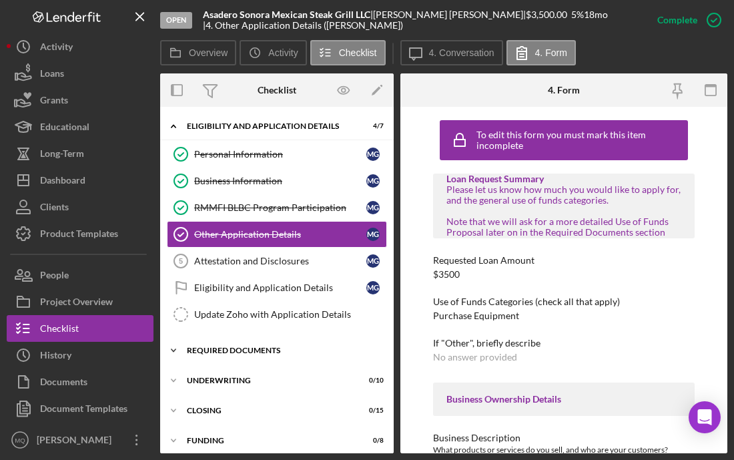
click at [273, 351] on div "Required Documents" at bounding box center [282, 350] width 190 height 8
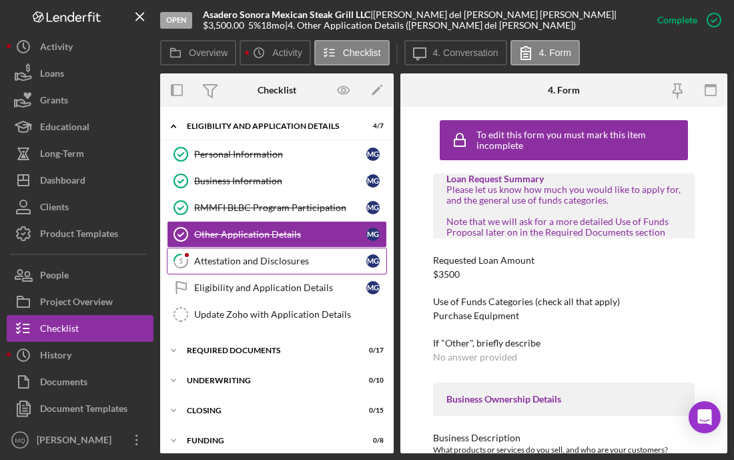
click at [266, 255] on div "Attestation and Disclosures" at bounding box center [280, 260] width 172 height 11
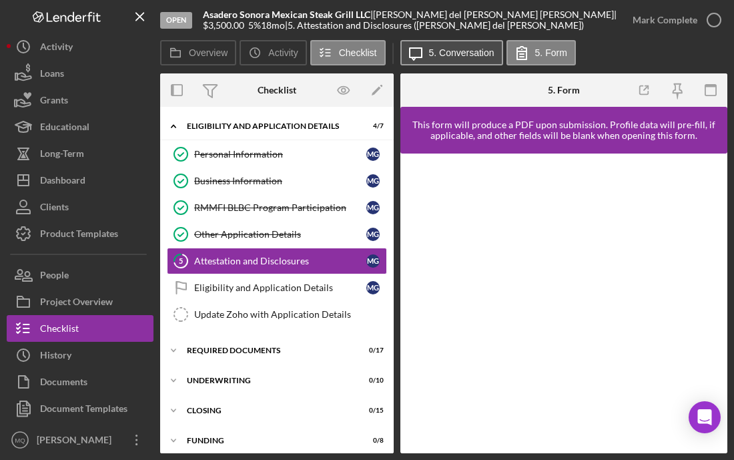
click at [458, 51] on label "5. Conversation" at bounding box center [461, 52] width 65 height 11
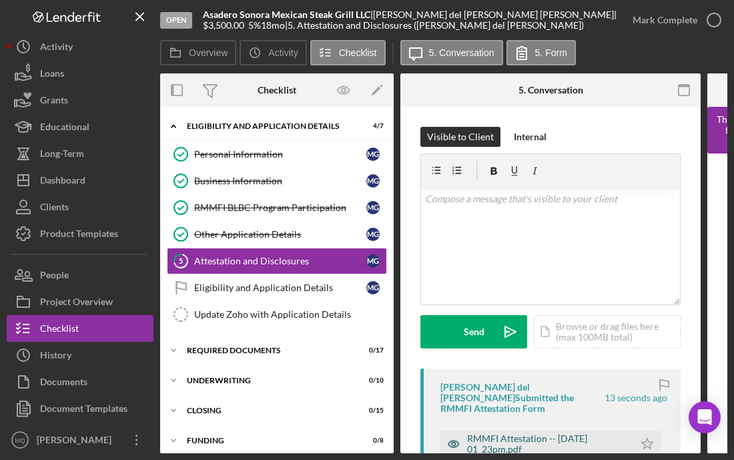
click at [530, 438] on div "RMMFI Attestation -- 2025-08-28 01_23pm.pdf" at bounding box center [547, 443] width 160 height 21
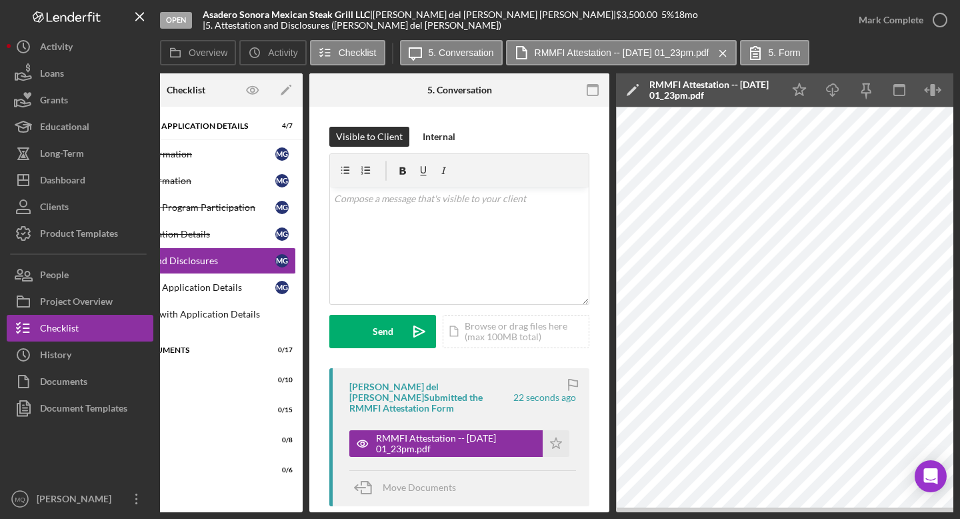
scroll to position [0, 92]
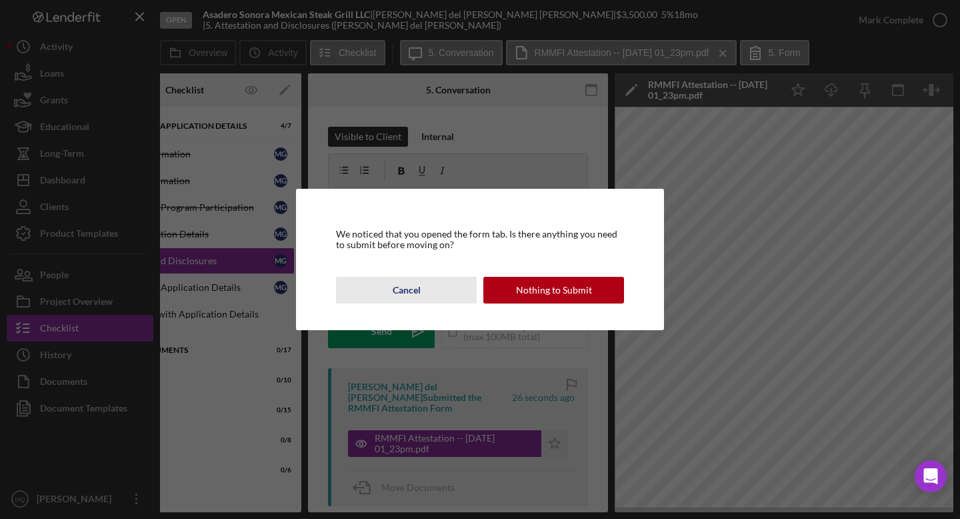
click at [410, 291] on div "Cancel" at bounding box center [407, 290] width 28 height 27
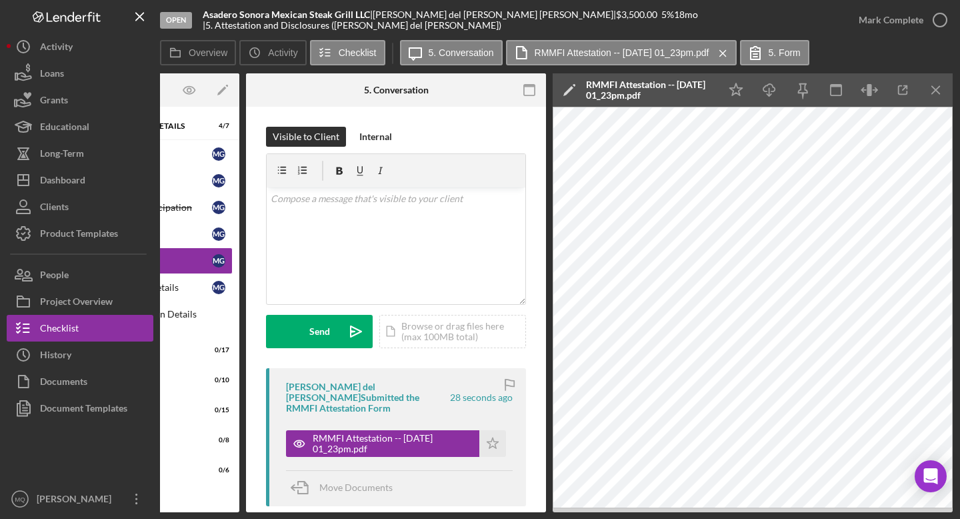
scroll to position [0, 153]
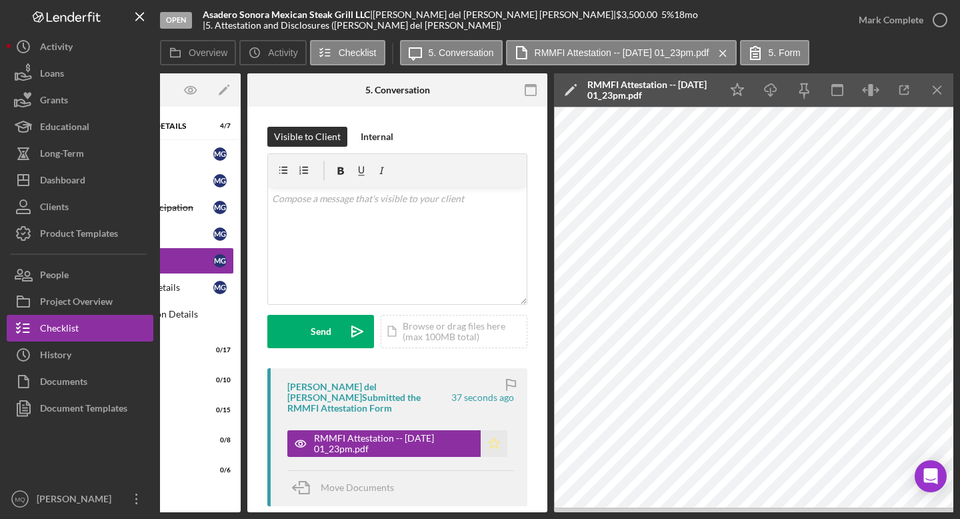
click at [494, 442] on polygon "button" at bounding box center [494, 443] width 11 height 11
click at [733, 19] on icon "button" at bounding box center [940, 19] width 33 height 33
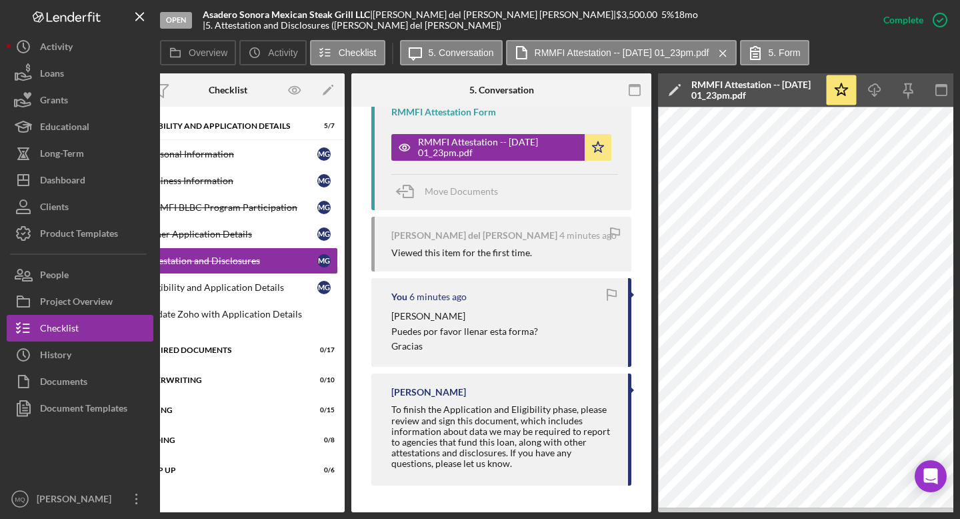
scroll to position [0, 0]
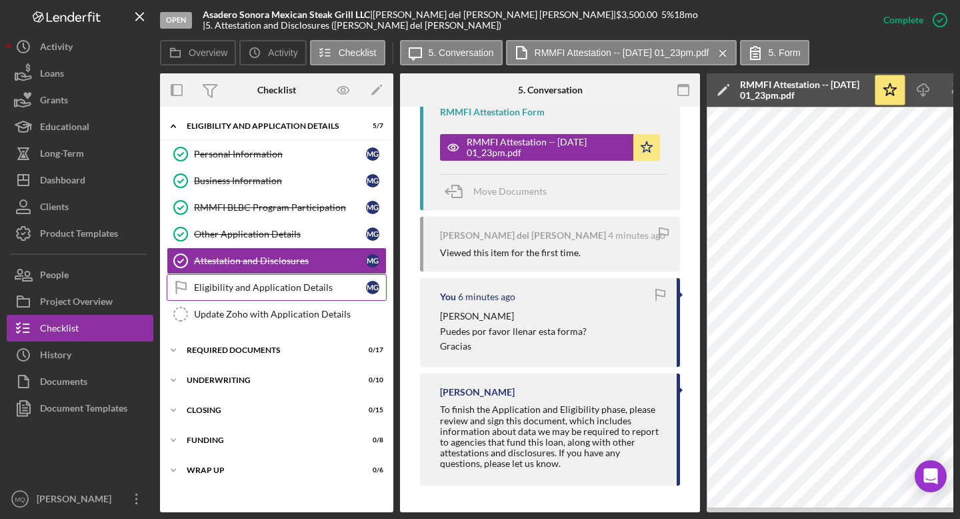
click at [314, 288] on div "Eligibility and Application Details" at bounding box center [280, 287] width 172 height 11
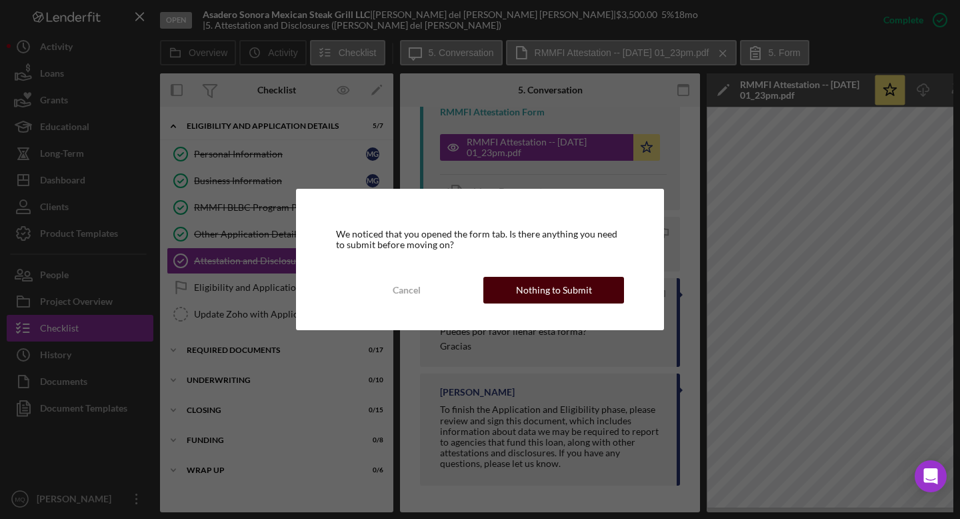
click at [561, 292] on div "Nothing to Submit" at bounding box center [554, 290] width 76 height 27
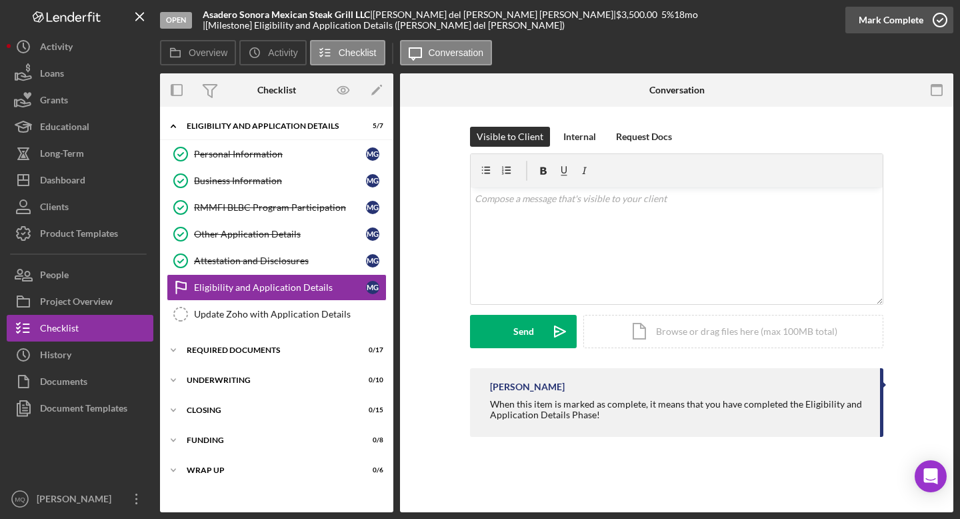
click at [733, 21] on icon "button" at bounding box center [940, 19] width 33 height 33
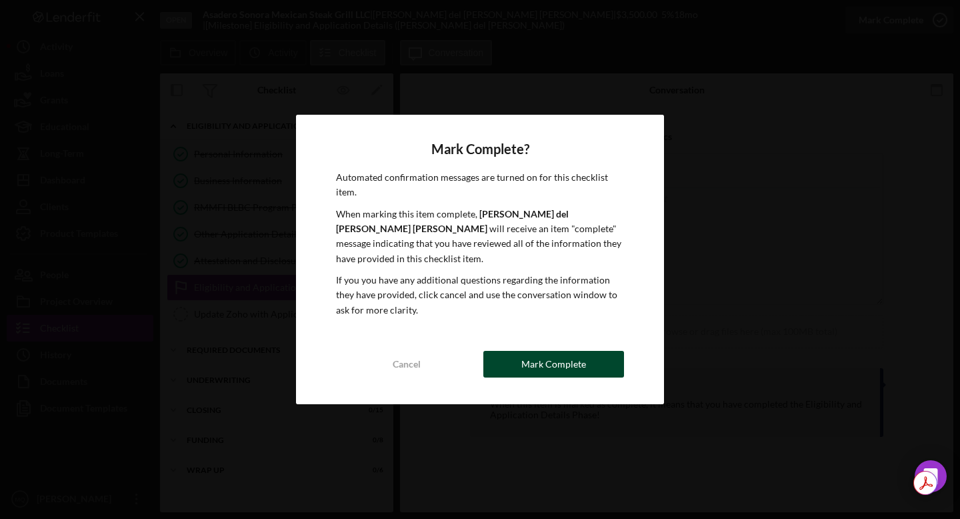
click at [565, 361] on div "Mark Complete" at bounding box center [554, 364] width 65 height 27
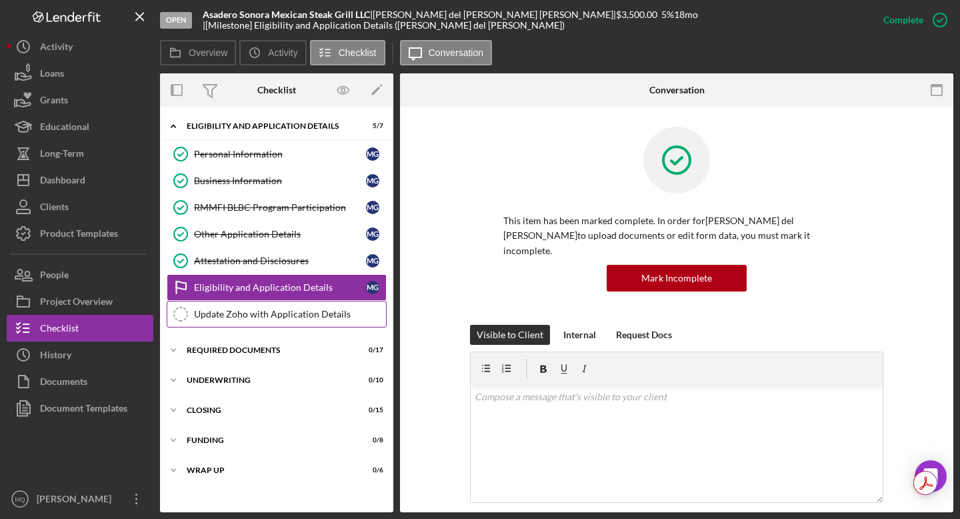
click at [291, 317] on div "Update Zoho with Application Details" at bounding box center [290, 314] width 192 height 11
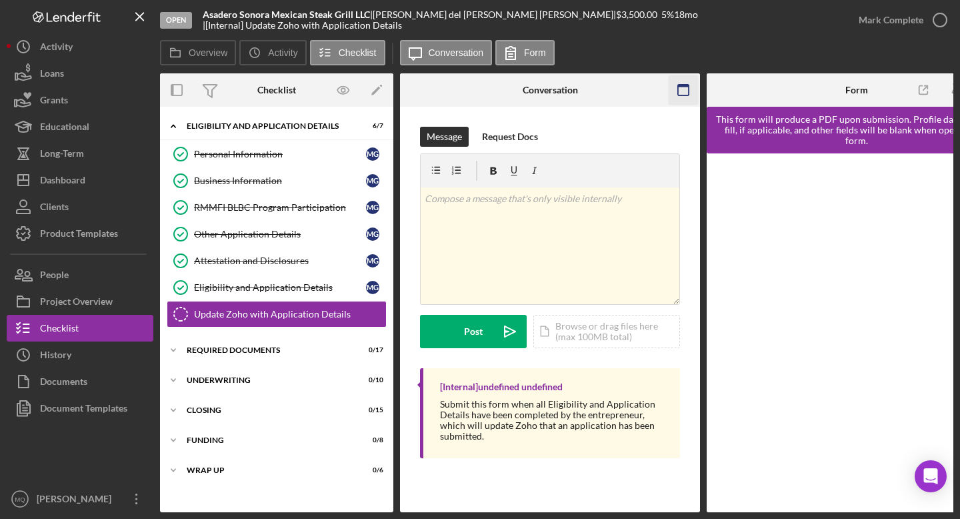
click at [683, 93] on icon "button" at bounding box center [684, 90] width 30 height 30
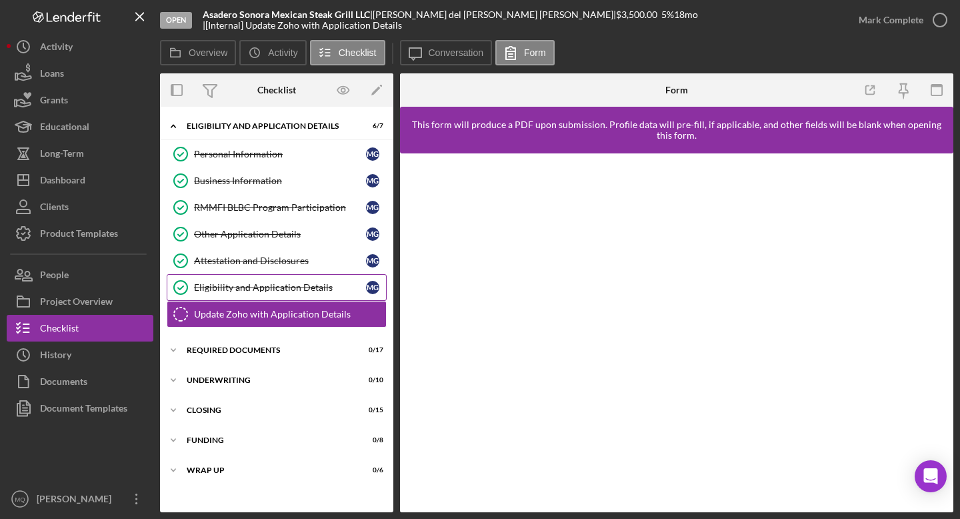
click at [294, 295] on link "Eligibility and Application Details Eligibility and Application Details M G" at bounding box center [277, 287] width 220 height 27
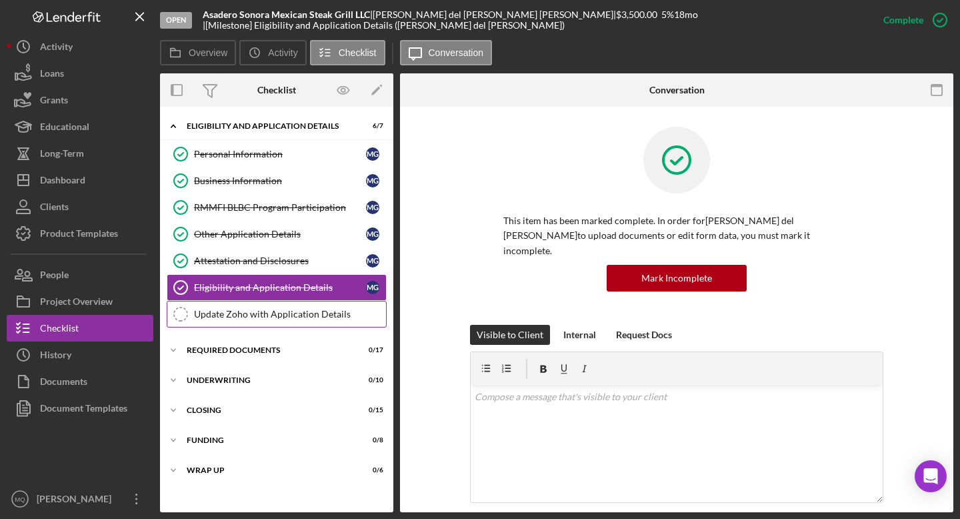
click at [301, 315] on div "Update Zoho with Application Details" at bounding box center [290, 314] width 192 height 11
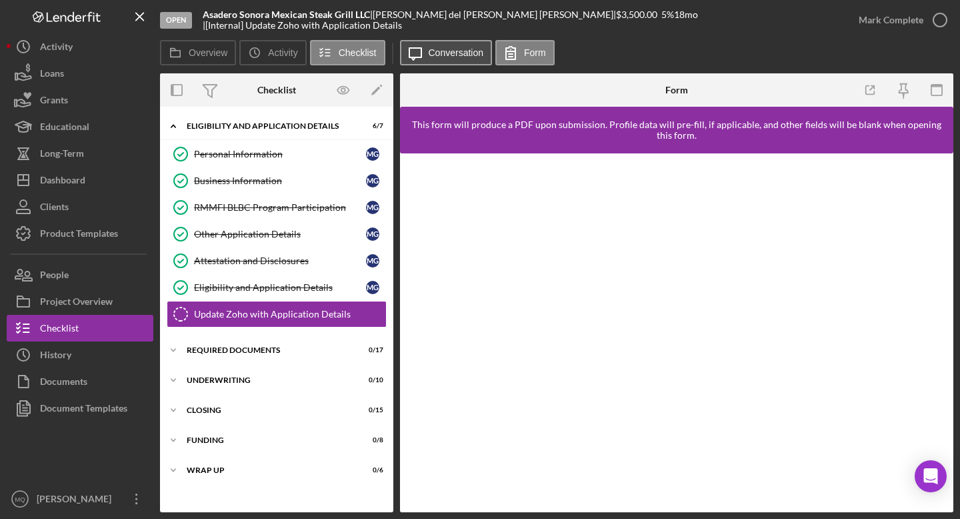
click at [458, 54] on label "Conversation" at bounding box center [456, 52] width 55 height 11
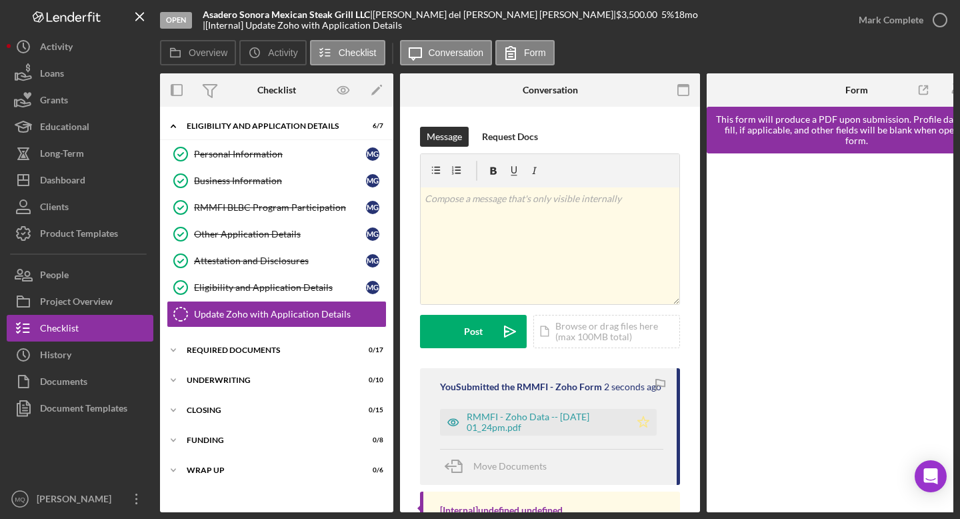
click at [638, 427] on icon "Icon/Star" at bounding box center [643, 422] width 27 height 27
click at [733, 23] on icon "button" at bounding box center [940, 19] width 33 height 33
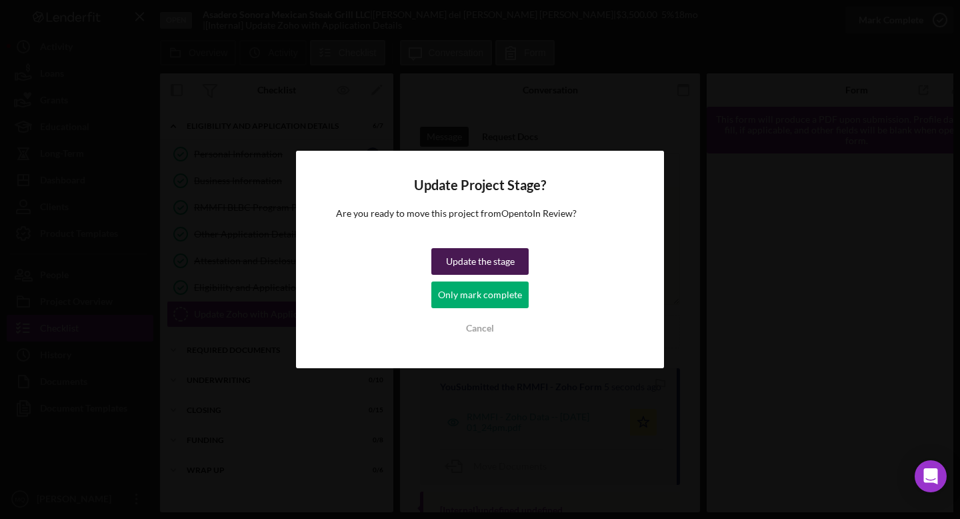
click at [500, 263] on div "Update the stage" at bounding box center [480, 261] width 69 height 27
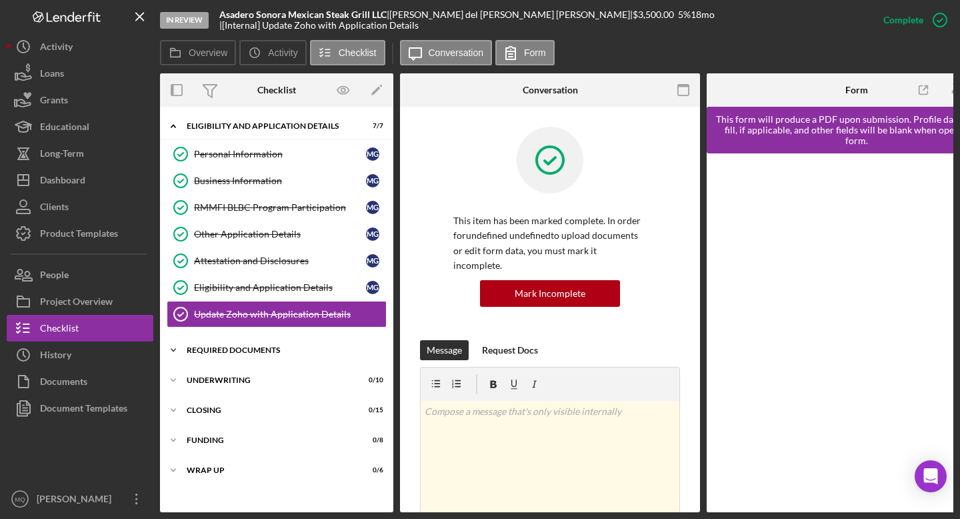
click at [269, 353] on div "Required Documents" at bounding box center [282, 350] width 190 height 8
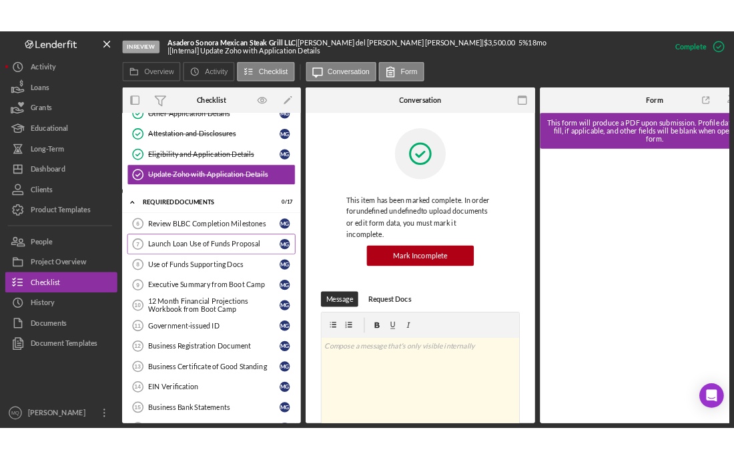
scroll to position [133, 0]
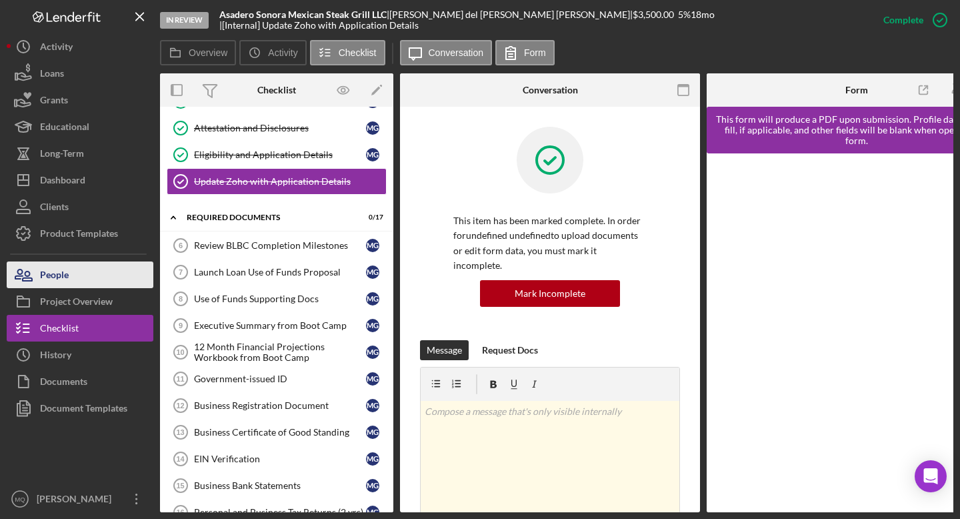
click at [75, 280] on button "People" at bounding box center [80, 274] width 147 height 27
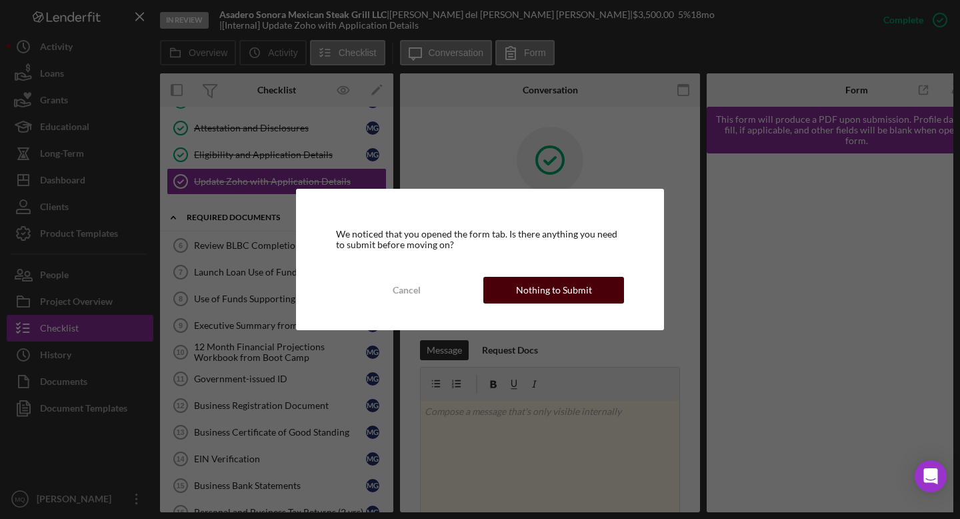
click at [568, 290] on div "Nothing to Submit" at bounding box center [554, 290] width 76 height 27
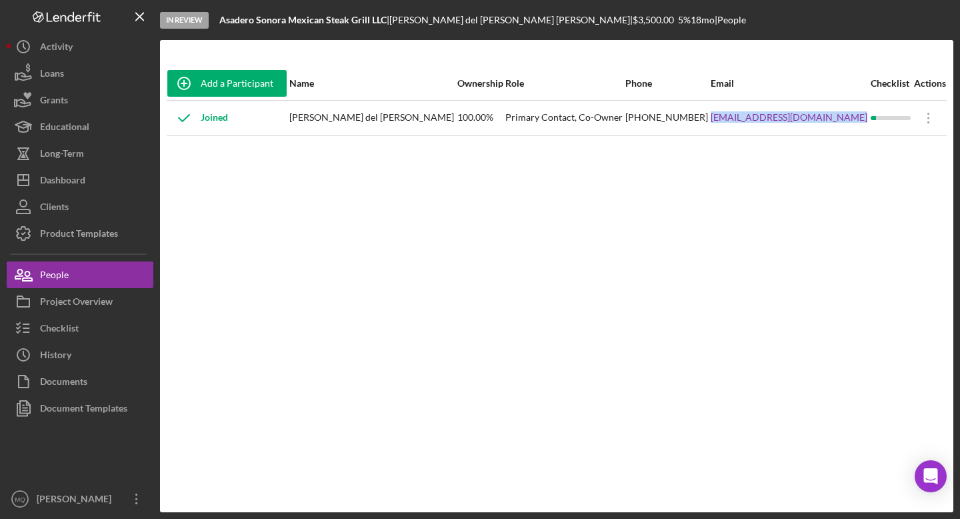
drag, startPoint x: 853, startPoint y: 123, endPoint x: 720, endPoint y: 120, distance: 132.8
click at [720, 120] on td "[EMAIL_ADDRESS][DOMAIN_NAME]" at bounding box center [790, 117] width 160 height 35
copy link "[EMAIL_ADDRESS][DOMAIN_NAME]"
click at [108, 303] on div "Project Overview" at bounding box center [76, 303] width 73 height 30
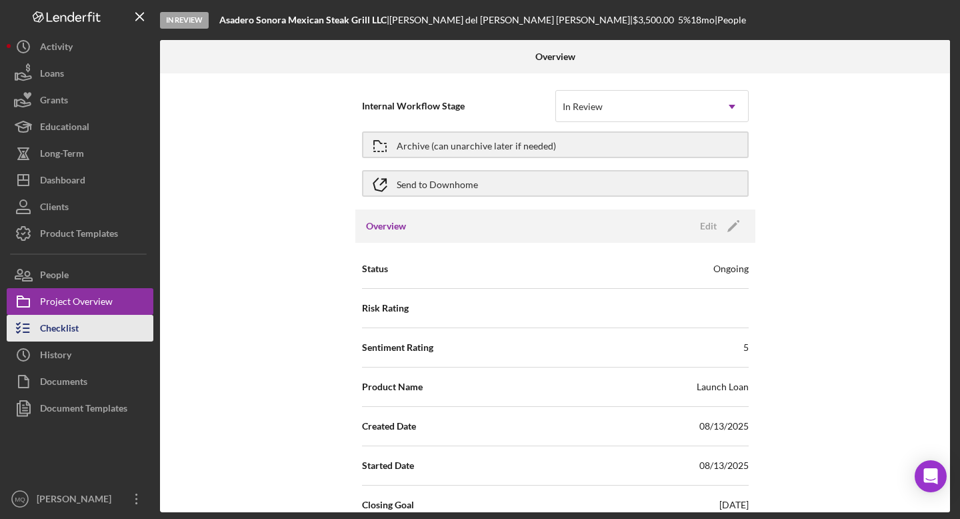
click at [104, 327] on button "Checklist" at bounding box center [80, 328] width 147 height 27
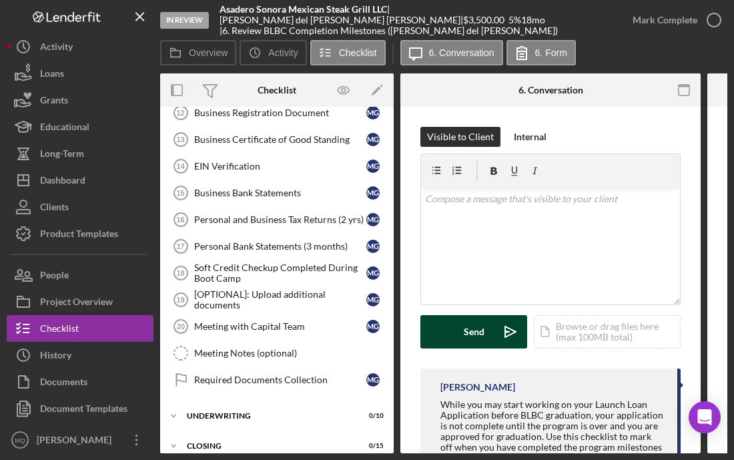
scroll to position [232, 0]
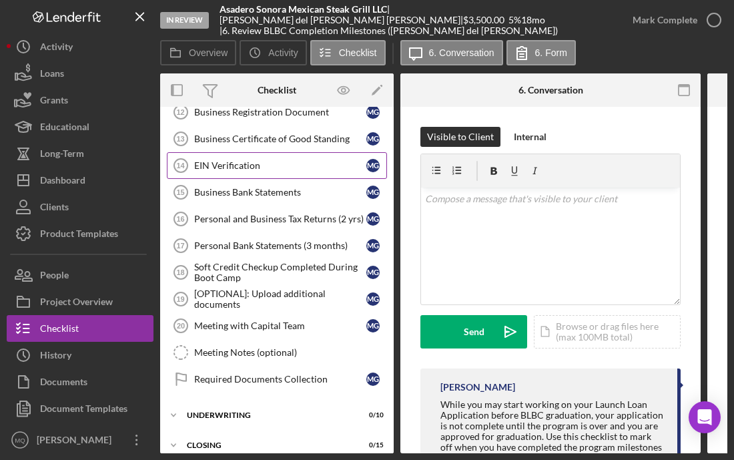
click at [244, 167] on div "EIN Verification" at bounding box center [280, 165] width 172 height 11
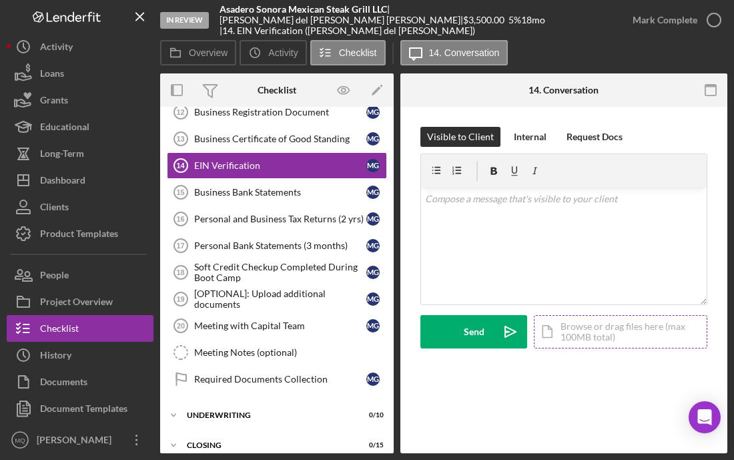
click at [606, 336] on div "Icon/Document Browse or drag files here (max 100MB total) Tap to choose files o…" at bounding box center [620, 331] width 173 height 33
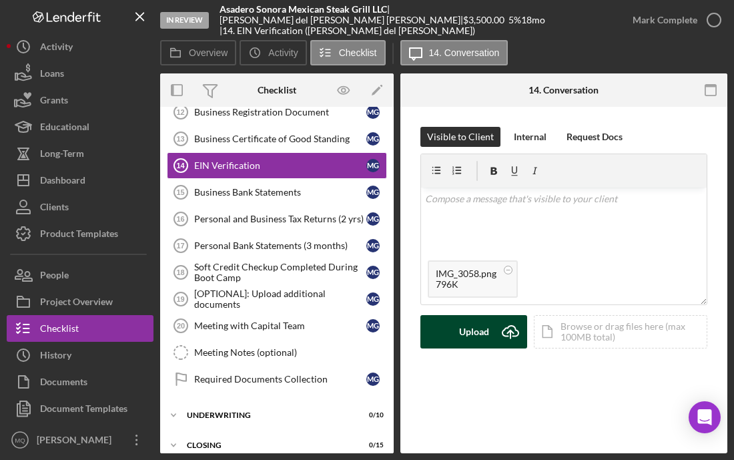
click at [474, 339] on div "Upload" at bounding box center [474, 331] width 30 height 33
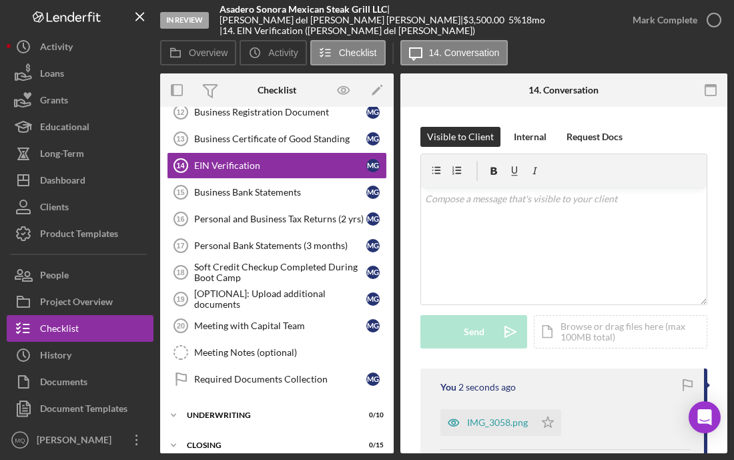
scroll to position [58, 0]
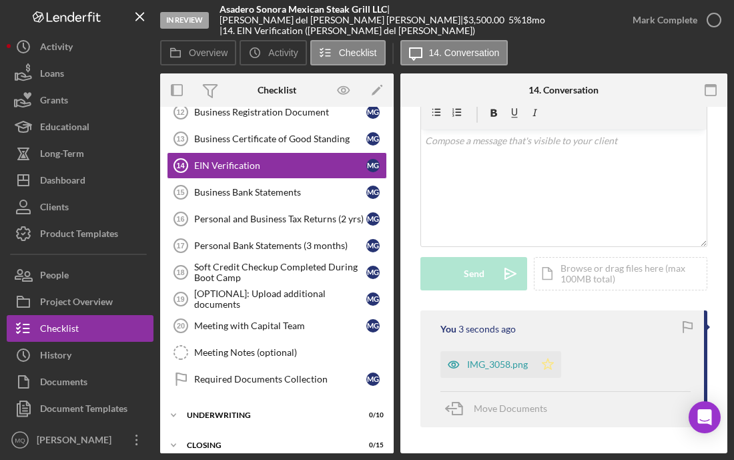
click at [546, 361] on polygon "button" at bounding box center [547, 363] width 11 height 11
click at [715, 23] on icon "button" at bounding box center [713, 19] width 33 height 33
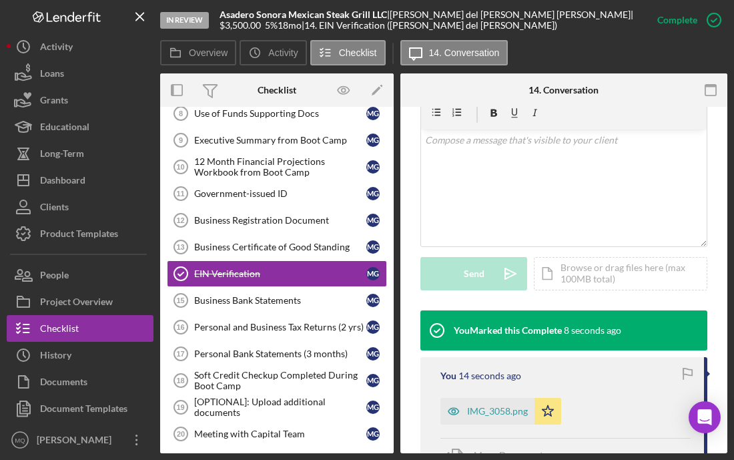
scroll to position [115, 0]
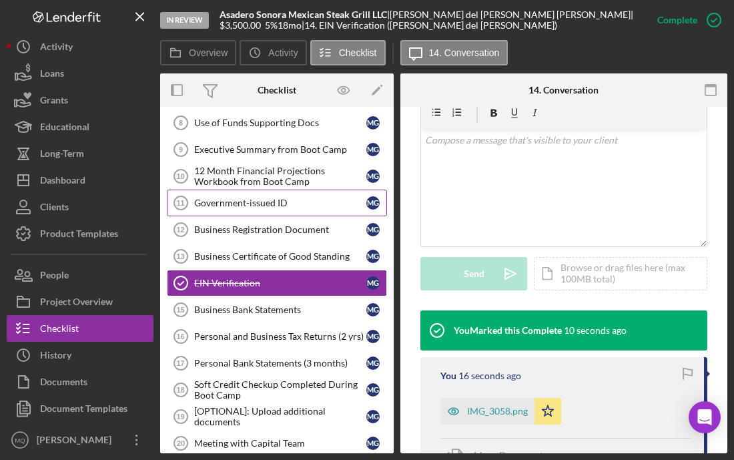
click at [278, 199] on div "Government-issued ID" at bounding box center [280, 202] width 172 height 11
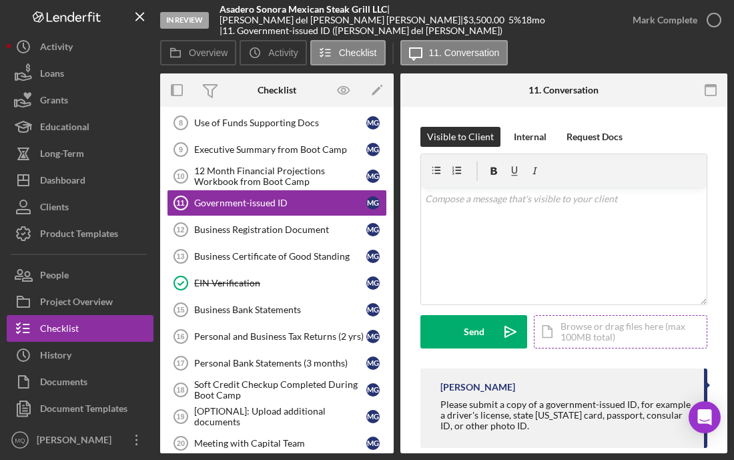
click at [620, 336] on div "Icon/Document Browse or drag files here (max 100MB total) Tap to choose files o…" at bounding box center [620, 331] width 173 height 33
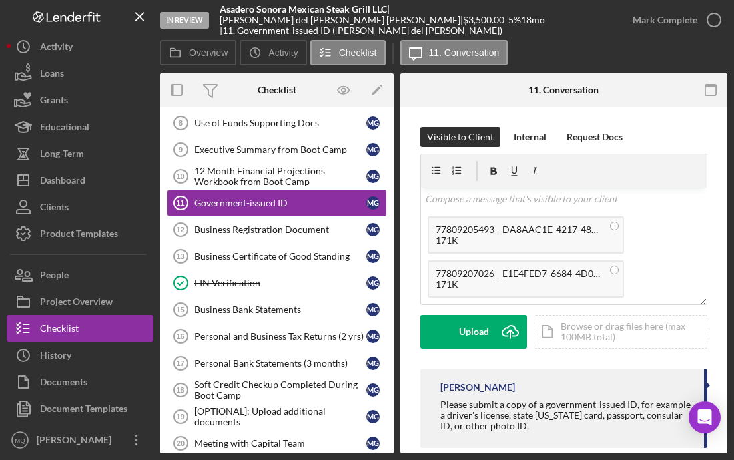
click at [467, 312] on form "v Color teal Color pink Remove color Add row above Add row below Add column bef…" at bounding box center [563, 250] width 287 height 195
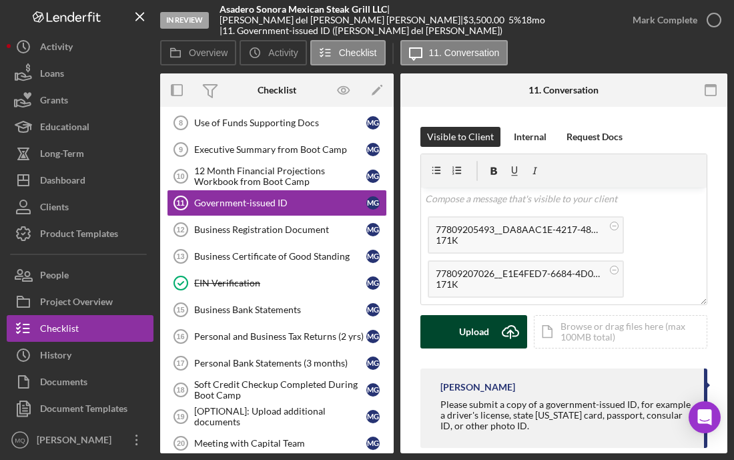
click at [474, 342] on div "Upload" at bounding box center [474, 331] width 30 height 33
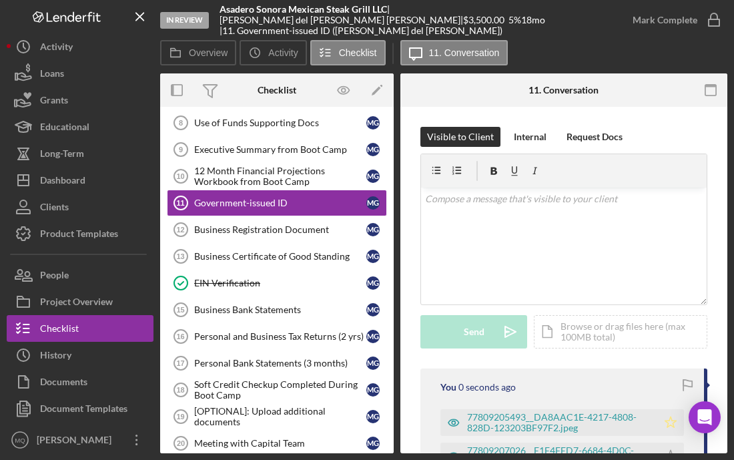
click at [657, 421] on icon "Icon/Star" at bounding box center [670, 422] width 27 height 27
click at [666, 451] on polygon "button" at bounding box center [670, 455] width 11 height 11
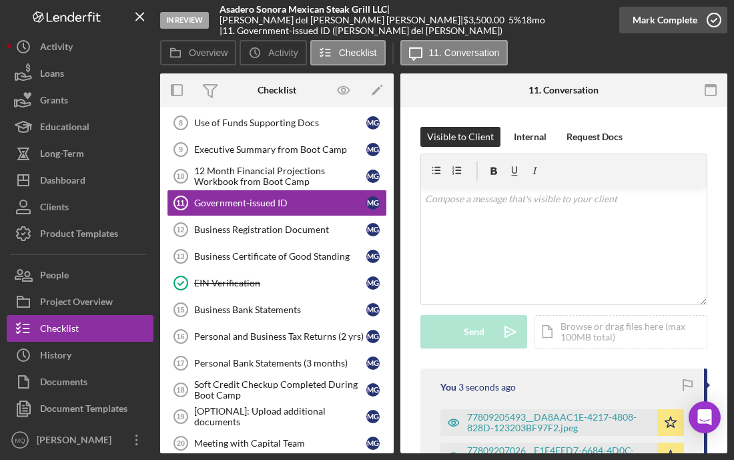
click at [709, 15] on icon "button" at bounding box center [713, 19] width 33 height 33
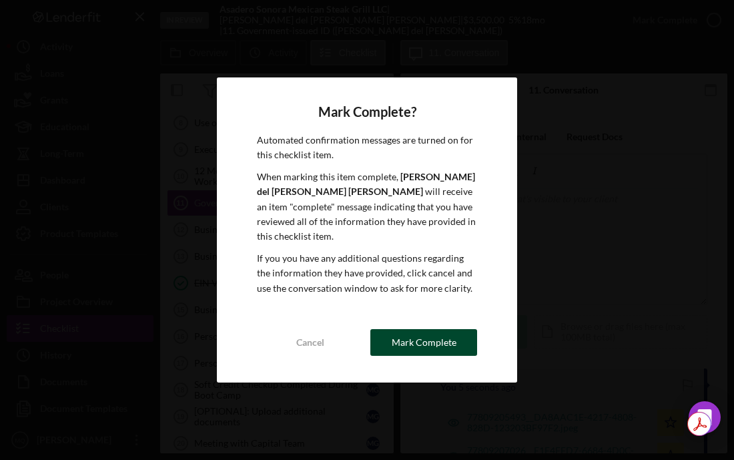
click at [413, 347] on div "Mark Complete" at bounding box center [424, 342] width 65 height 27
